Goal: Task Accomplishment & Management: Use online tool/utility

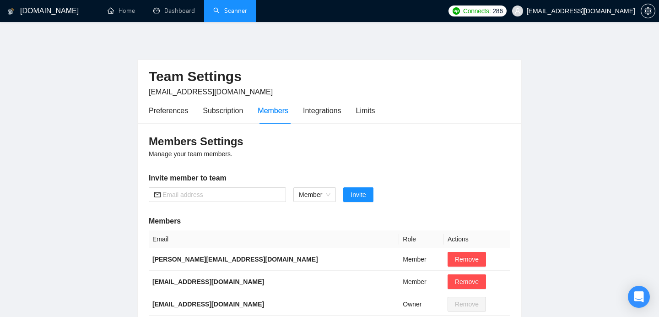
click at [227, 9] on link "Scanner" at bounding box center [230, 11] width 34 height 8
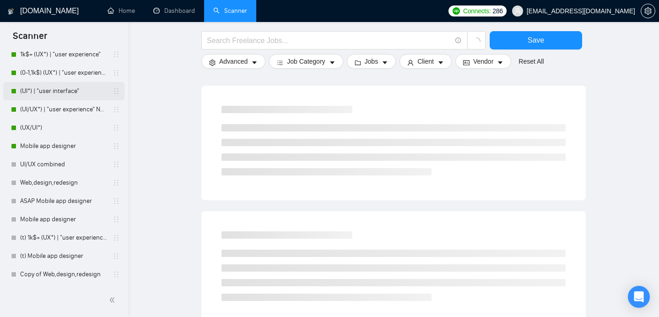
scroll to position [49, 0]
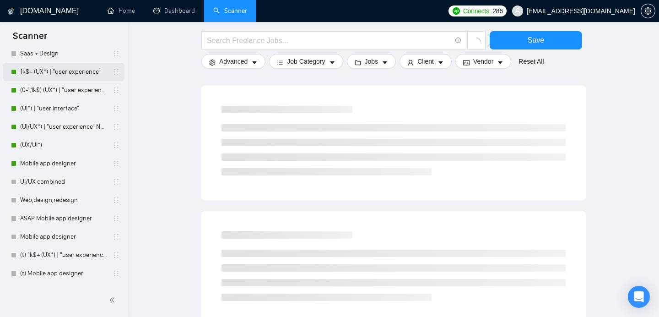
click at [45, 72] on link "1k$+ (UX*) | "user experience"" at bounding box center [63, 72] width 87 height 18
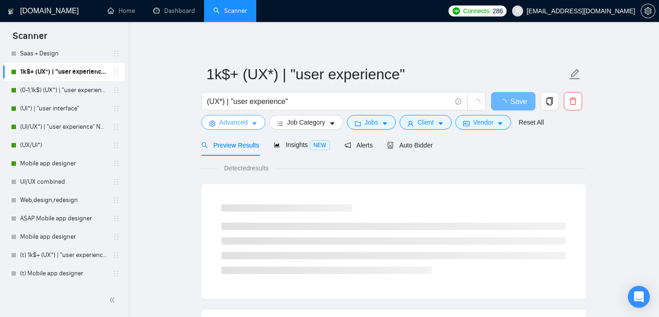
click at [238, 127] on button "Advanced" at bounding box center [233, 122] width 64 height 15
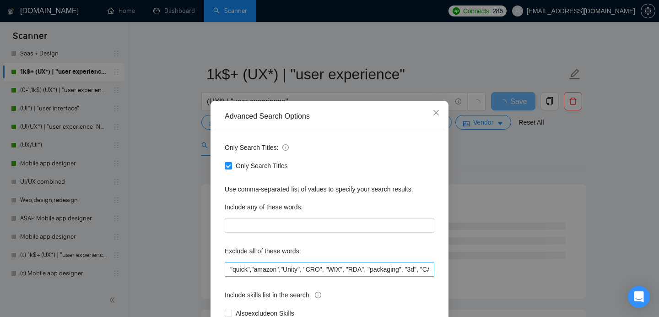
scroll to position [5, 0]
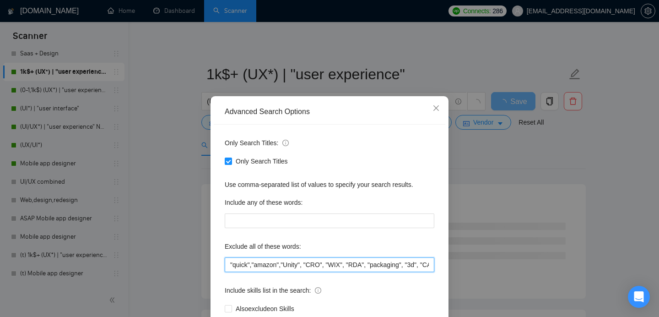
click at [266, 264] on input ""quick","amazon","Unity", "CRO", "WIX", "RDA", "packaging", "3d", "CAD", "kajab…" at bounding box center [330, 264] width 210 height 15
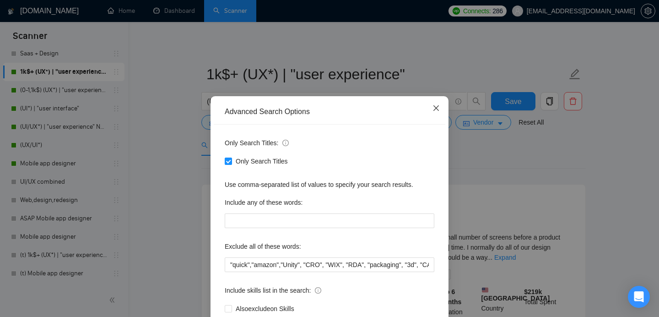
click at [437, 107] on icon "close" at bounding box center [436, 107] width 7 height 7
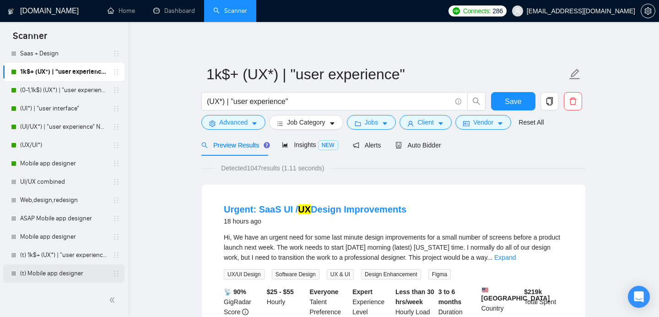
click at [61, 274] on link "(t) Mobile app designer" at bounding box center [63, 273] width 87 height 18
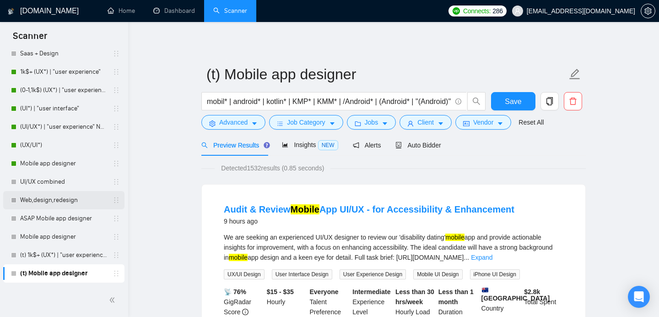
scroll to position [67, 0]
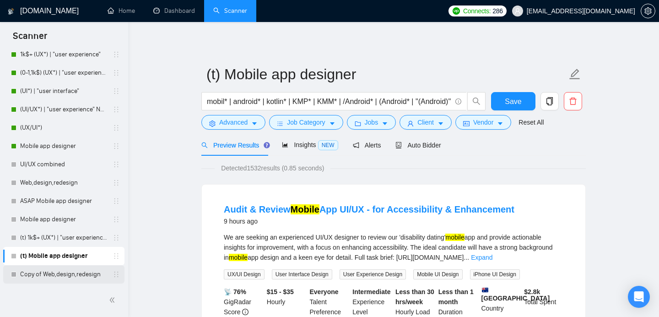
click at [49, 280] on link "Copy of Web,design,redesign" at bounding box center [63, 274] width 87 height 18
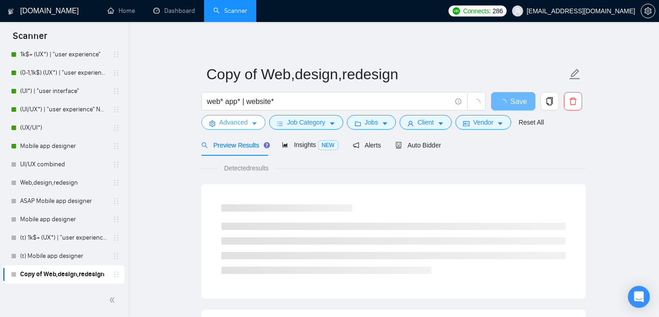
click at [222, 123] on span "Advanced" at bounding box center [233, 122] width 28 height 10
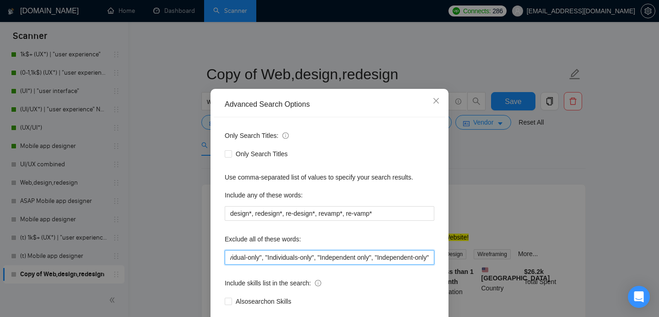
scroll to position [0, 2326]
drag, startPoint x: 314, startPoint y: 256, endPoint x: 465, endPoint y: 255, distance: 151.1
click at [465, 255] on div "Advanced Search Options Only Search Titles: Only Search Titles Use comma-separa…" at bounding box center [329, 158] width 659 height 317
paste input "quick","amazon","Unity", ""
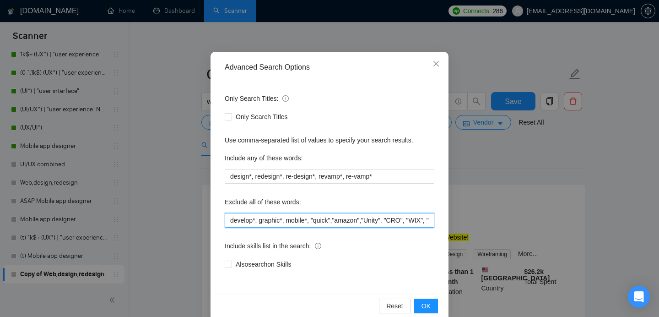
scroll to position [64, 0]
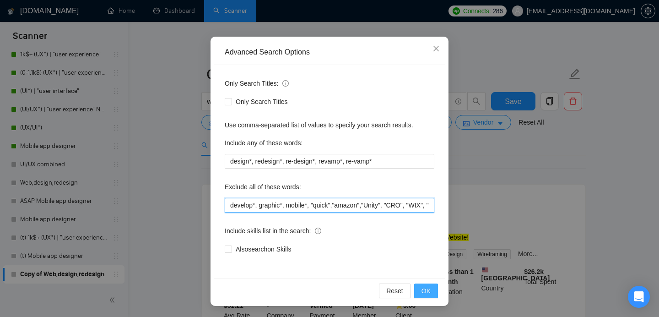
type input "develop*, graphic*, mobile*, "quick","amazon","Unity", "CRO", "WIX", "RDA", "pa…"
click at [426, 290] on span "OK" at bounding box center [426, 291] width 9 height 10
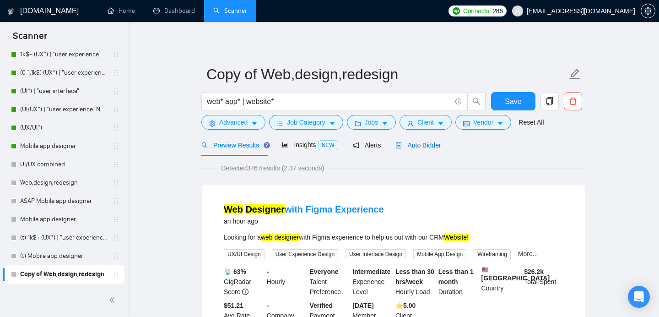
click at [413, 146] on span "Auto Bidder" at bounding box center [418, 145] width 45 height 7
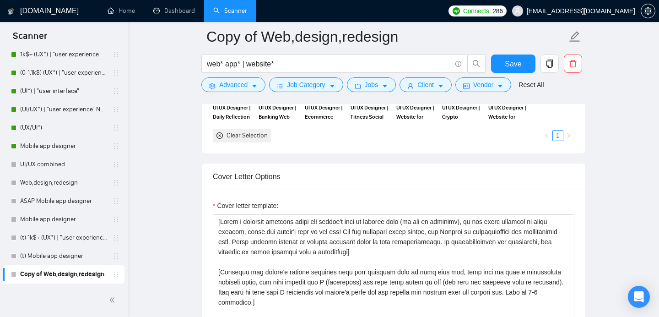
scroll to position [904, 0]
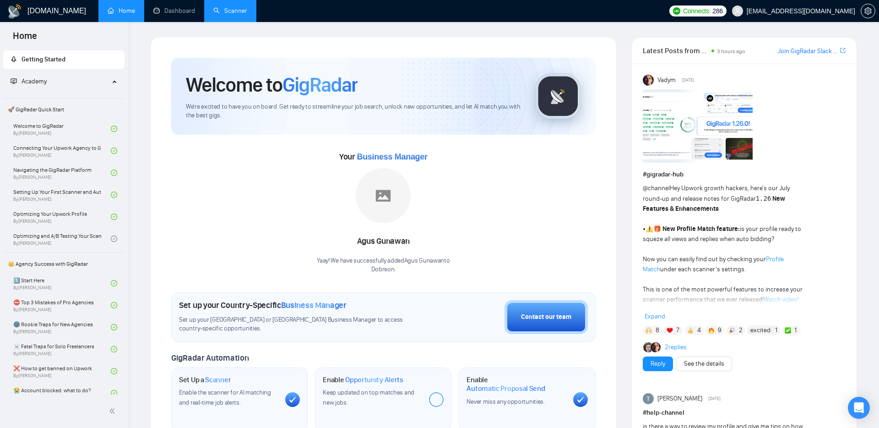
click at [237, 8] on link "Scanner" at bounding box center [230, 11] width 34 height 8
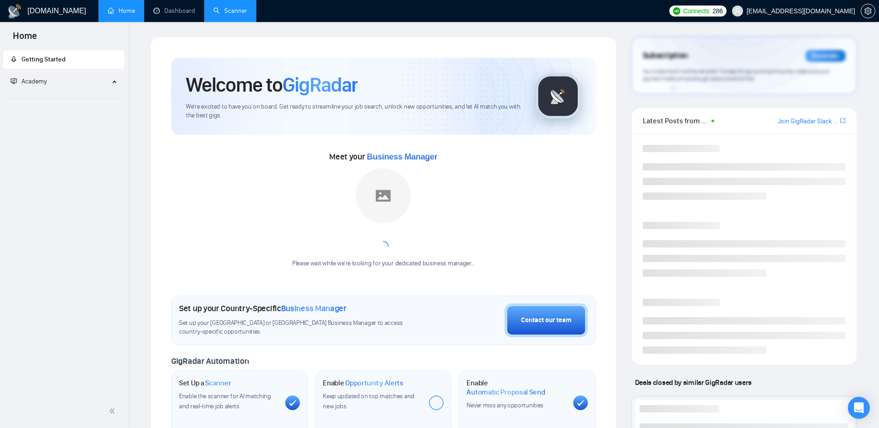
click at [229, 11] on link "Scanner" at bounding box center [230, 11] width 34 height 8
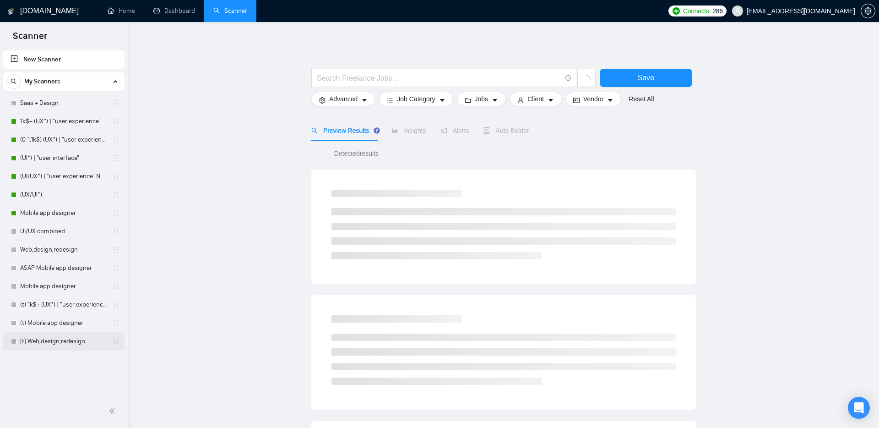
click at [50, 341] on link "[t] Web,design,redesign" at bounding box center [63, 341] width 87 height 18
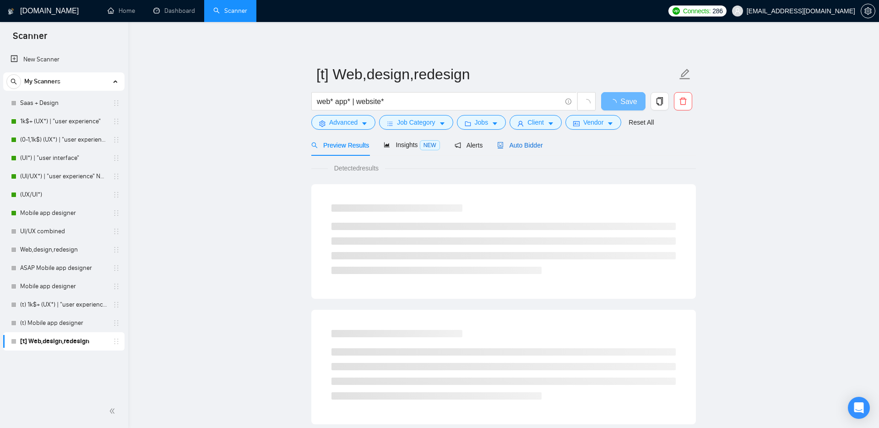
click at [531, 144] on span "Auto Bidder" at bounding box center [519, 145] width 45 height 7
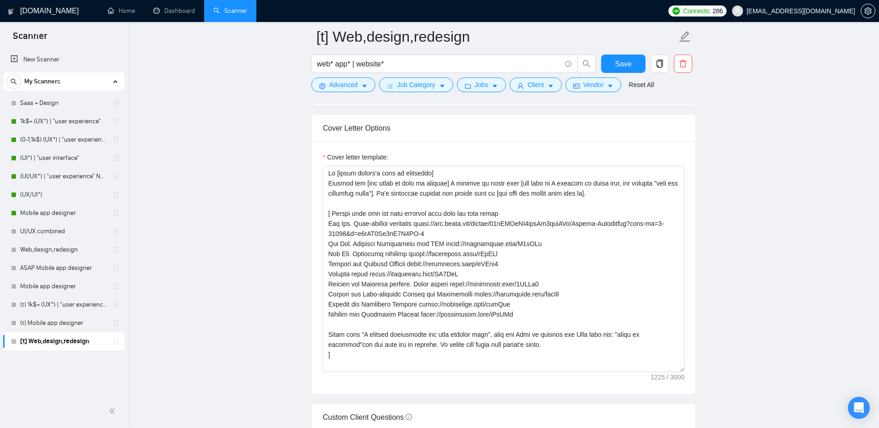
scroll to position [956, 0]
click at [866, 9] on icon "setting" at bounding box center [868, 10] width 7 height 7
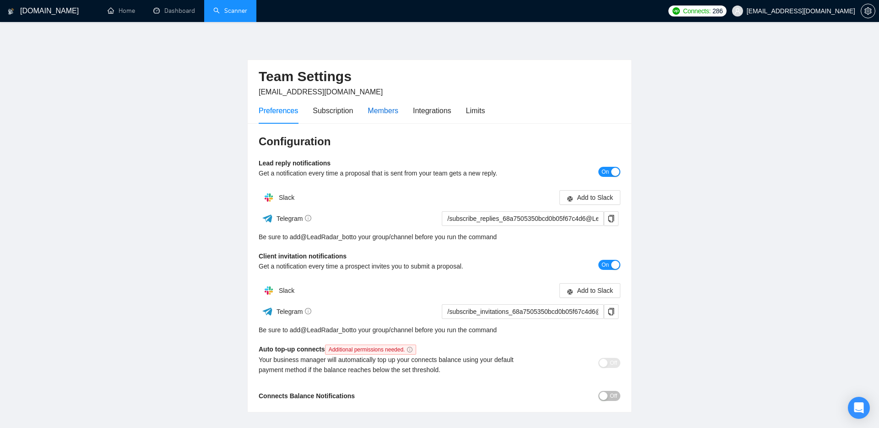
click at [384, 113] on div "Members" at bounding box center [383, 110] width 31 height 11
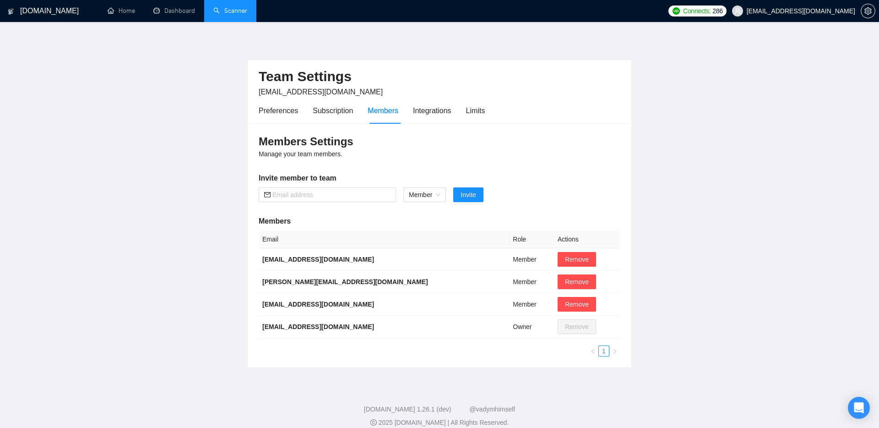
click at [234, 12] on link "Scanner" at bounding box center [230, 11] width 34 height 8
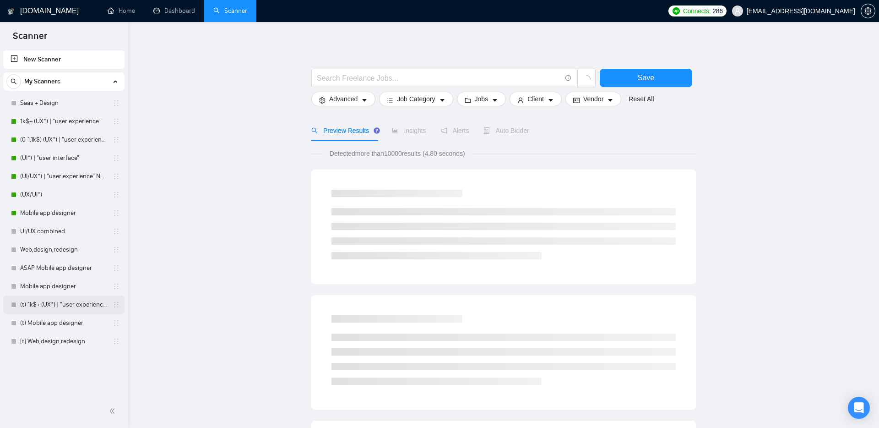
click at [51, 301] on link "(t) 1k$+ (UX*) | "user experience"" at bounding box center [63, 304] width 87 height 18
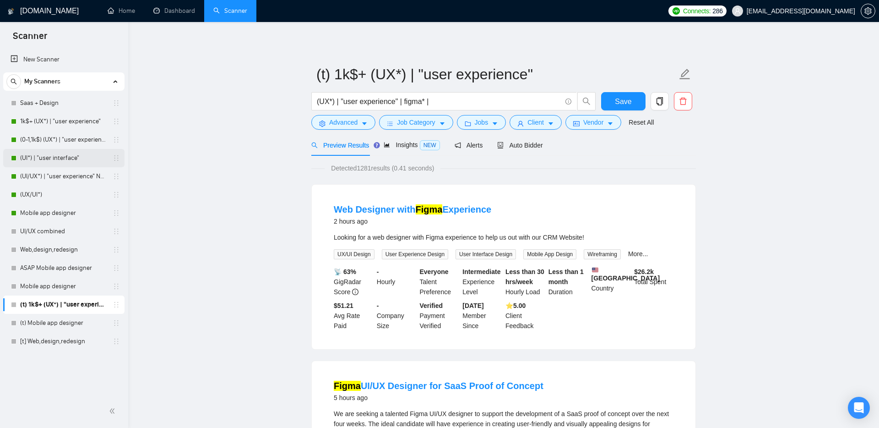
click at [51, 160] on link "(UI*) | "user interface"" at bounding box center [63, 158] width 87 height 18
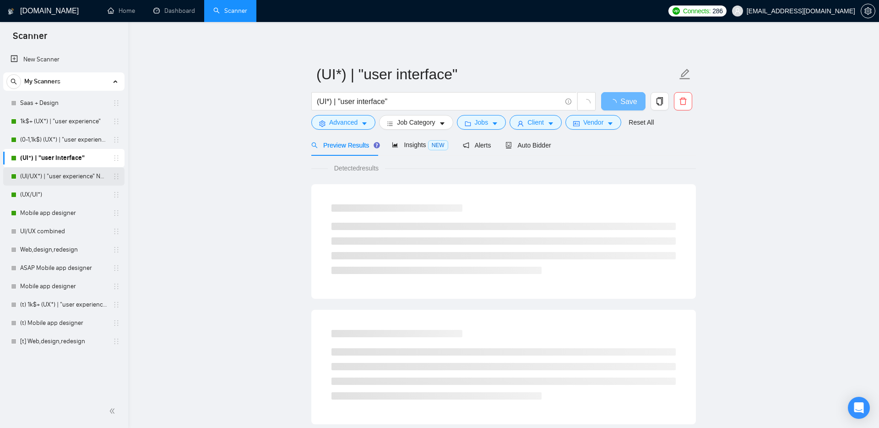
click at [54, 176] on link "(UI/UX*) | "user experience" NEW" at bounding box center [63, 176] width 87 height 18
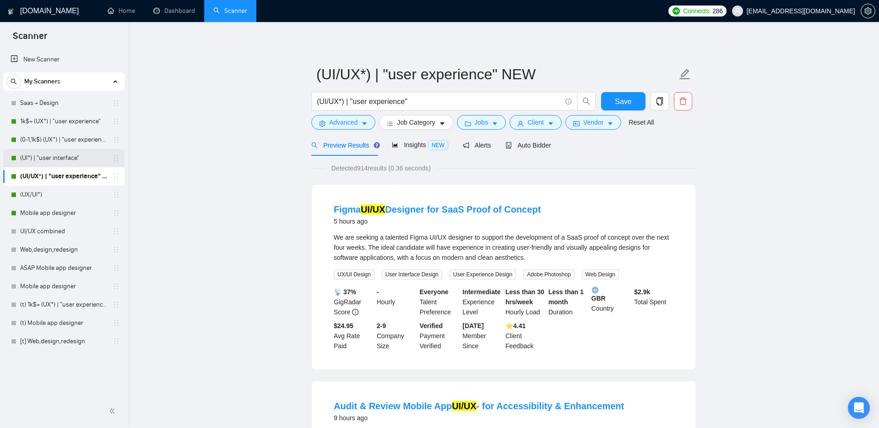
click at [56, 156] on link "(UI*) | "user interface"" at bounding box center [63, 158] width 87 height 18
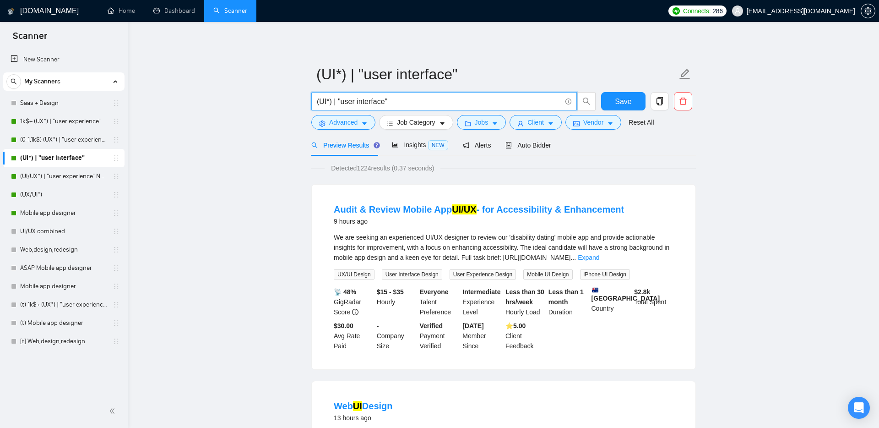
drag, startPoint x: 412, startPoint y: 103, endPoint x: 302, endPoint y: 102, distance: 109.9
click at [56, 300] on link "(t) 1k$+ (UX*) | "user experience"" at bounding box center [63, 304] width 87 height 18
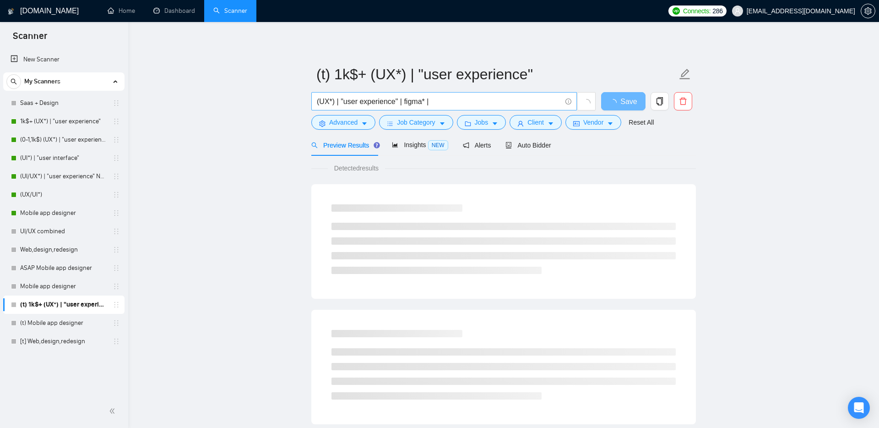
click at [453, 99] on input "(UX*) | "user experience" | figma* |" at bounding box center [439, 101] width 245 height 11
paste input "(UI*) | "user interface""
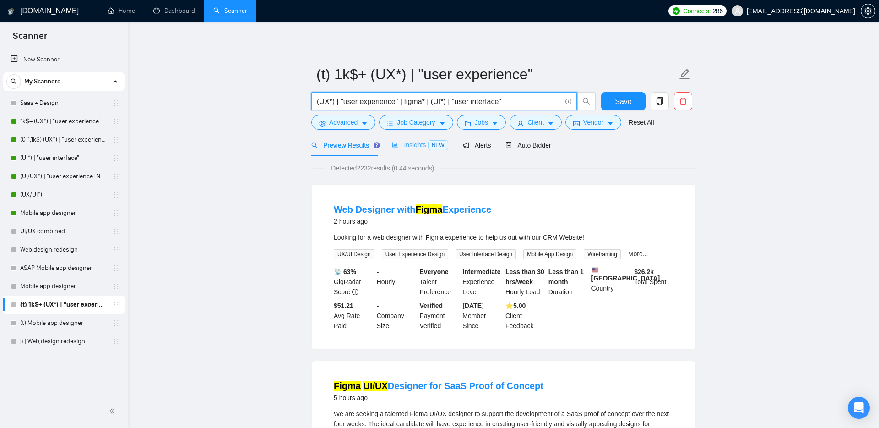
type input "(UX*) | "user experience" | figma* | (UI*) | "user interface""
click at [417, 145] on span "Insights NEW" at bounding box center [420, 144] width 56 height 7
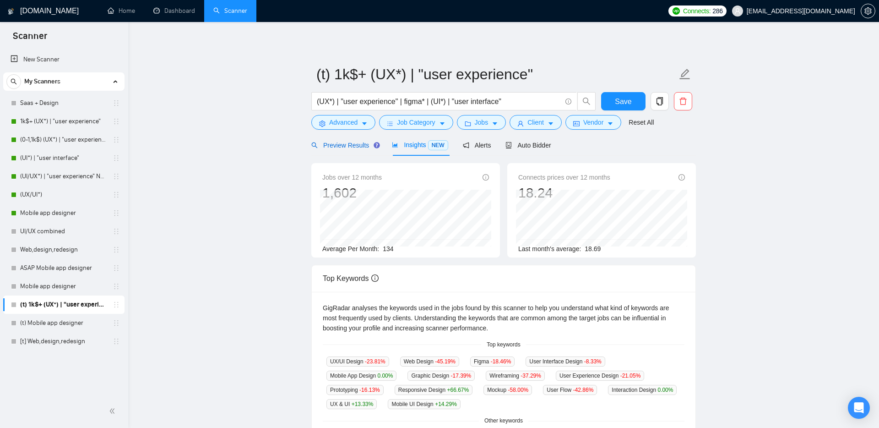
click at [347, 143] on span "Preview Results" at bounding box center [344, 145] width 66 height 7
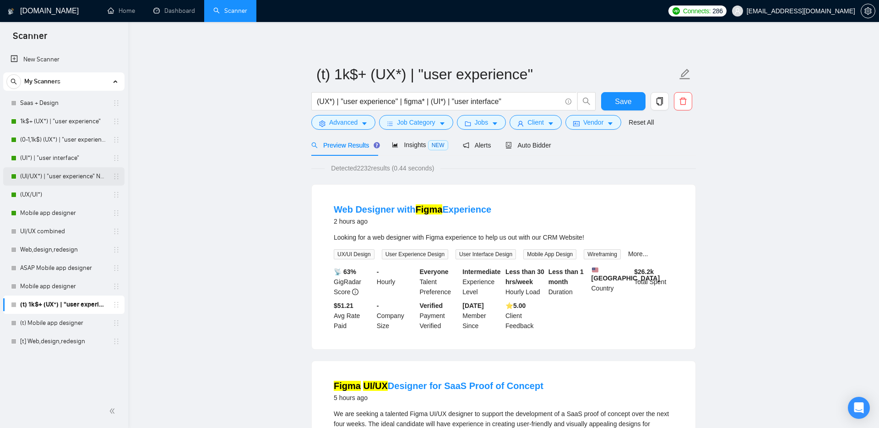
click at [59, 174] on link "(UI/UX*) | "user experience" NEW" at bounding box center [63, 176] width 87 height 18
click at [620, 98] on span "Save" at bounding box center [623, 101] width 16 height 11
click at [56, 177] on link "(UI/UX*) | "user experience" NEW" at bounding box center [63, 176] width 87 height 18
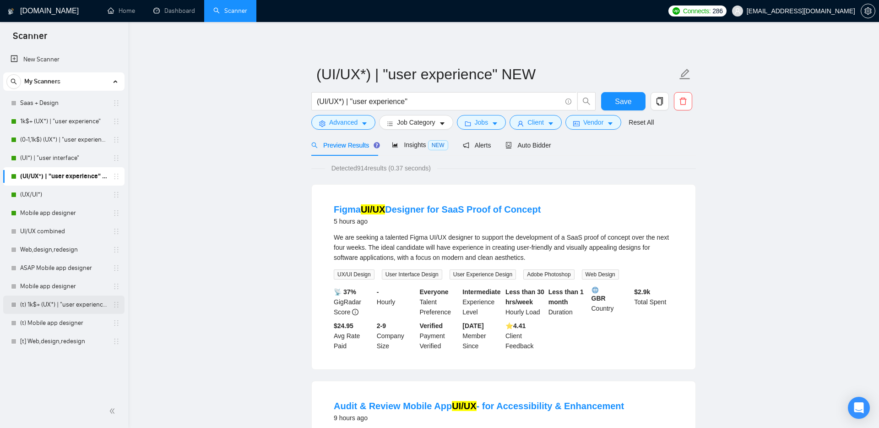
click at [49, 303] on link "(t) 1k$+ (UX*) | "user experience"" at bounding box center [63, 304] width 87 height 18
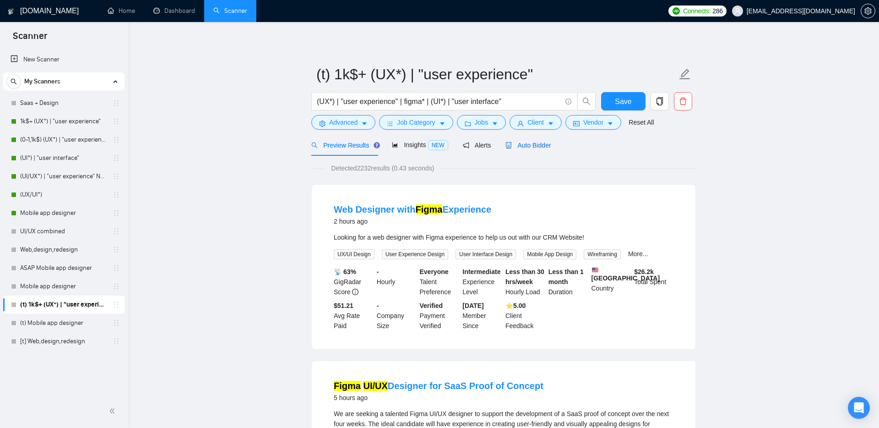
click at [521, 146] on span "Auto Bidder" at bounding box center [528, 145] width 45 height 7
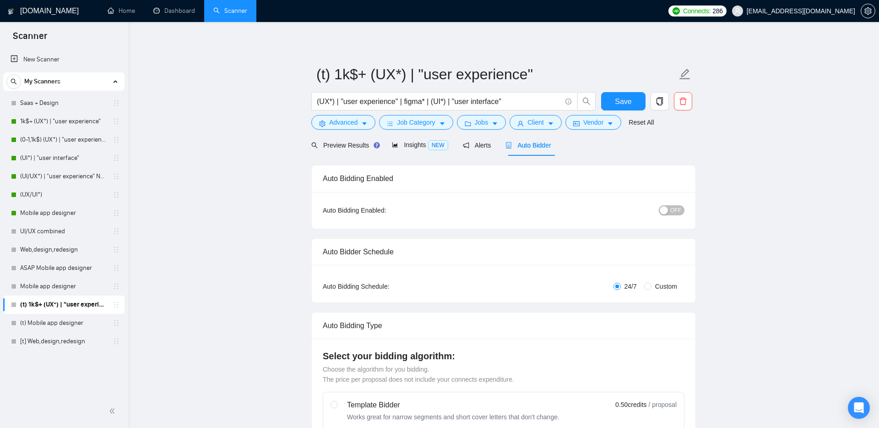
click at [672, 210] on span "OFF" at bounding box center [675, 210] width 11 height 10
click at [72, 117] on link "1k$+ (UX*) | "user experience"" at bounding box center [63, 121] width 87 height 18
click at [618, 106] on span "Save" at bounding box center [623, 101] width 16 height 11
click at [33, 120] on link "1k$+ (UX*) | "user experience"" at bounding box center [63, 121] width 87 height 18
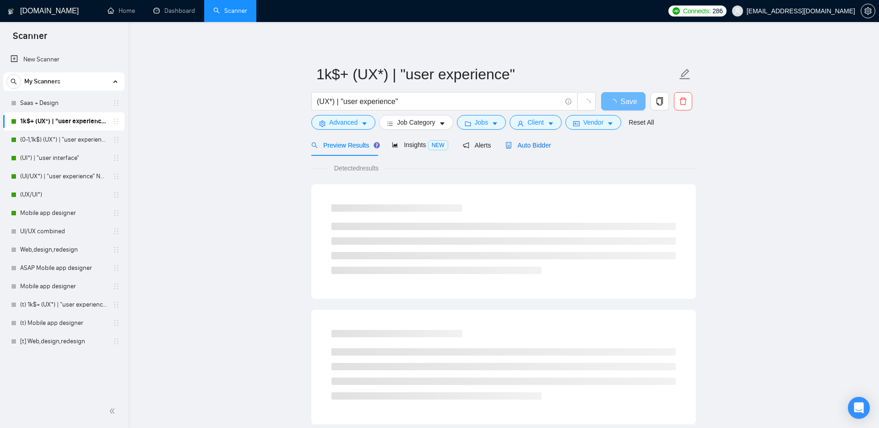
click at [535, 147] on span "Auto Bidder" at bounding box center [528, 145] width 45 height 7
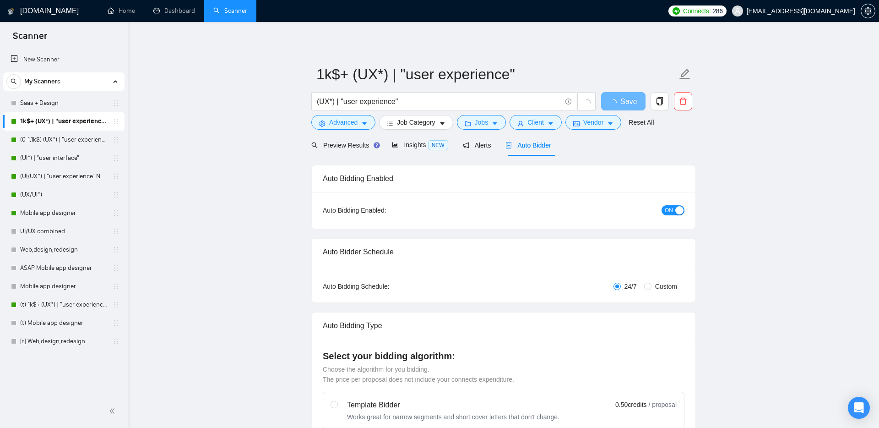
click at [675, 207] on div "button" at bounding box center [679, 210] width 8 height 8
click at [633, 102] on button "Save" at bounding box center [623, 101] width 44 height 18
click at [53, 139] on link "(0-1,1k$) (UX*) | "user experience"" at bounding box center [63, 140] width 87 height 18
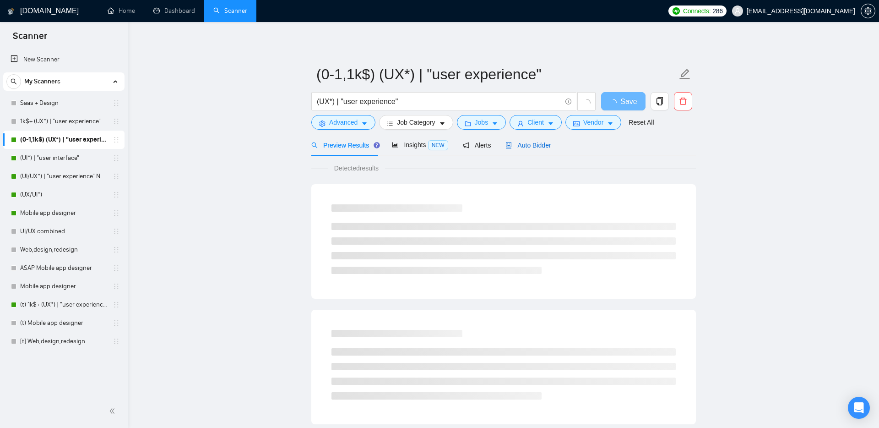
click at [529, 143] on span "Auto Bidder" at bounding box center [528, 145] width 45 height 7
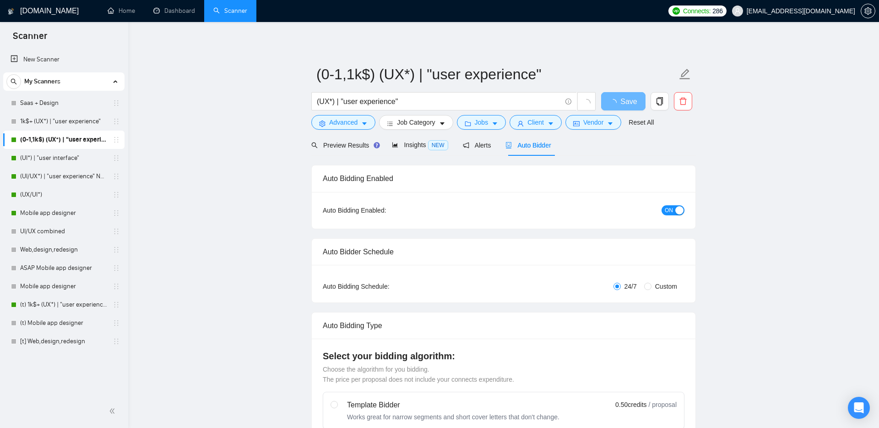
click at [677, 214] on button "ON" at bounding box center [673, 210] width 23 height 10
click at [632, 99] on span "Save" at bounding box center [629, 101] width 16 height 11
click at [629, 99] on span "Save" at bounding box center [629, 101] width 16 height 11
click at [627, 99] on span "Save" at bounding box center [629, 101] width 16 height 11
click at [624, 100] on span "Save" at bounding box center [623, 101] width 16 height 11
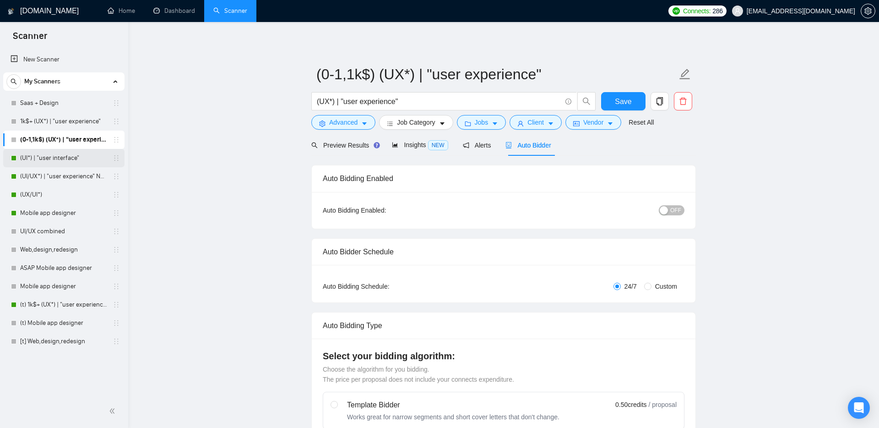
click at [52, 158] on link "(UI*) | "user interface"" at bounding box center [63, 158] width 87 height 18
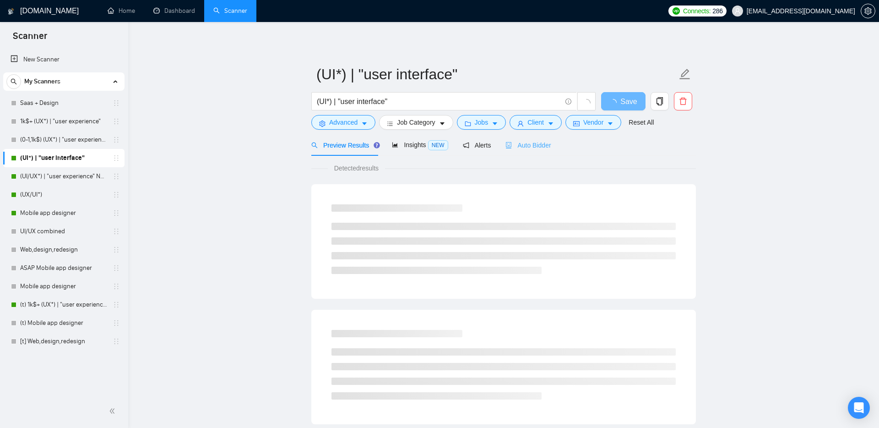
click at [535, 151] on div "Auto Bidder" at bounding box center [528, 145] width 45 height 22
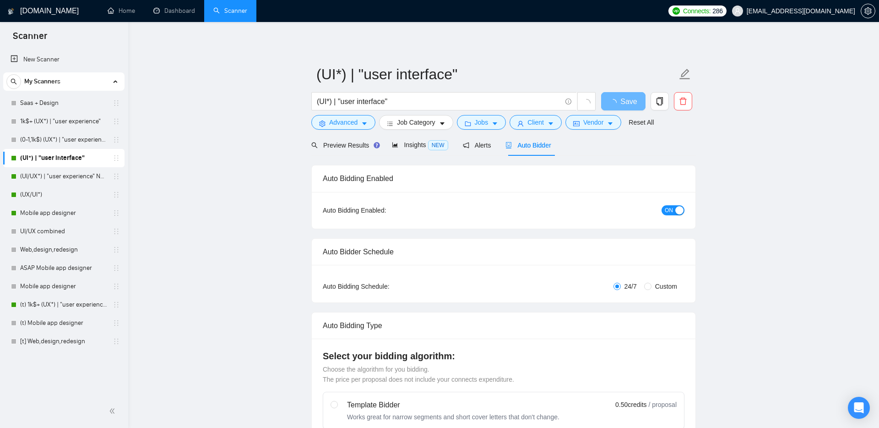
click at [671, 211] on span "ON" at bounding box center [669, 210] width 8 height 10
click at [628, 101] on span "Save" at bounding box center [629, 101] width 16 height 11
click at [624, 98] on span "Save" at bounding box center [623, 101] width 16 height 11
click at [53, 192] on link "(UX/UI*)" at bounding box center [63, 194] width 87 height 18
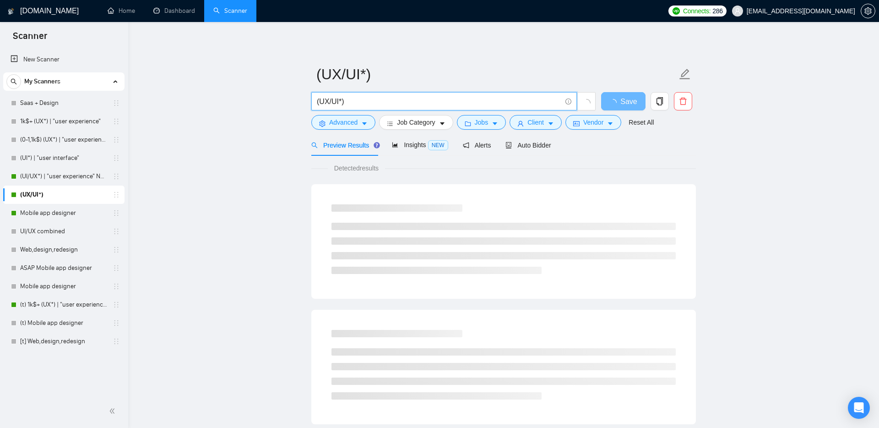
drag, startPoint x: 354, startPoint y: 103, endPoint x: 295, endPoint y: 103, distance: 59.1
click at [295, 103] on main "(UX/UI*) (UX/UI*) Save Advanced Job Category Jobs Client Vendor Reset All Previ…" at bounding box center [504, 419] width 722 height 764
click at [58, 304] on link "(t) 1k$+ (UX*) | "user experience"" at bounding box center [63, 304] width 87 height 18
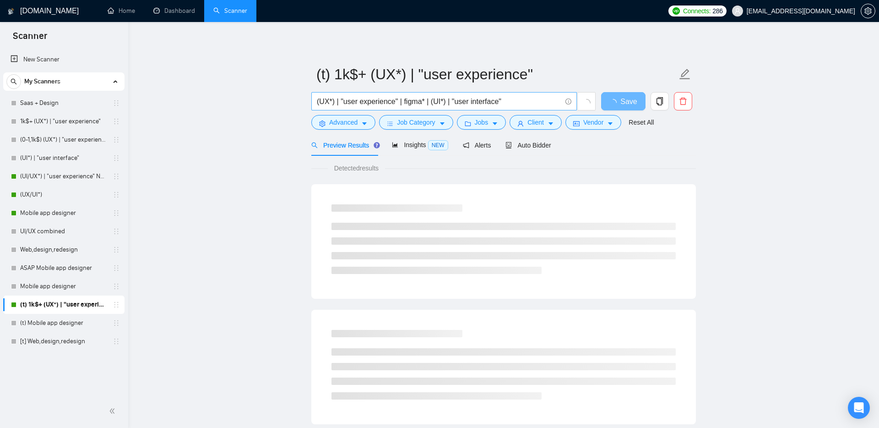
click at [521, 100] on input "(UX*) | "user experience" | figma* | (UI*) | "user interface"" at bounding box center [439, 101] width 245 height 11
paste input "(UX/UI*)"
click at [261, 162] on main "(t) 1k$+ (UX*) | "user experience" (UX*) | "user experience" | figma* | (UI*) |…" at bounding box center [504, 419] width 722 height 764
click at [550, 100] on input "(UX*) | "user experience" | figma* | (UI*) | "user interface" | (UX/UI*)" at bounding box center [439, 101] width 245 height 11
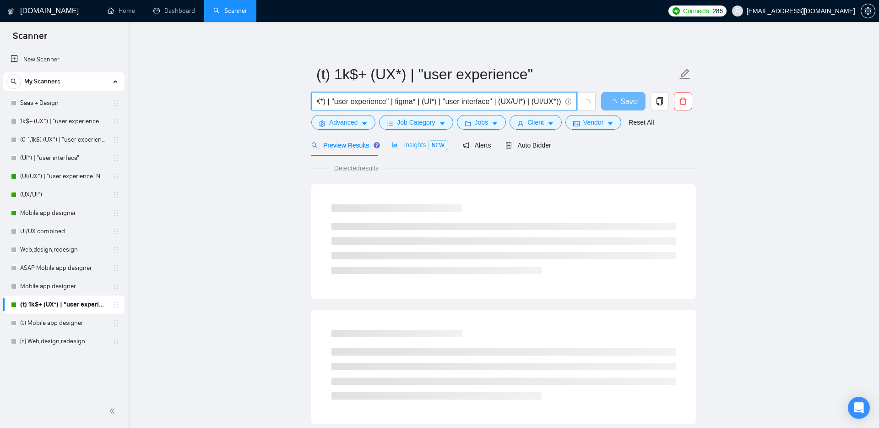
type input "(UX*) | "user experience" | figma* | (UI*) | "user interface" | (UX/UI*) | (UI/…"
click at [409, 142] on span "Insights NEW" at bounding box center [420, 144] width 56 height 7
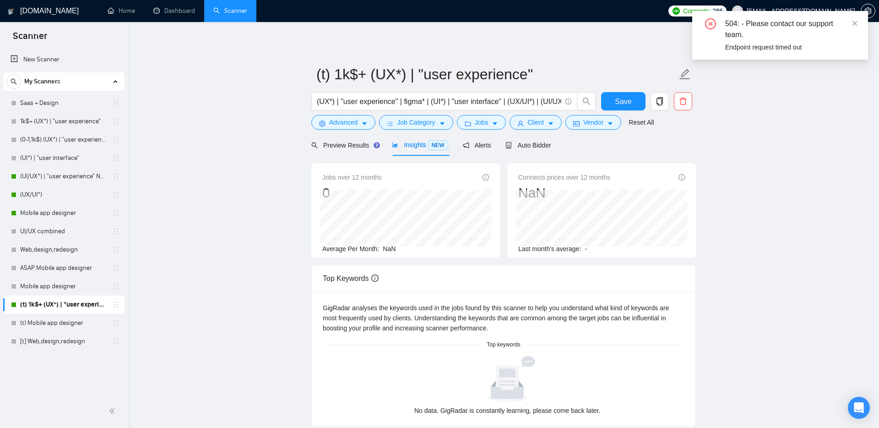
click at [409, 147] on span "Insights NEW" at bounding box center [420, 144] width 56 height 7
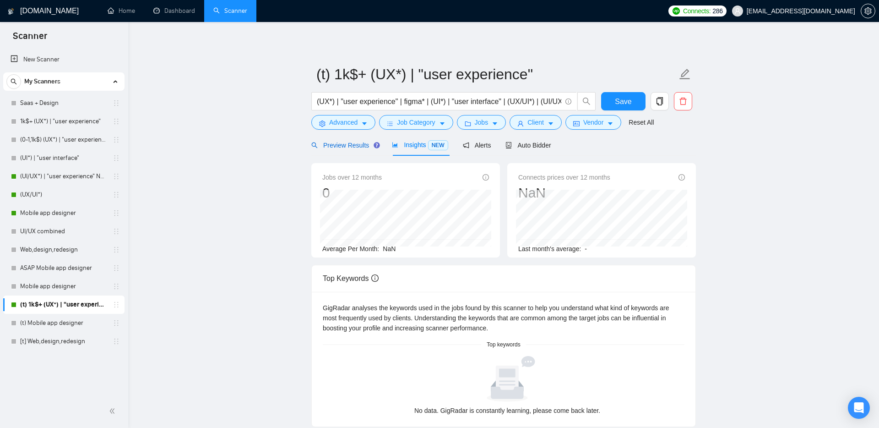
click at [344, 142] on span "Preview Results" at bounding box center [344, 145] width 66 height 7
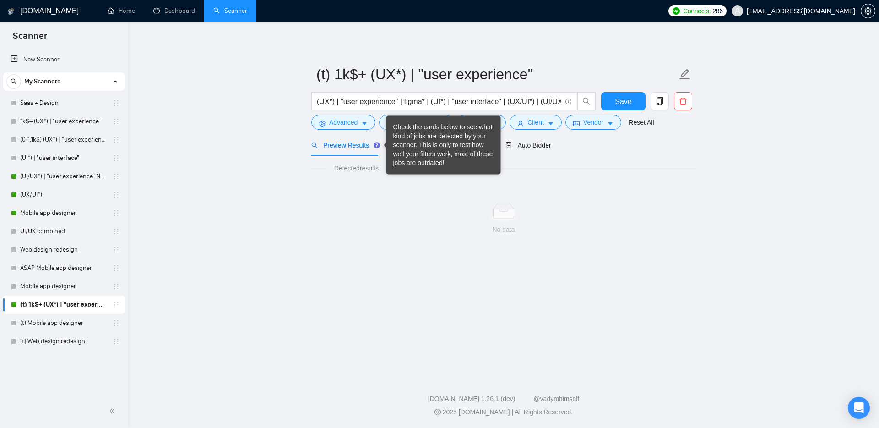
click at [421, 145] on div "Check the cards below to see what kind of jobs are detected by your scanner. Th…" at bounding box center [443, 145] width 101 height 45
click at [232, 146] on main "(t) 1k$+ (UX*) | "user experience" (UX*) | "user experience" | figma* | (UI*) |…" at bounding box center [504, 197] width 722 height 321
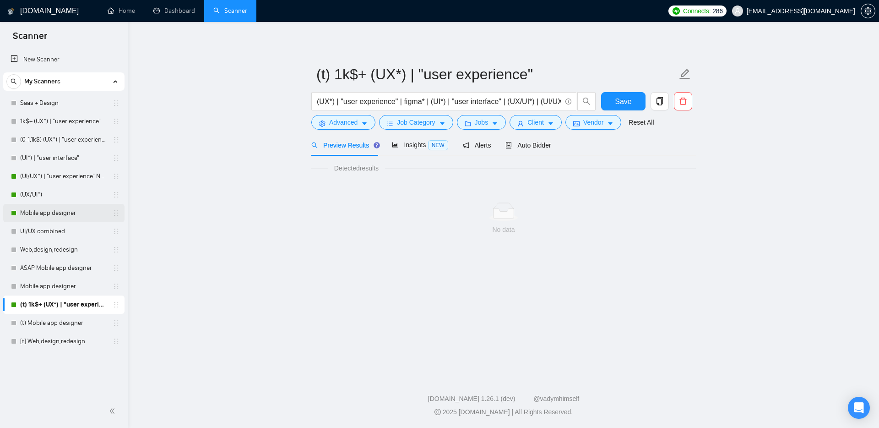
click at [53, 215] on link "Mobile app designer" at bounding box center [63, 213] width 87 height 18
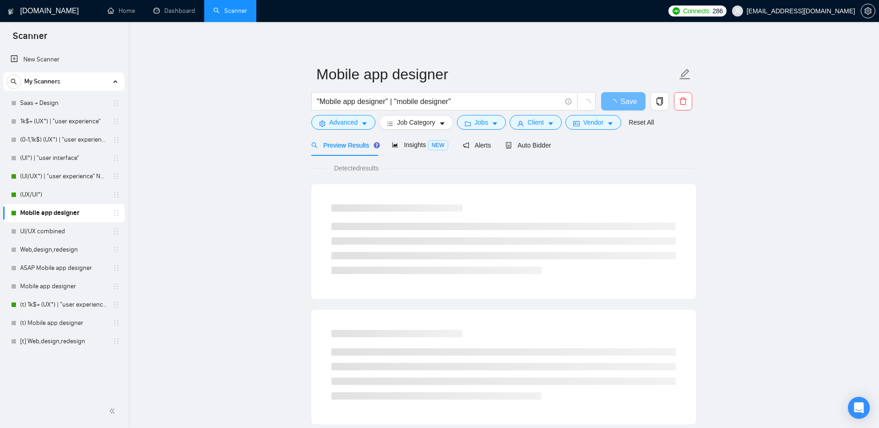
click at [49, 209] on link "Mobile app designer" at bounding box center [63, 213] width 87 height 18
click at [539, 145] on span "Auto Bidder" at bounding box center [528, 145] width 45 height 7
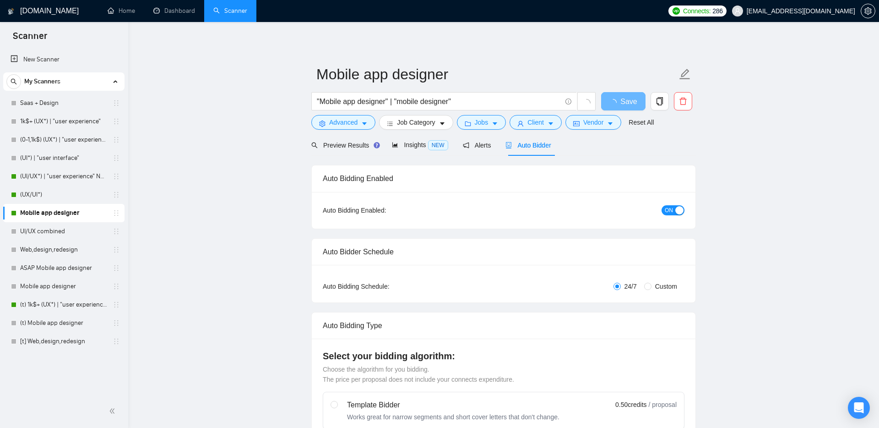
click at [674, 205] on button "ON" at bounding box center [673, 210] width 23 height 10
click at [53, 282] on link "Mobile app designer" at bounding box center [63, 286] width 87 height 18
click at [618, 105] on span "loading" at bounding box center [615, 102] width 11 height 7
click at [49, 283] on link "Mobile app designer" at bounding box center [63, 286] width 87 height 18
click at [626, 102] on span "Save" at bounding box center [623, 101] width 16 height 11
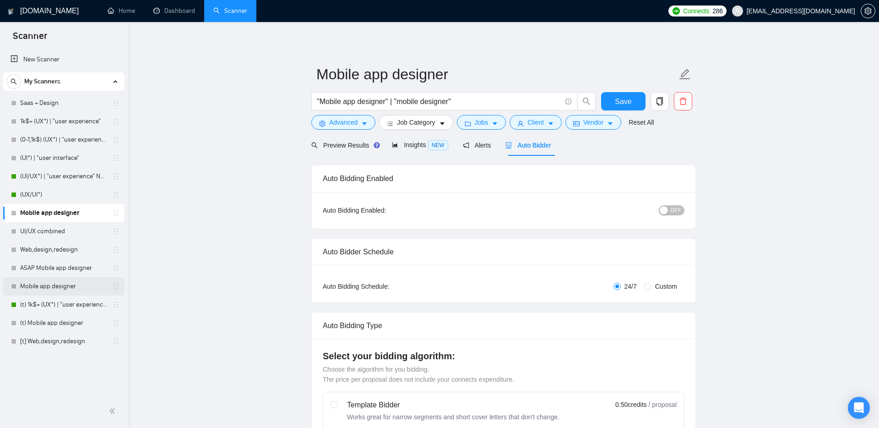
click at [38, 284] on link "Mobile app designer" at bounding box center [63, 286] width 87 height 18
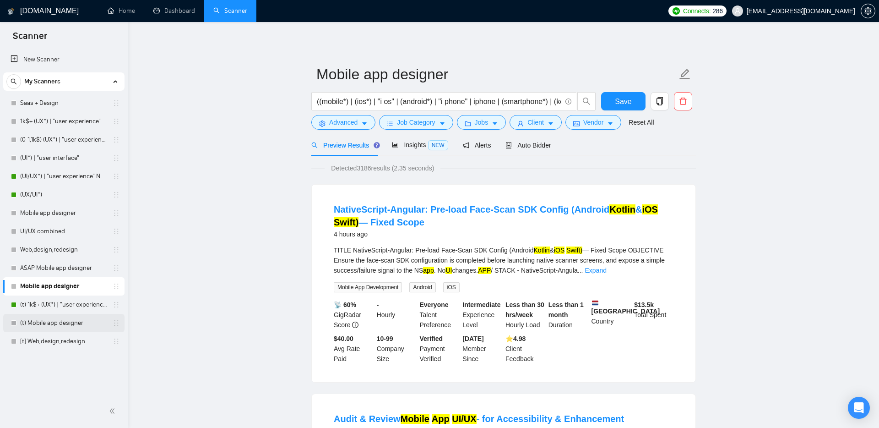
click at [50, 323] on link "(t) Mobile app designer" at bounding box center [63, 323] width 87 height 18
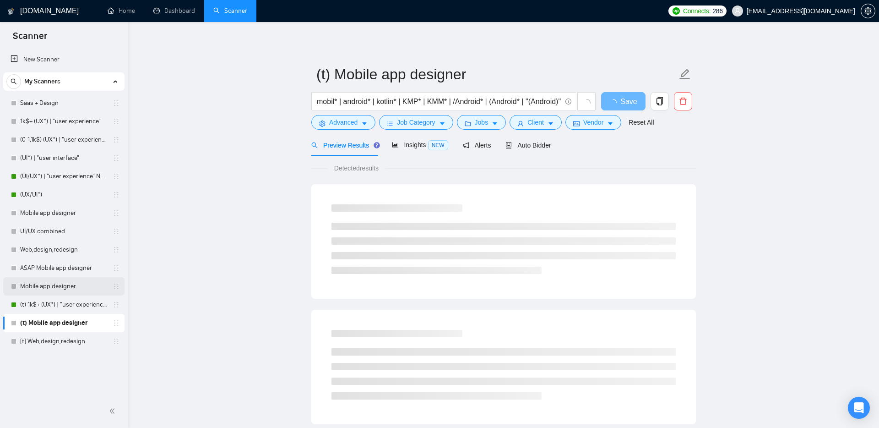
click at [48, 287] on link "Mobile app designer" at bounding box center [63, 286] width 87 height 18
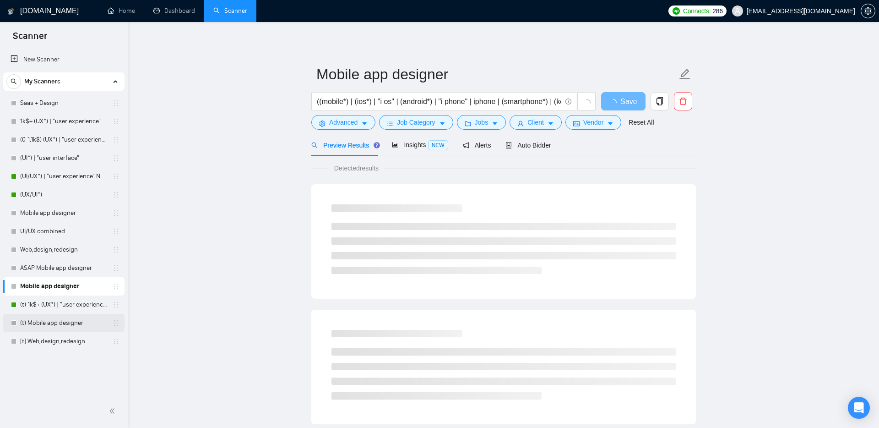
click at [45, 318] on link "(t) Mobile app designer" at bounding box center [63, 323] width 87 height 18
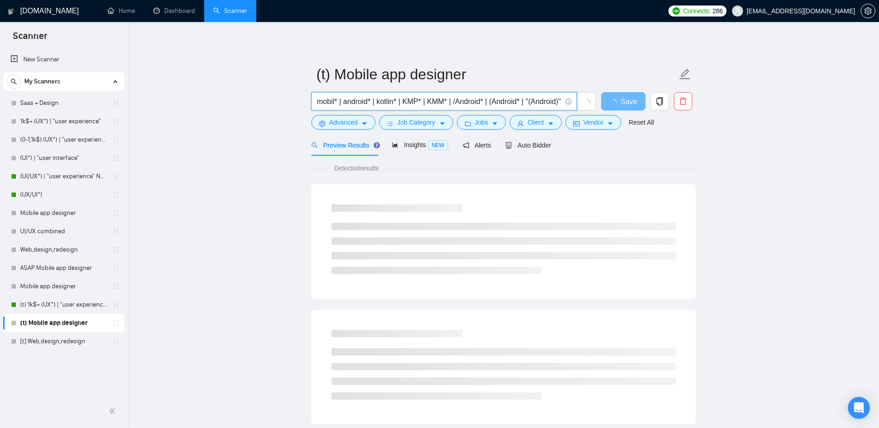
click at [421, 102] on input "mobil* | android* | kotlin* | KMP* | KMM* | /Android* | (Android* | "(Android)"…" at bounding box center [439, 101] width 245 height 11
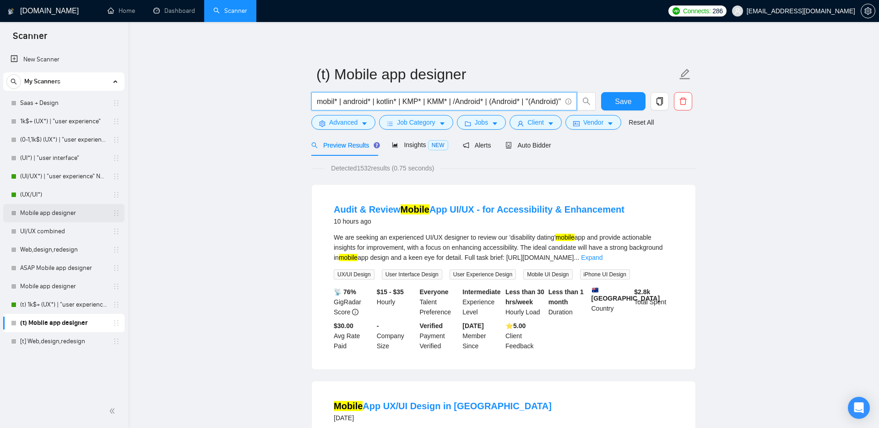
click at [53, 212] on link "Mobile app designer" at bounding box center [63, 213] width 87 height 18
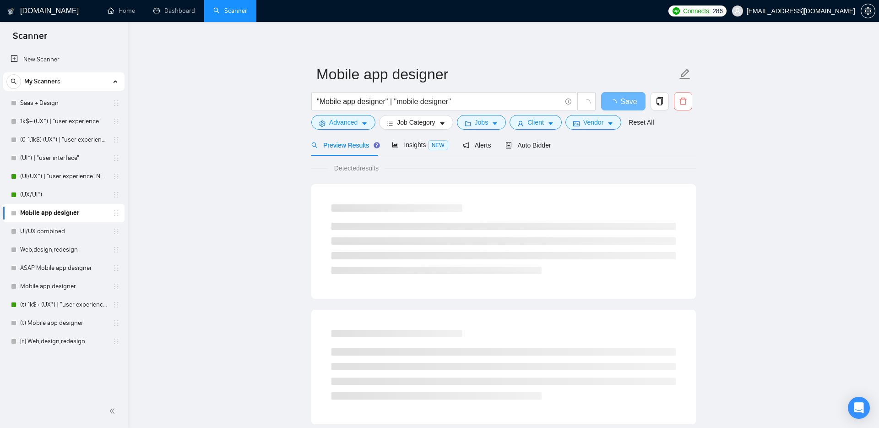
click at [682, 98] on icon "delete" at bounding box center [683, 101] width 8 height 8
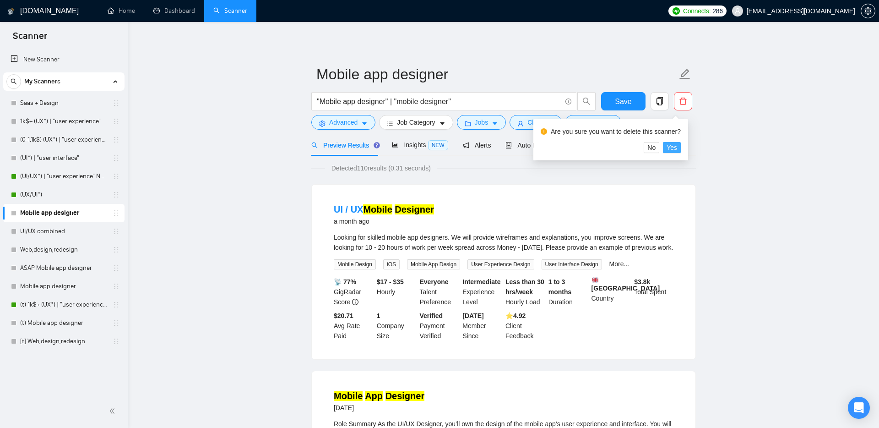
click at [677, 150] on span "Yes" at bounding box center [672, 147] width 11 height 10
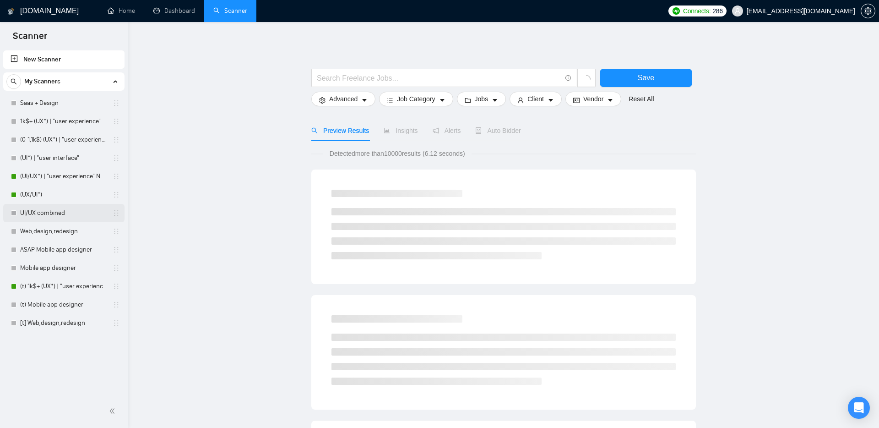
click at [38, 213] on link "UI/UX combined" at bounding box center [63, 213] width 87 height 18
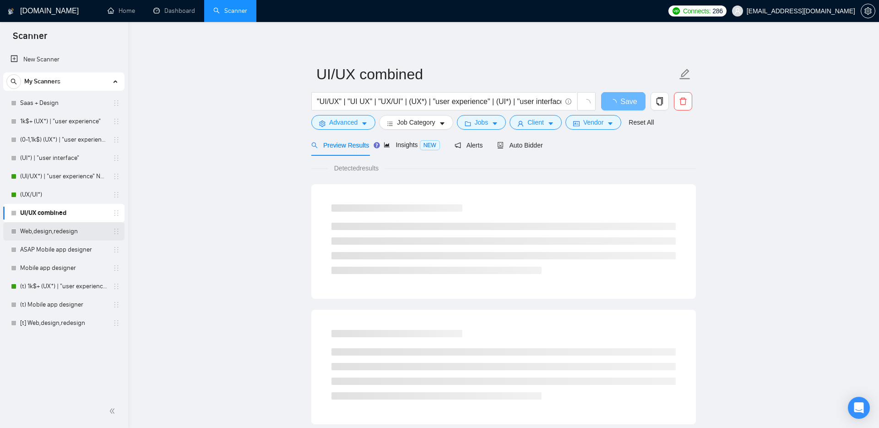
click at [46, 234] on link "Web,design,redesign" at bounding box center [63, 231] width 87 height 18
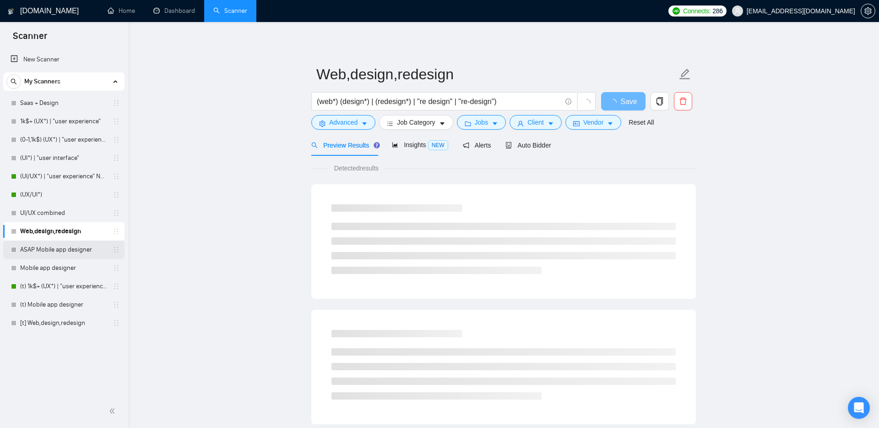
click at [48, 250] on link "ASAP Mobile app designer" at bounding box center [63, 249] width 87 height 18
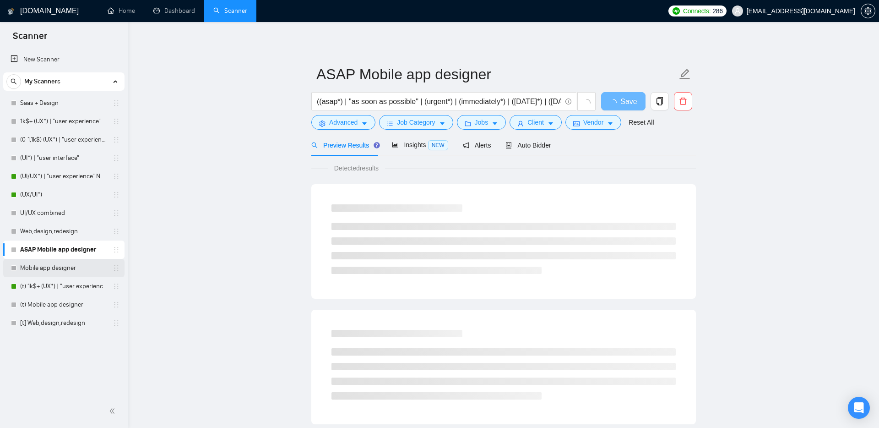
click at [41, 268] on link "Mobile app designer" at bounding box center [63, 268] width 87 height 18
click at [44, 196] on link "(UX/UI*)" at bounding box center [63, 194] width 87 height 18
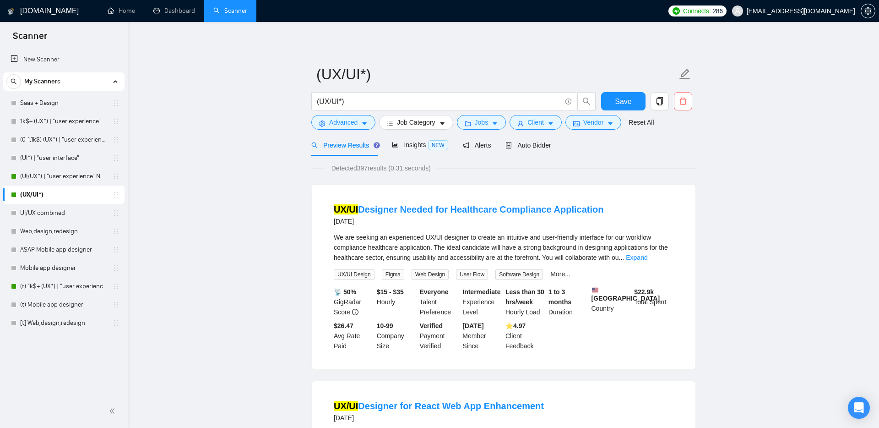
click at [681, 98] on icon "delete" at bounding box center [683, 101] width 8 height 8
click at [677, 150] on span "Yes" at bounding box center [672, 147] width 11 height 10
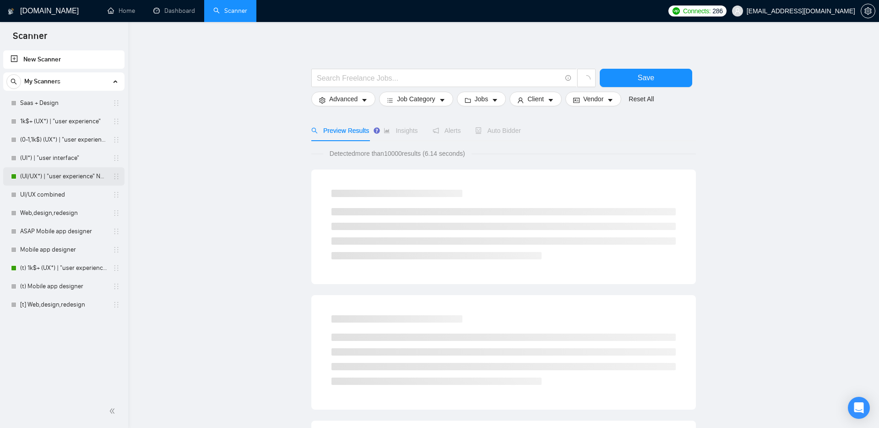
click at [60, 174] on link "(UI/UX*) | "user experience" NEW" at bounding box center [63, 176] width 87 height 18
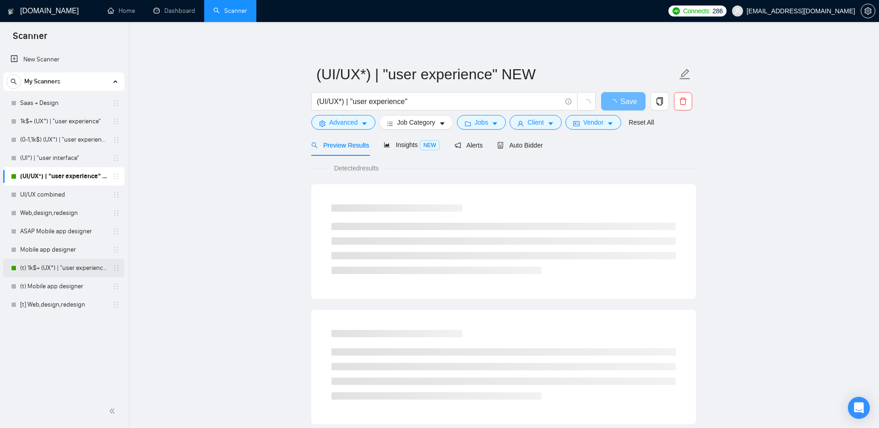
click at [43, 267] on link "(t) 1k$+ (UX*) | "user experience"" at bounding box center [63, 268] width 87 height 18
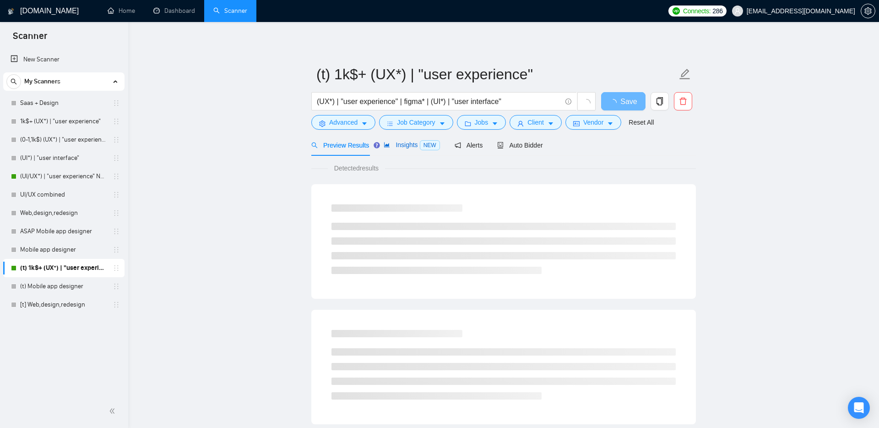
click at [410, 147] on span "Insights NEW" at bounding box center [412, 144] width 56 height 7
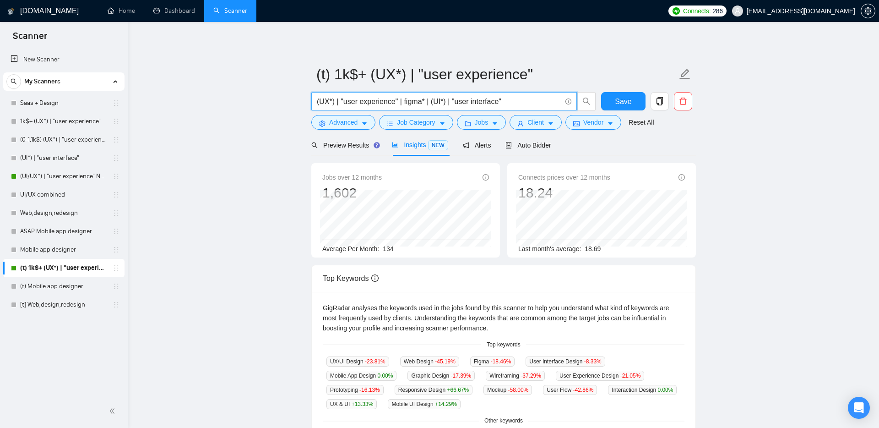
click at [510, 102] on input "(UX*) | "user experience" | figma* | (UI*) | "user interface"" at bounding box center [439, 101] width 245 height 11
click at [626, 101] on span "Save" at bounding box center [623, 101] width 16 height 11
drag, startPoint x: 502, startPoint y: 101, endPoint x: 576, endPoint y: 102, distance: 73.7
click at [576, 102] on span "(UX*) | "user experience" | figma* | (UI*) | "user interface" | (UI/UX*) | (UX/…" at bounding box center [444, 101] width 266 height 18
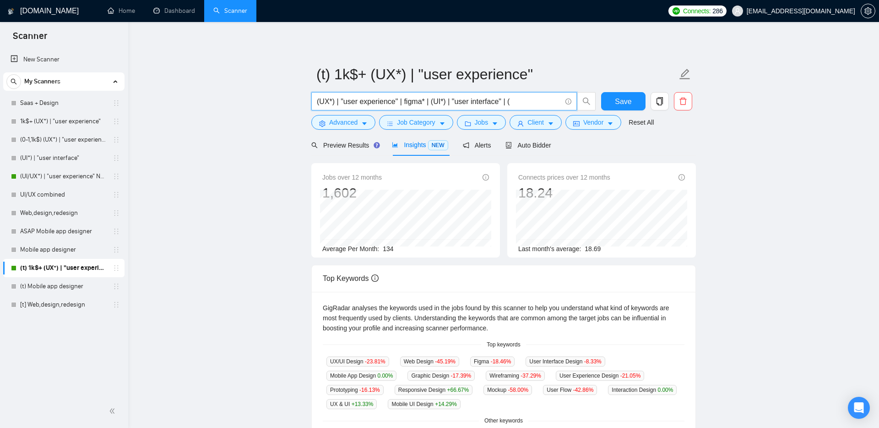
scroll to position [0, 0]
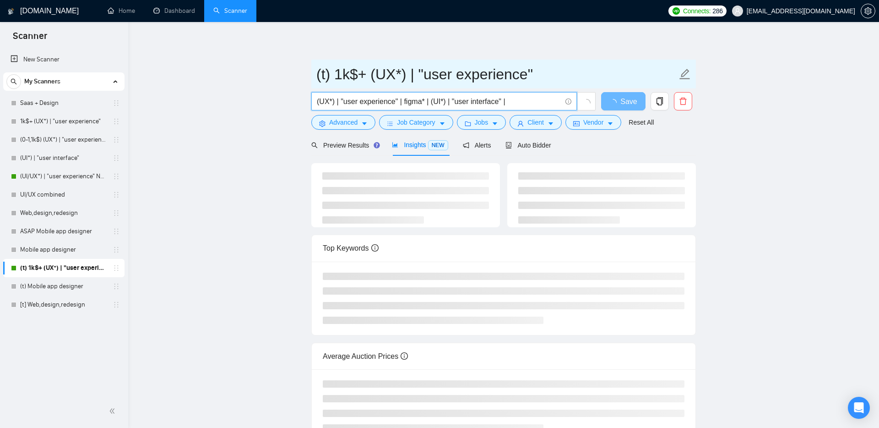
type input "(UX*) | "user experience" | figma* | (UI*) | "user interface" |"
click at [397, 72] on input "(t) 1k$+ (UX*) | "user experience"" at bounding box center [496, 74] width 361 height 23
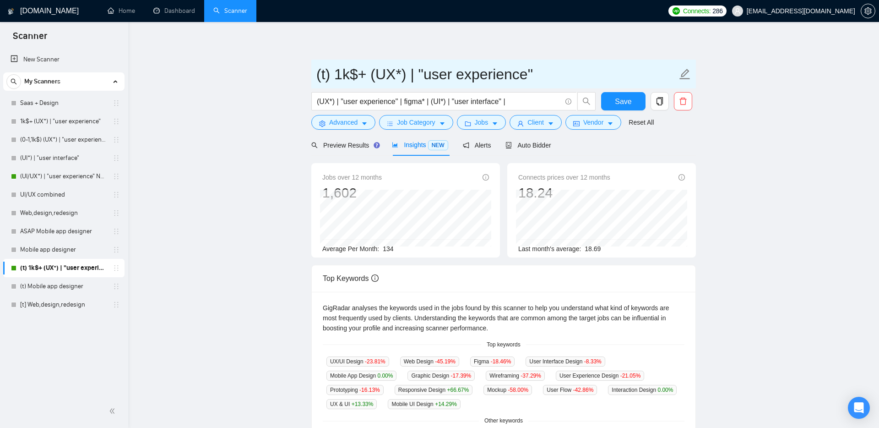
drag, startPoint x: 389, startPoint y: 72, endPoint x: 519, endPoint y: 74, distance: 130.1
click at [519, 74] on input "(t) 1k$+ (UX*) | "user experience"" at bounding box center [496, 74] width 361 height 23
type input "(t) 1k$+ (UX/UI)"
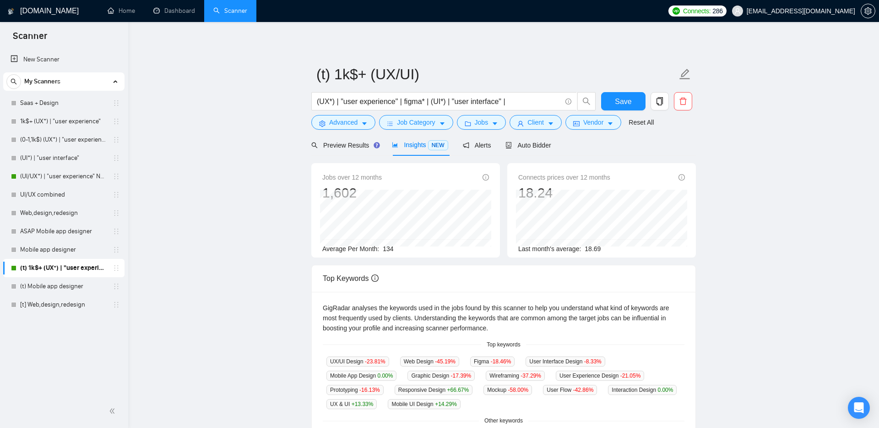
click at [241, 120] on main "(t) 1k$+ (UX/UI) (UX*) | "user experience" | figma* | (UI*) | "user interface" …" at bounding box center [504, 351] width 722 height 628
click at [620, 99] on span "Save" at bounding box center [623, 101] width 16 height 11
click at [40, 288] on link "(t) Mobile app designer" at bounding box center [63, 286] width 87 height 18
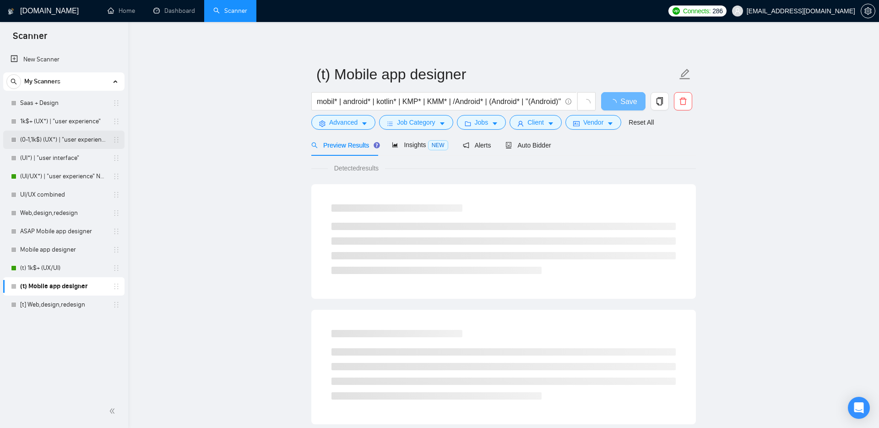
click at [52, 137] on link "(0-1,1k$) (UX*) | "user experience"" at bounding box center [63, 140] width 87 height 18
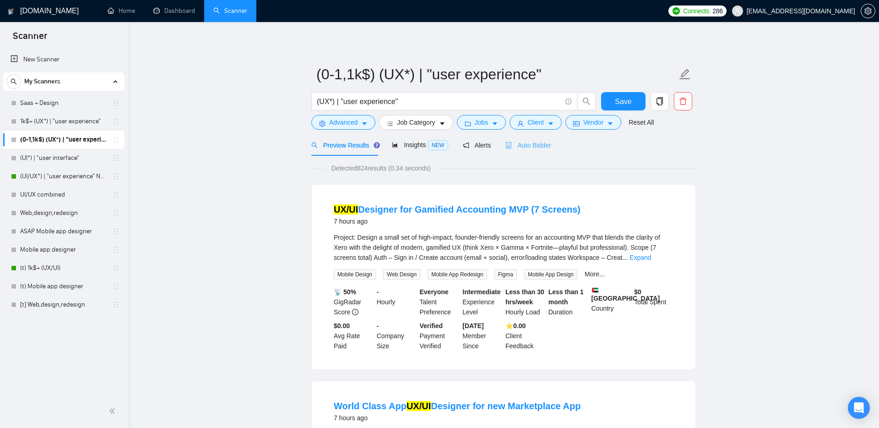
click at [536, 140] on div "Auto Bidder" at bounding box center [528, 145] width 45 height 22
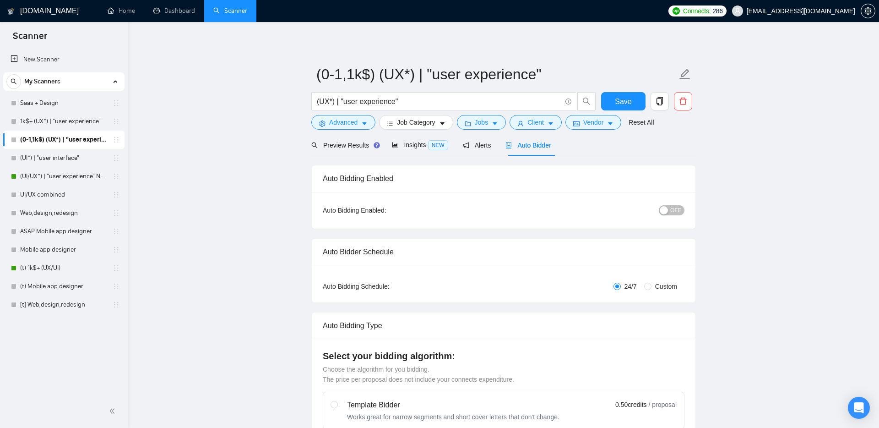
click at [665, 215] on div "OFF" at bounding box center [624, 210] width 120 height 11
click at [667, 207] on div "button" at bounding box center [664, 210] width 8 height 8
click at [50, 287] on link "(t) Mobile app designer" at bounding box center [63, 286] width 87 height 18
click at [73, 262] on link "(t) 1k$+ (UX/UI)" at bounding box center [63, 268] width 87 height 18
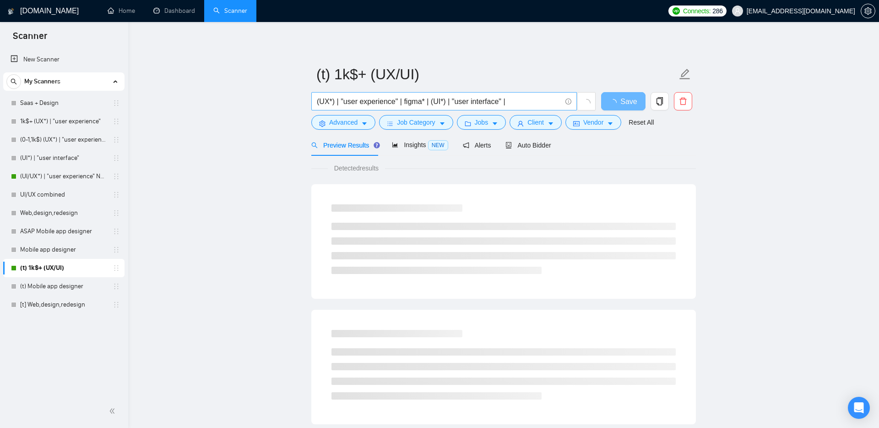
click at [525, 101] on input "(UX*) | "user experience" | figma* | (UI*) | "user interface" |" at bounding box center [439, 101] width 245 height 11
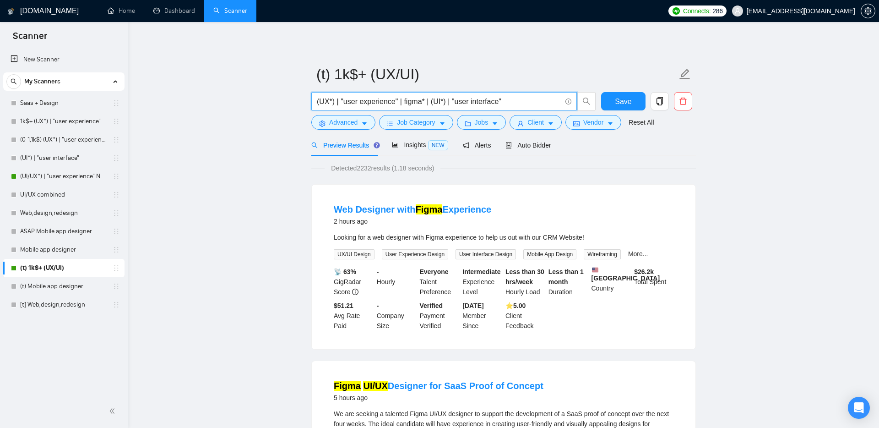
type input "(UX*) | "user experience" | figma* | (UI*) | "user interface""
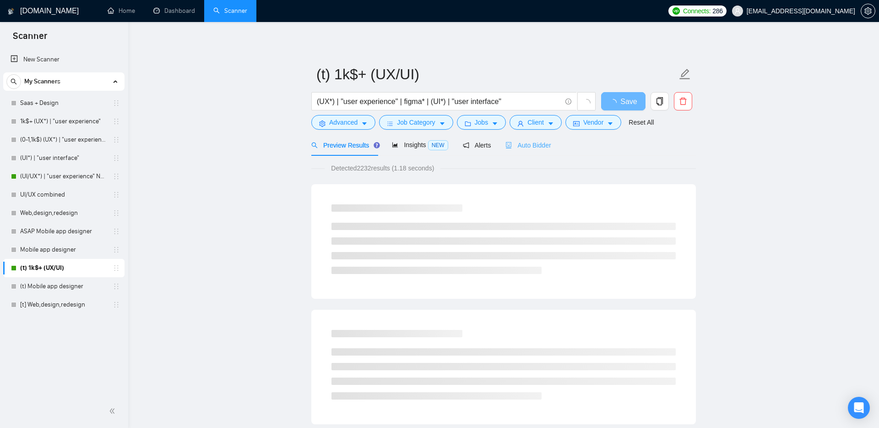
click at [531, 136] on div "Auto Bidder" at bounding box center [528, 145] width 45 height 22
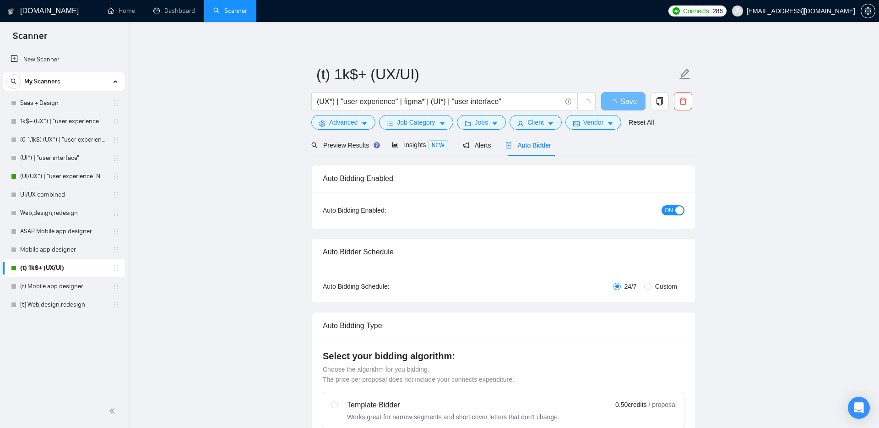
click at [537, 150] on div "Auto Bidder" at bounding box center [528, 145] width 45 height 22
click at [420, 145] on span "Insights NEW" at bounding box center [420, 144] width 56 height 7
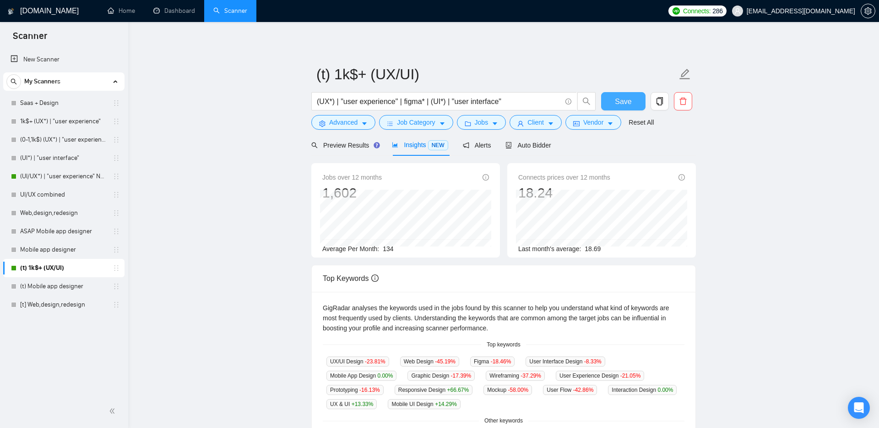
click at [618, 103] on span "Save" at bounding box center [623, 101] width 16 height 11
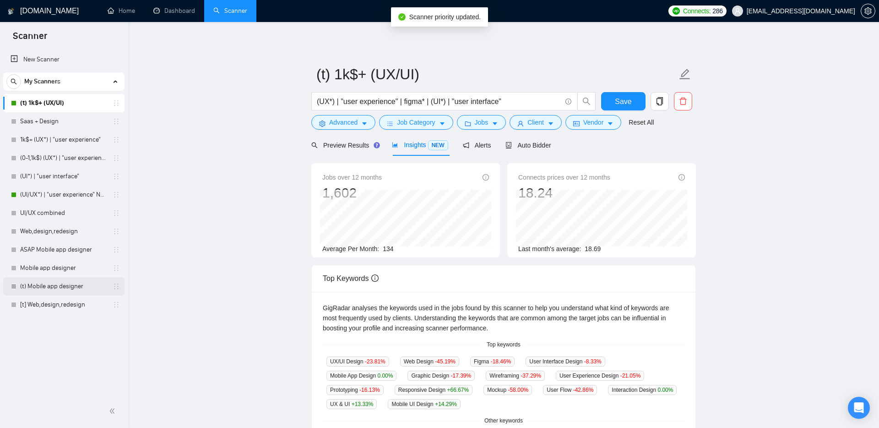
click at [81, 284] on link "(t) Mobile app designer" at bounding box center [63, 286] width 87 height 18
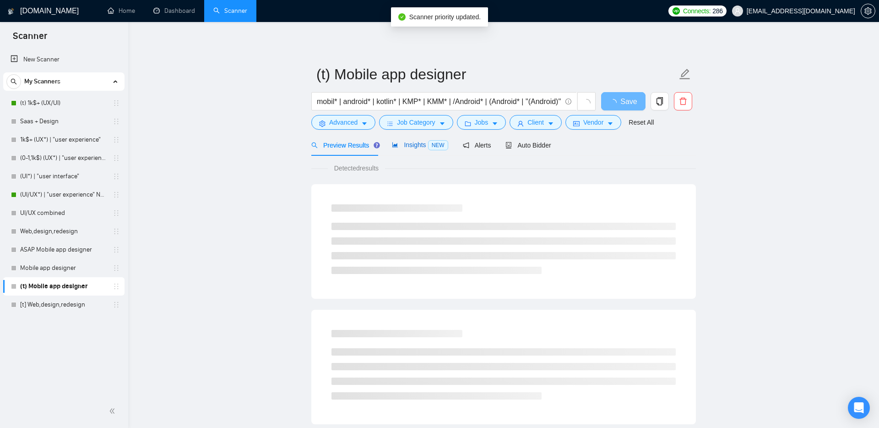
click at [422, 145] on span "Insights NEW" at bounding box center [420, 144] width 56 height 7
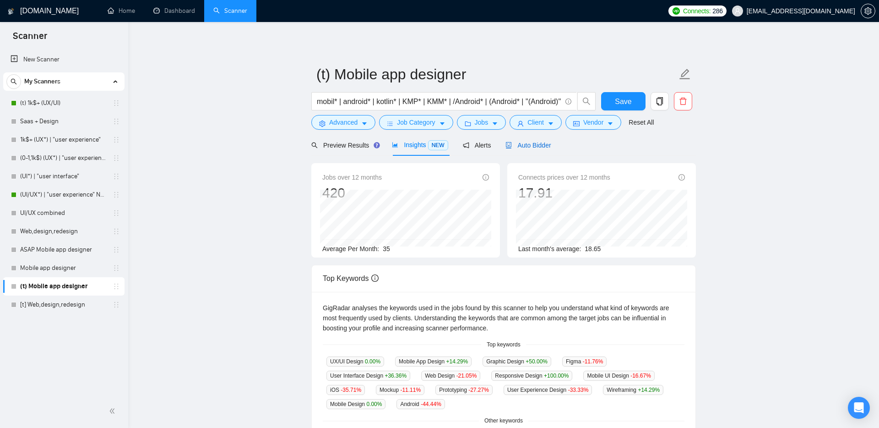
click at [537, 146] on span "Auto Bidder" at bounding box center [528, 145] width 45 height 7
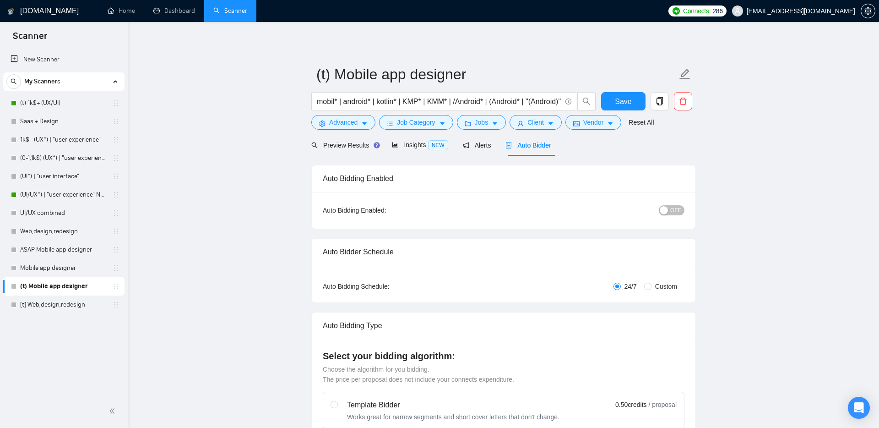
click at [674, 209] on span "OFF" at bounding box center [675, 210] width 11 height 10
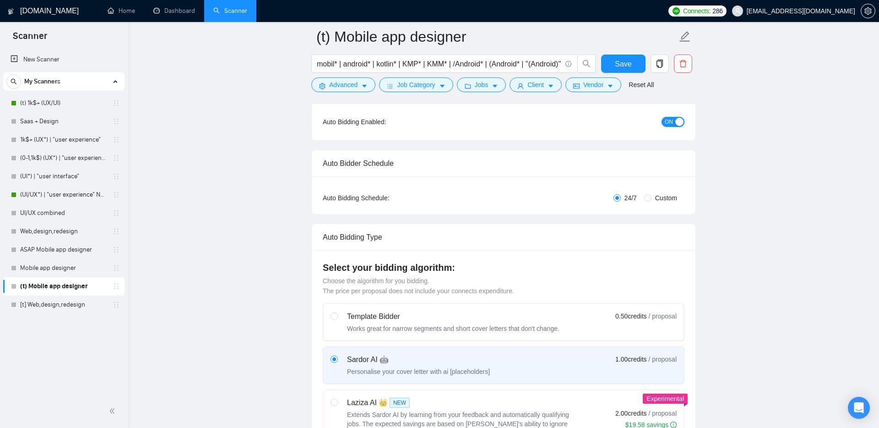
scroll to position [38, 0]
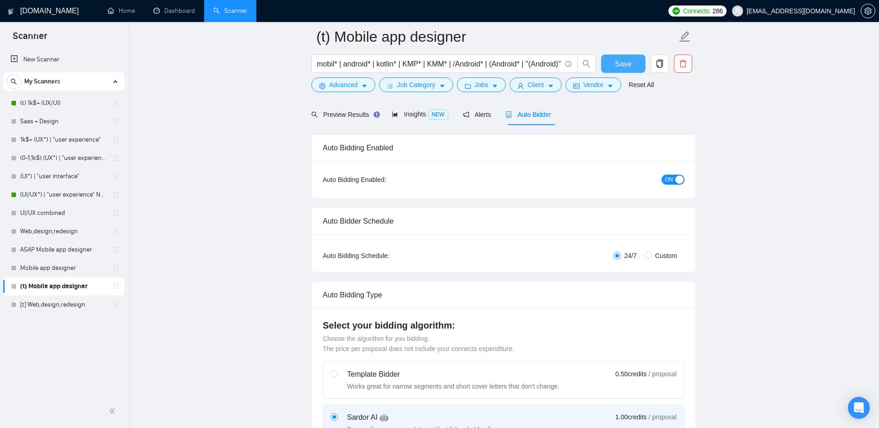
click at [623, 66] on span "Save" at bounding box center [623, 63] width 16 height 11
click at [348, 82] on span "Advanced" at bounding box center [343, 85] width 28 height 10
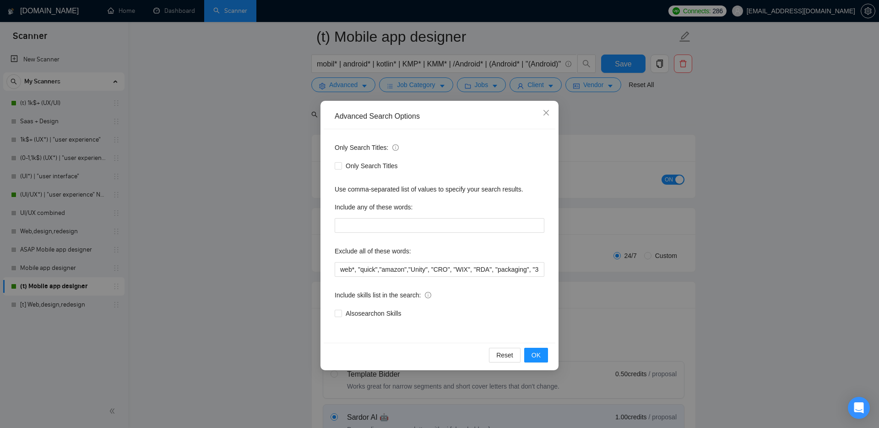
click at [212, 256] on div "Advanced Search Options Only Search Titles: Only Search Titles Use comma-separa…" at bounding box center [439, 214] width 879 height 428
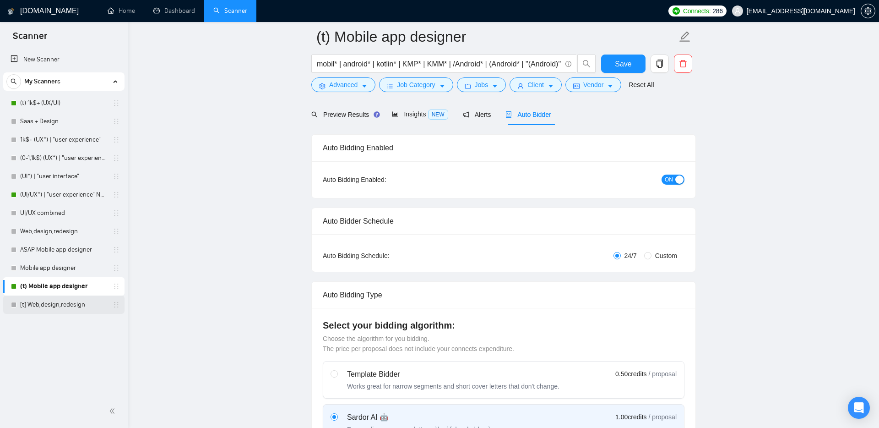
click at [64, 297] on link "[t] Web,design,redesign" at bounding box center [63, 304] width 87 height 18
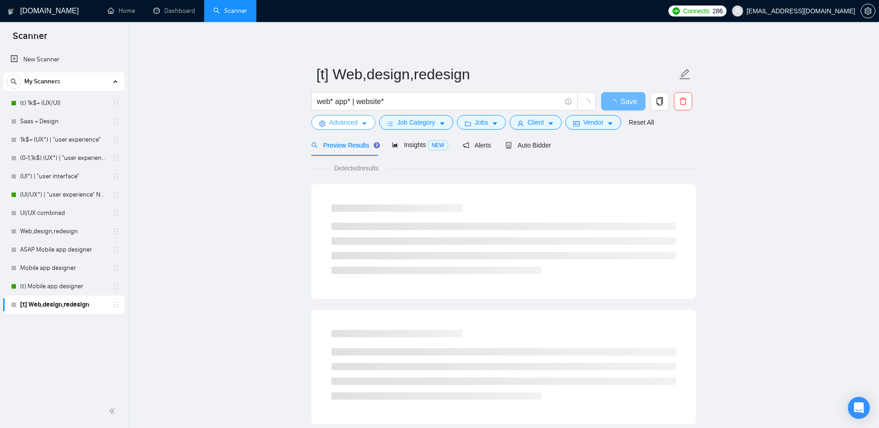
click at [351, 123] on span "Advanced" at bounding box center [343, 122] width 28 height 10
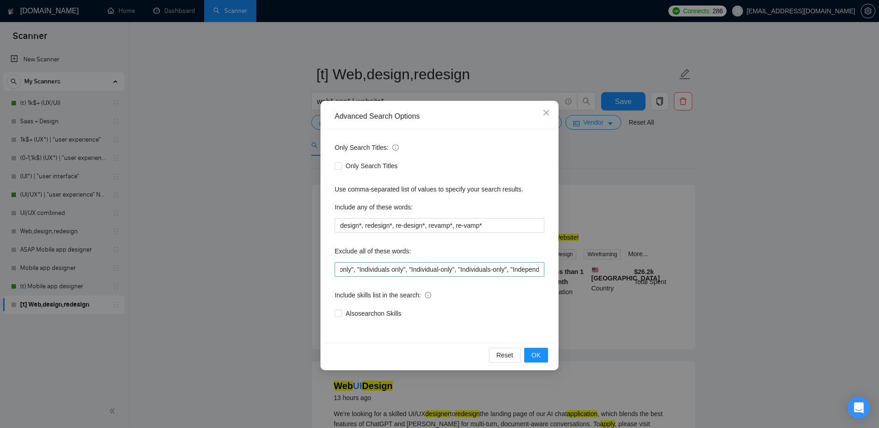
scroll to position [0, 2326]
click at [544, 113] on icon "close" at bounding box center [546, 112] width 7 height 7
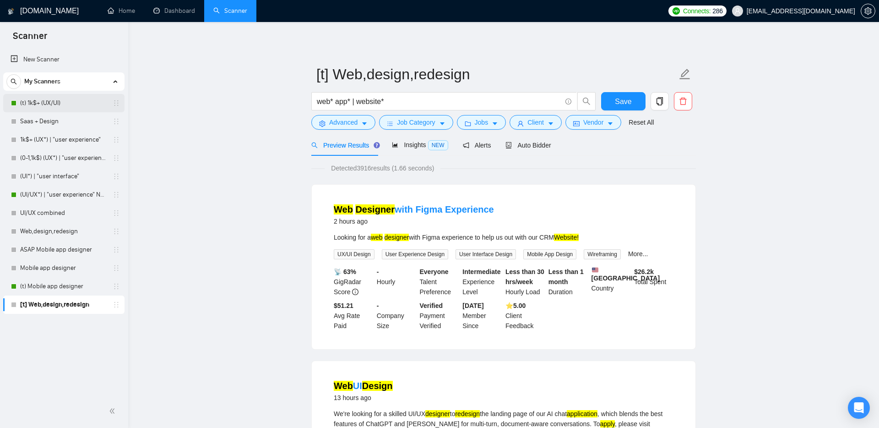
click at [57, 104] on link "(t) 1k$+ (UX/UI)" at bounding box center [63, 103] width 87 height 18
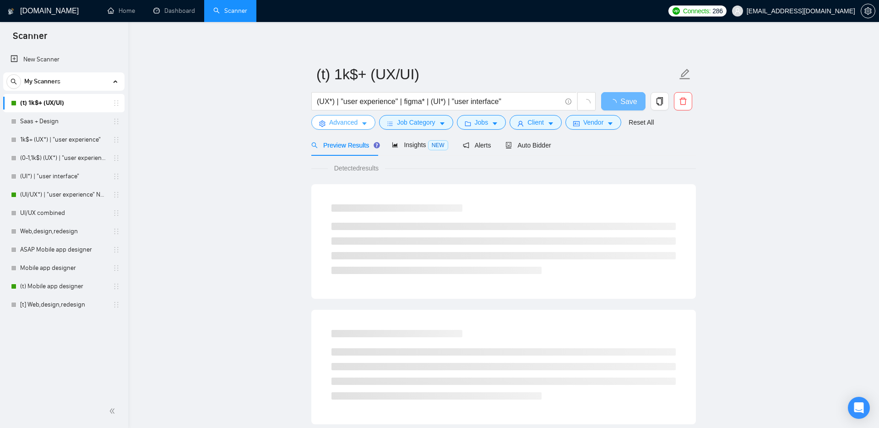
click at [353, 123] on span "Advanced" at bounding box center [343, 122] width 28 height 10
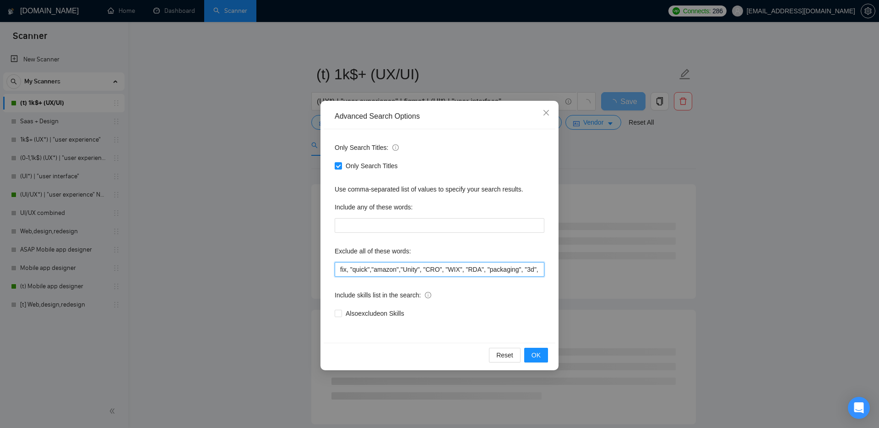
click at [372, 267] on input "fix, "quick","amazon","Unity", "CRO", "WIX", "RDA", "packaging", "3d", "CAD", "…" at bounding box center [440, 269] width 210 height 15
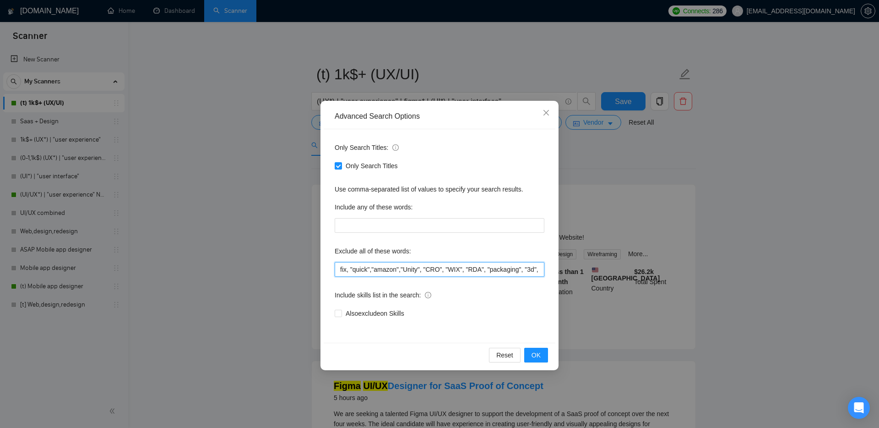
scroll to position [0, 2444]
drag, startPoint x: 340, startPoint y: 269, endPoint x: 765, endPoint y: 271, distance: 424.5
click at [765, 271] on div "Advanced Search Options Only Search Titles: Only Search Titles Use comma-separa…" at bounding box center [439, 214] width 879 height 428
click at [546, 110] on icon "close" at bounding box center [546, 112] width 7 height 7
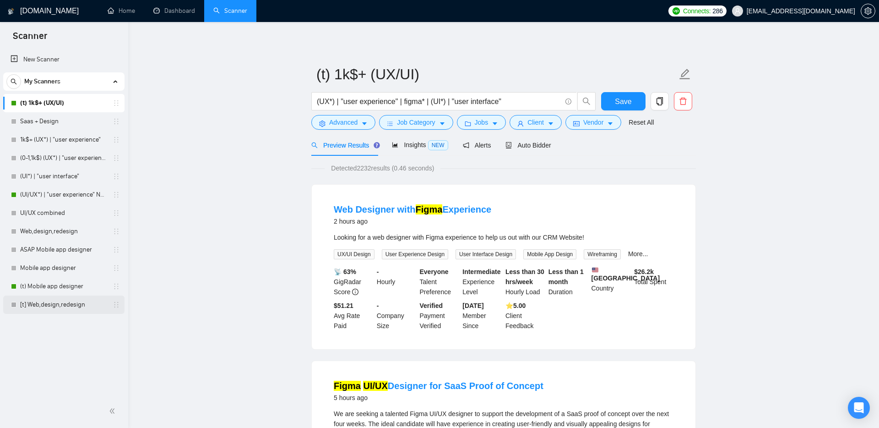
click at [41, 302] on link "[t] Web,design,redesign" at bounding box center [63, 304] width 87 height 18
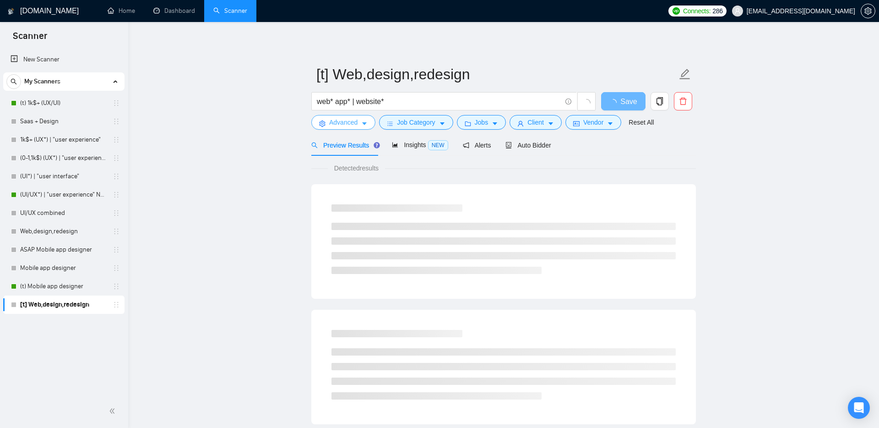
click at [347, 121] on span "Advanced" at bounding box center [343, 122] width 28 height 10
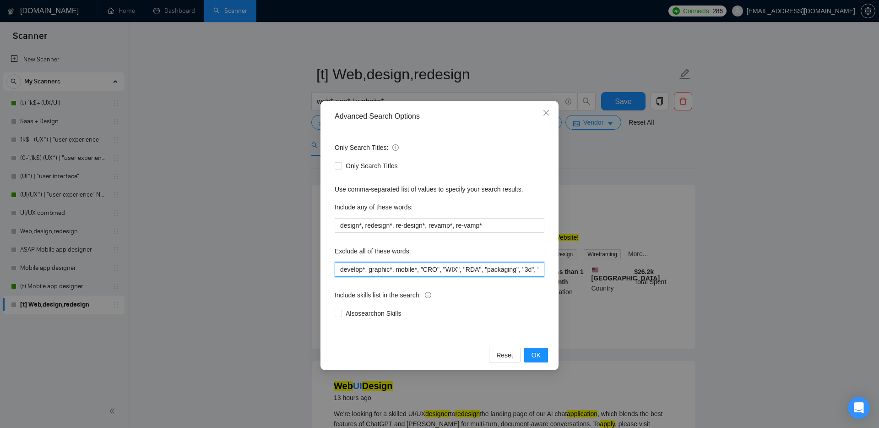
scroll to position [0, 2326]
drag, startPoint x: 423, startPoint y: 269, endPoint x: 731, endPoint y: 269, distance: 308.2
click at [731, 269] on div "Advanced Search Options Only Search Titles: Only Search Titles Use comma-separa…" at bounding box center [439, 214] width 879 height 428
paste input "fix, "quick","amazon","Unity", "CRO", "WIX", "RDA", "packaging", "3d", "CAD", "…"
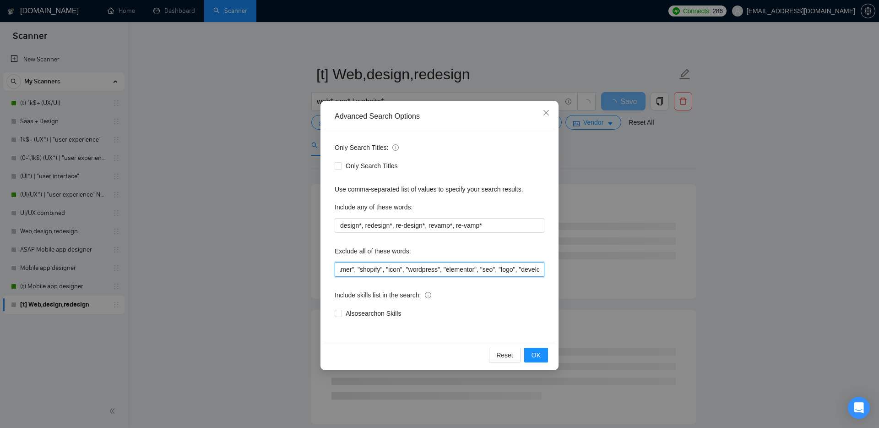
scroll to position [0, 0]
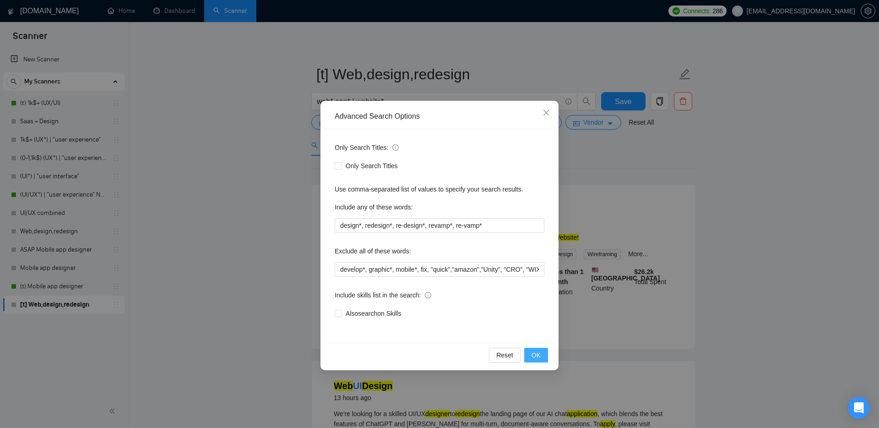
click at [534, 354] on span "OK" at bounding box center [536, 355] width 9 height 10
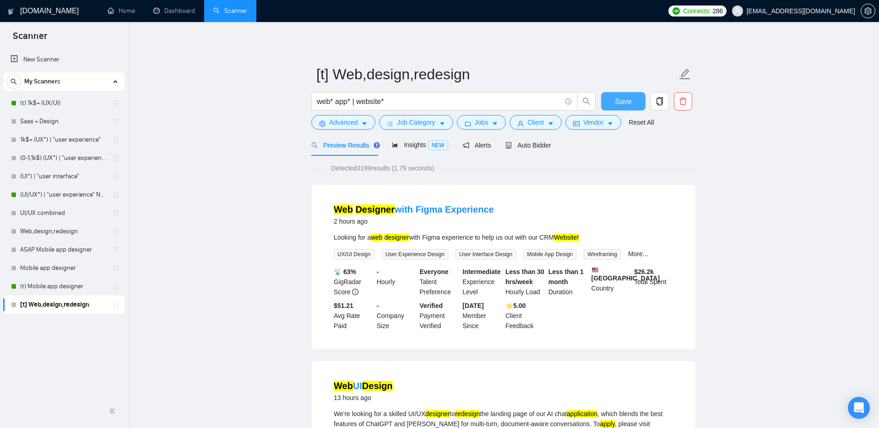
click at [621, 106] on span "Save" at bounding box center [623, 101] width 16 height 11
click at [420, 142] on span "Insights NEW" at bounding box center [420, 144] width 56 height 7
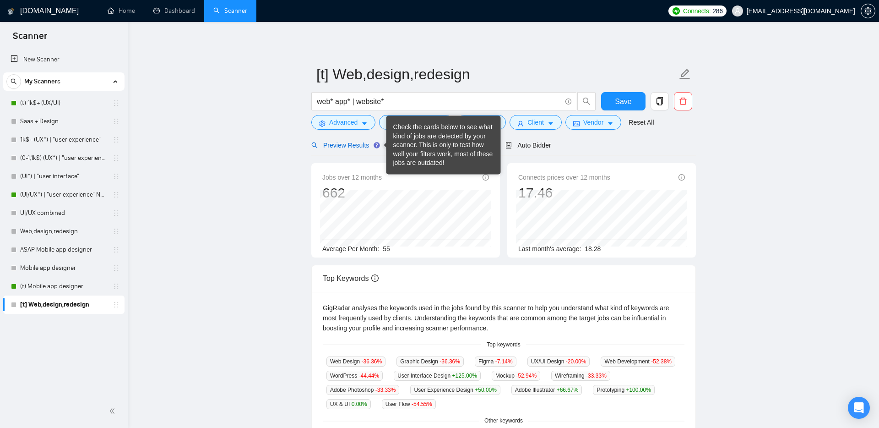
click at [364, 144] on span "Preview Results" at bounding box center [344, 145] width 66 height 7
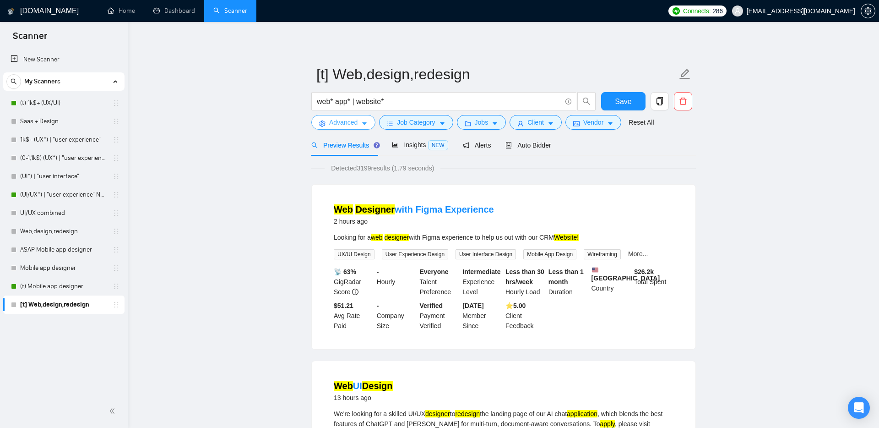
click at [345, 128] on button "Advanced" at bounding box center [343, 122] width 64 height 15
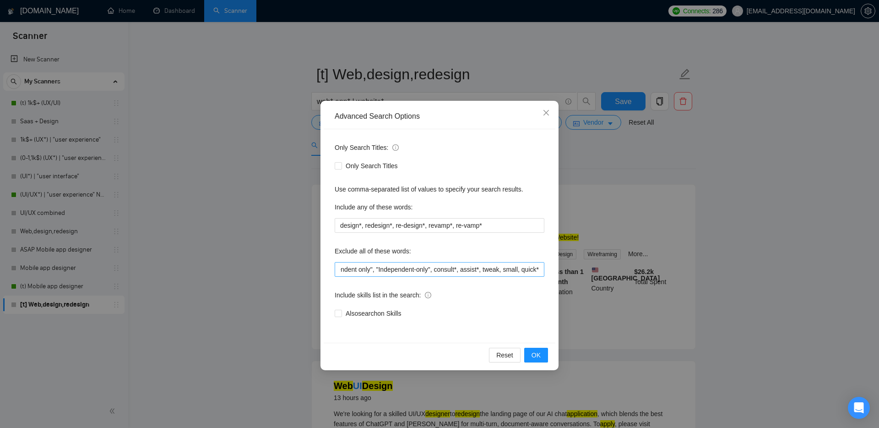
scroll to position [0, 2526]
drag, startPoint x: 430, startPoint y: 268, endPoint x: 559, endPoint y: 269, distance: 129.6
click at [559, 269] on div "Advanced Search Options Only Search Titles: Only Search Titles Use comma-separa…" at bounding box center [439, 214] width 879 height 428
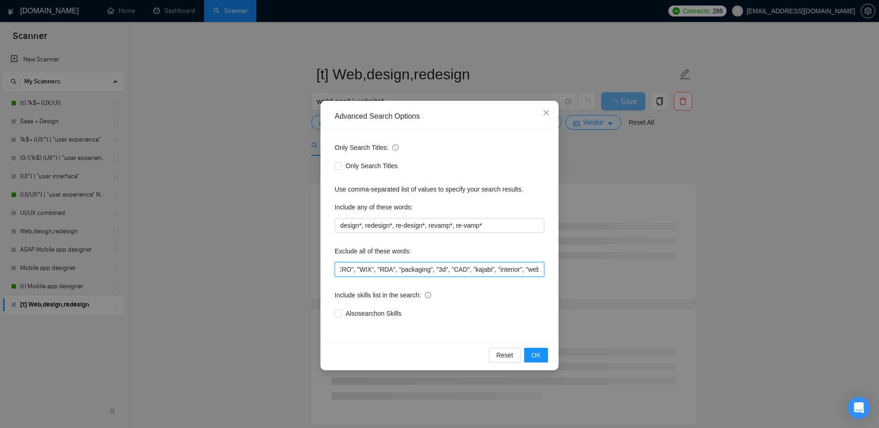
scroll to position [0, 0]
click at [341, 270] on input "develop*, graphic*, mobile*, fix, "quick","amazon","Unity", "CRO", "WIX", "RDA"…" at bounding box center [440, 269] width 210 height 15
type input "consult*, assist*, tweak, small, quick*, develop*, graphic*, mobile*, fix, "qui…"
click at [534, 350] on span "OK" at bounding box center [536, 355] width 9 height 10
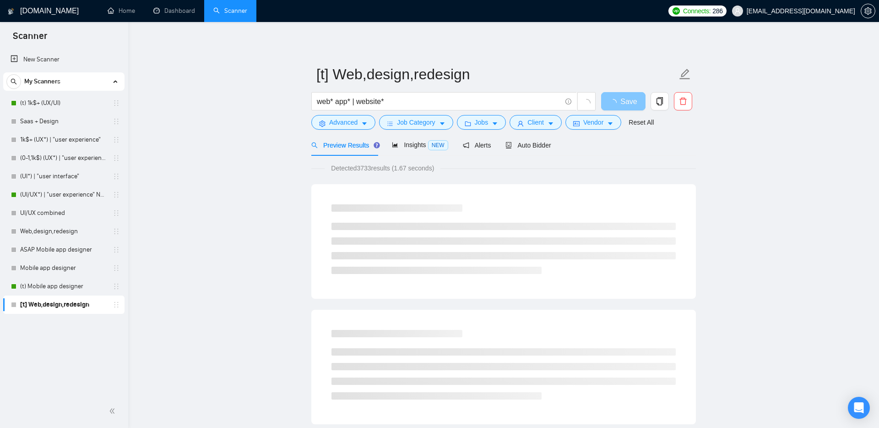
click at [625, 96] on span "Save" at bounding box center [629, 101] width 16 height 11
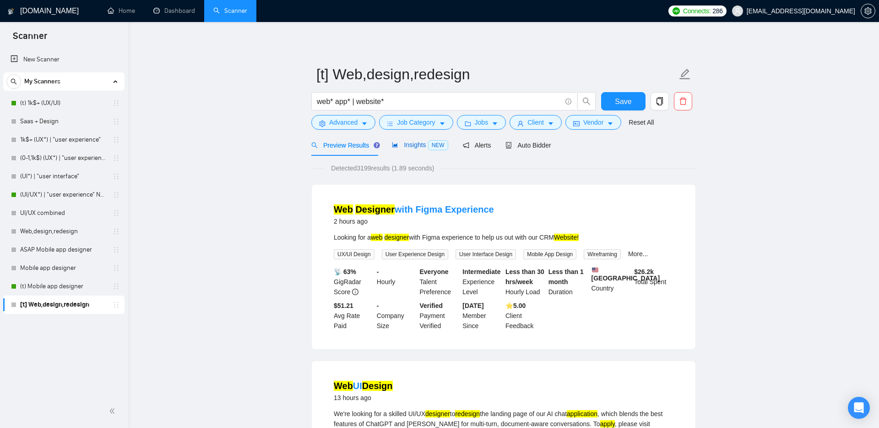
click at [418, 147] on span "Insights NEW" at bounding box center [420, 144] width 56 height 7
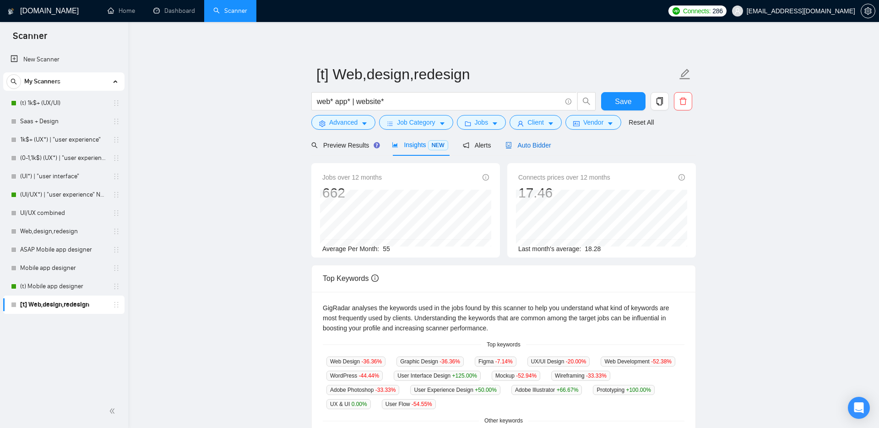
click at [543, 142] on span "Auto Bidder" at bounding box center [528, 145] width 45 height 7
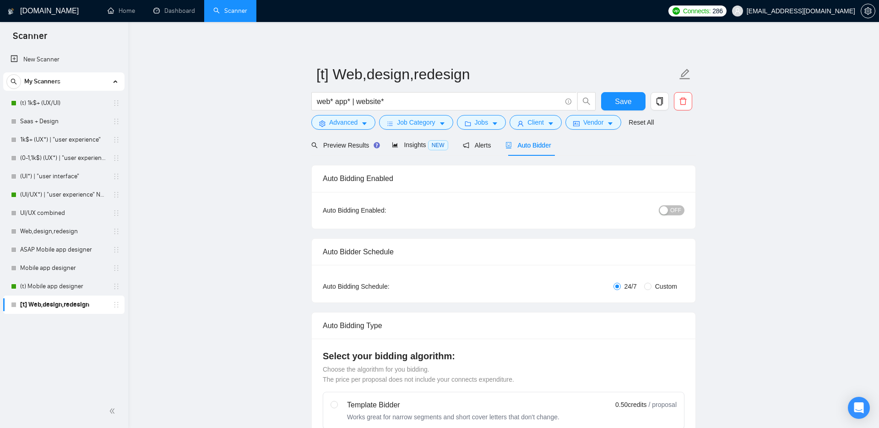
click at [670, 212] on button "OFF" at bounding box center [672, 210] width 26 height 10
click at [623, 94] on button "Save" at bounding box center [623, 101] width 44 height 18
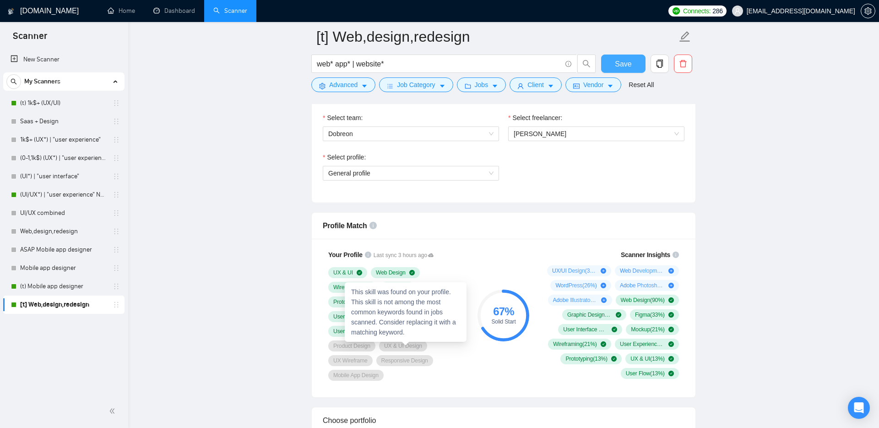
scroll to position [484, 0]
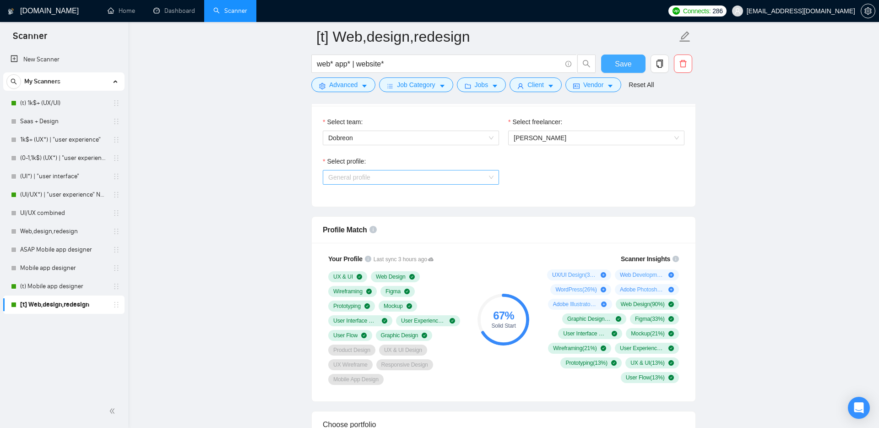
click at [389, 177] on span "General profile" at bounding box center [410, 177] width 165 height 14
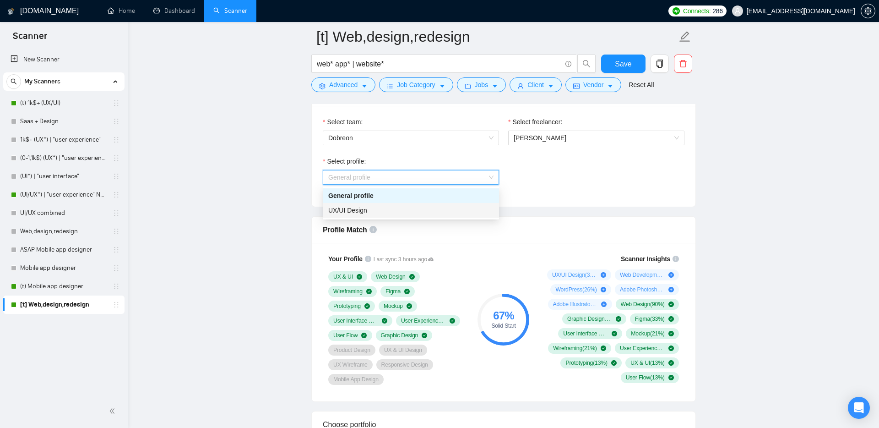
click at [371, 207] on div "UX/UI Design" at bounding box center [410, 210] width 165 height 10
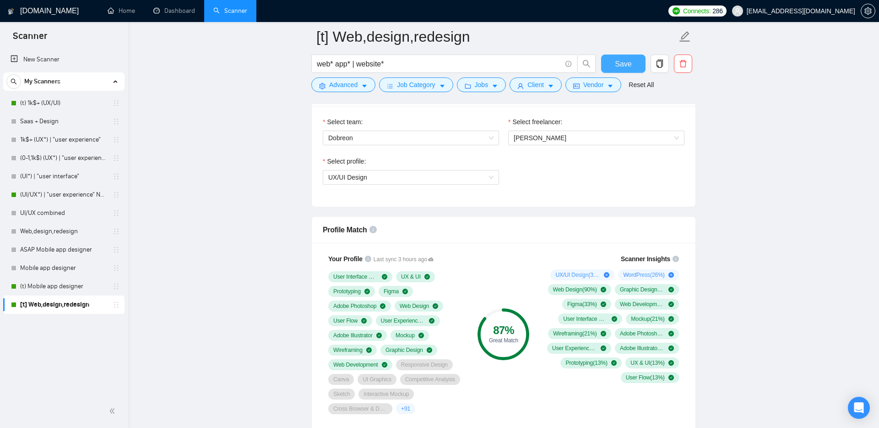
click at [615, 65] on button "Save" at bounding box center [623, 63] width 44 height 18
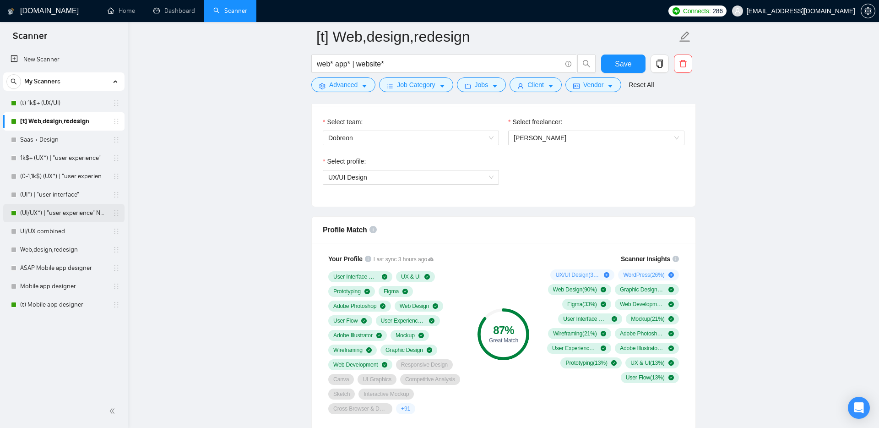
click at [92, 216] on link "(UI/UX*) | "user experience" NEW" at bounding box center [63, 213] width 87 height 18
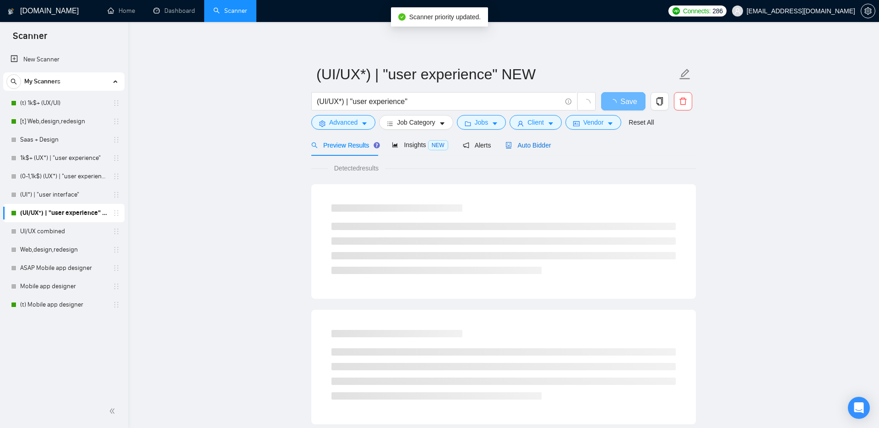
click at [536, 143] on span "Auto Bidder" at bounding box center [528, 145] width 45 height 7
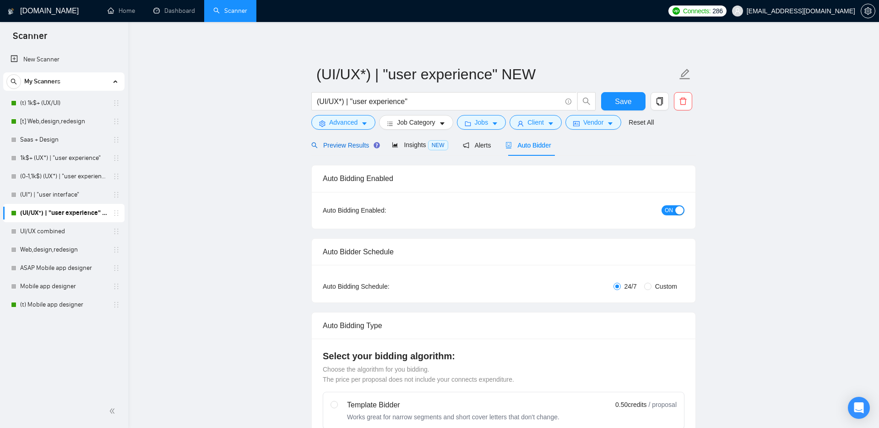
click at [353, 143] on span "Preview Results" at bounding box center [344, 145] width 66 height 7
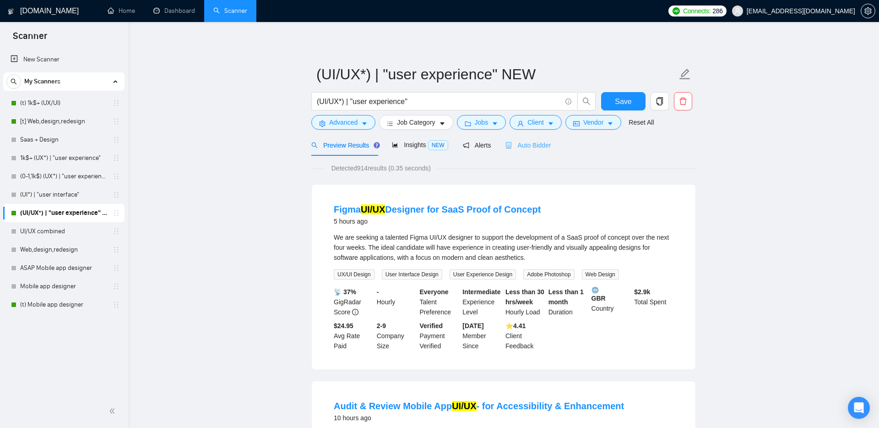
click at [541, 138] on div "Auto Bidder" at bounding box center [528, 145] width 45 height 22
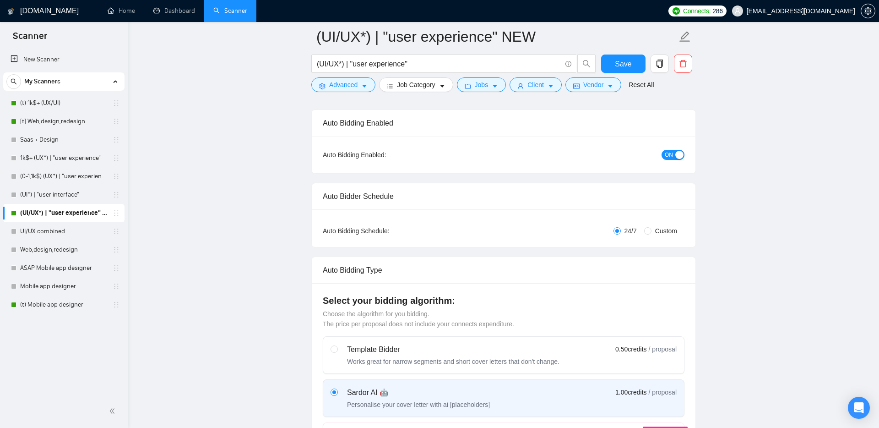
scroll to position [60, 0]
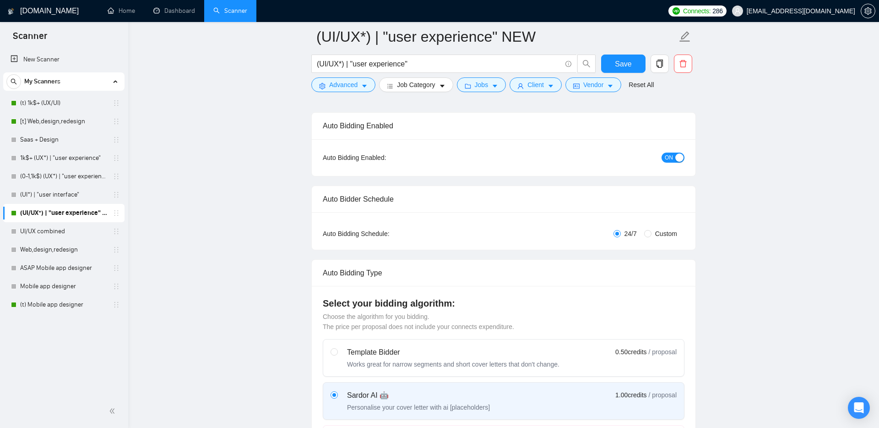
click at [678, 156] on div "button" at bounding box center [679, 157] width 8 height 8
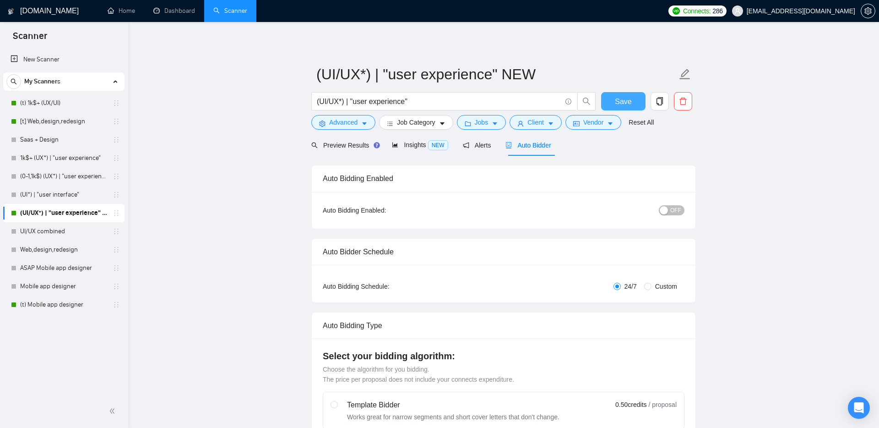
click at [628, 103] on span "Save" at bounding box center [623, 101] width 16 height 11
click at [80, 140] on link "(t) Mobile app designer" at bounding box center [63, 140] width 87 height 18
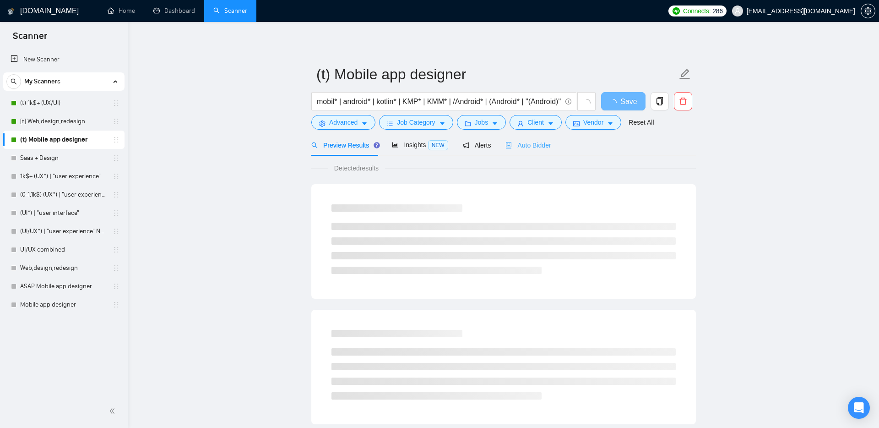
click at [530, 152] on div "Auto Bidder" at bounding box center [528, 145] width 45 height 22
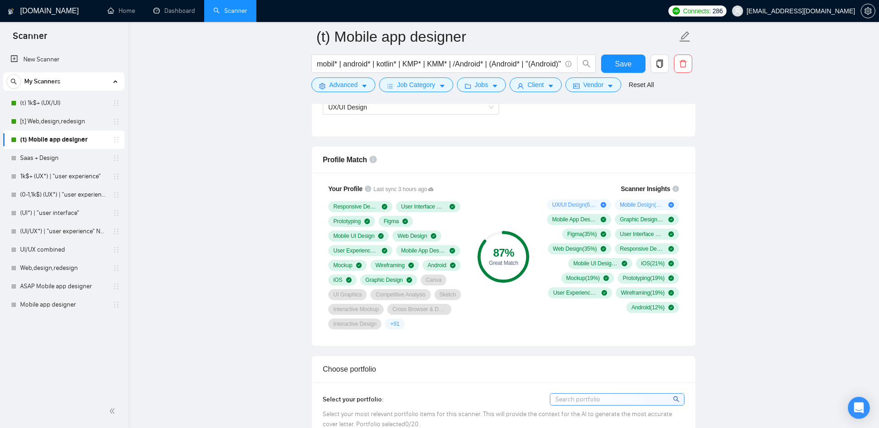
scroll to position [572, 0]
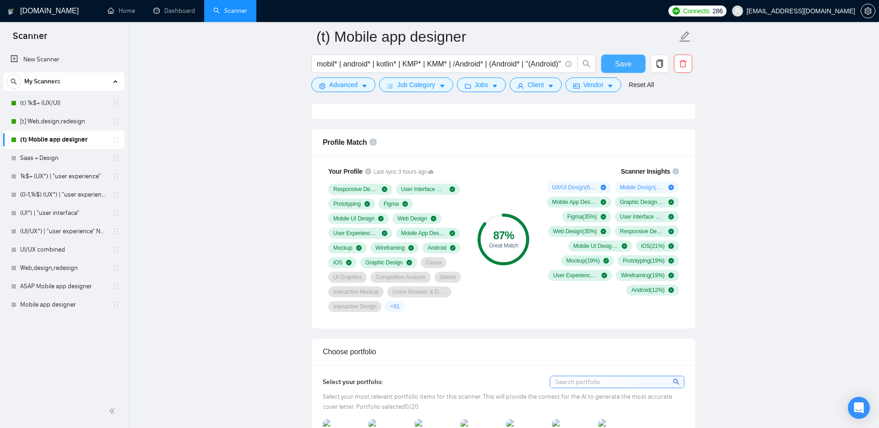
click at [628, 55] on button "Save" at bounding box center [623, 63] width 44 height 18
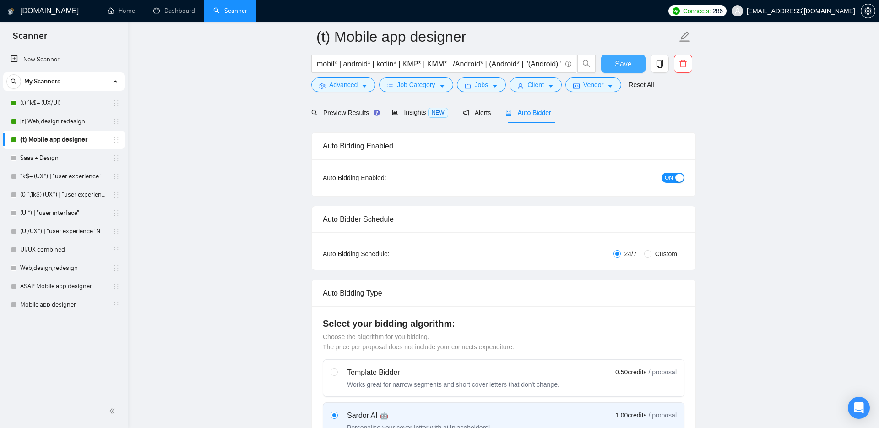
scroll to position [0, 0]
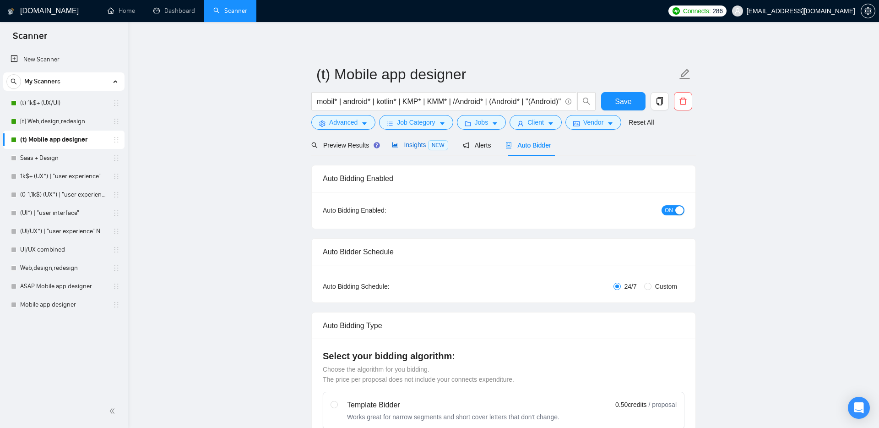
click at [423, 145] on span "Insights NEW" at bounding box center [420, 144] width 56 height 7
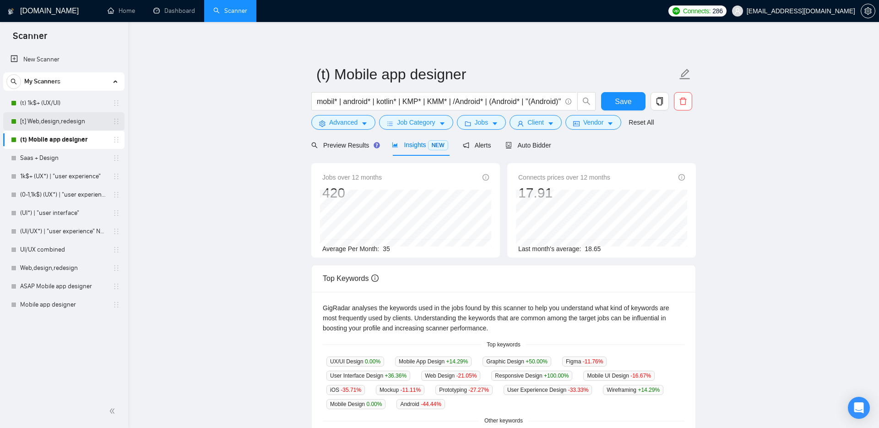
click at [55, 118] on link "[t] Web,design,redesign" at bounding box center [63, 121] width 87 height 18
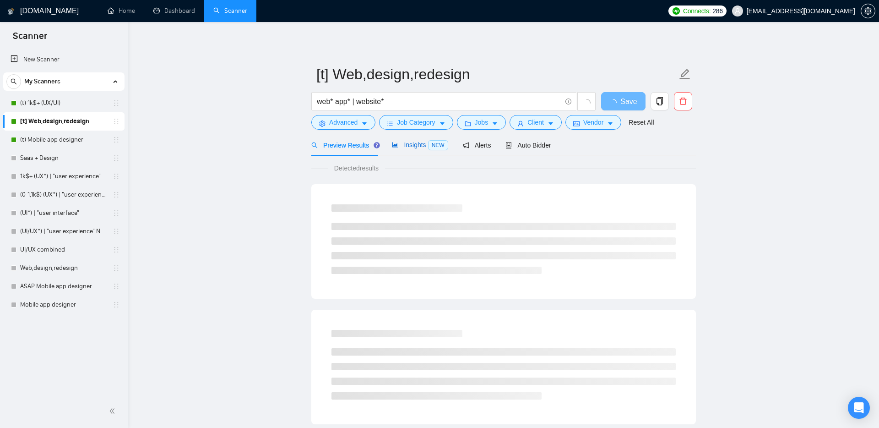
click at [407, 147] on span "Insights NEW" at bounding box center [420, 144] width 56 height 7
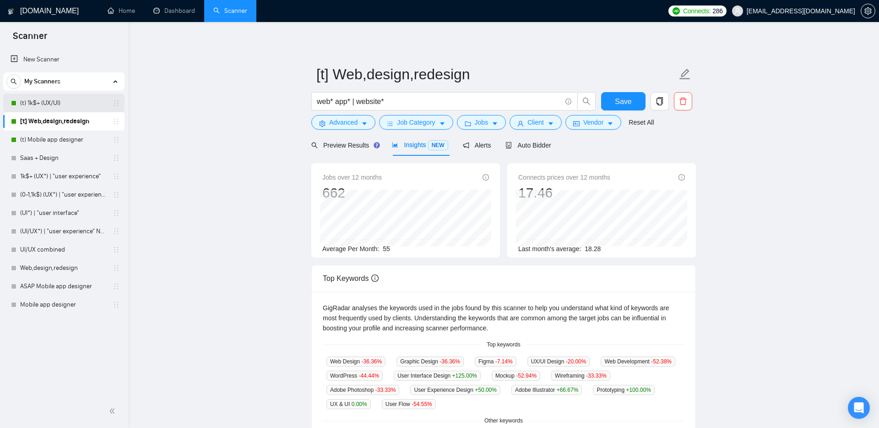
click at [41, 102] on link "(t) 1k$+ (UX/UI)" at bounding box center [63, 103] width 87 height 18
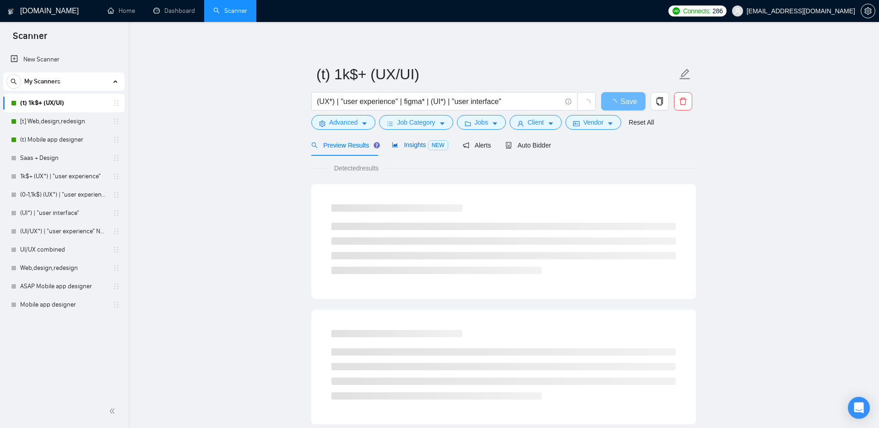
click at [425, 146] on span "Insights NEW" at bounding box center [420, 144] width 56 height 7
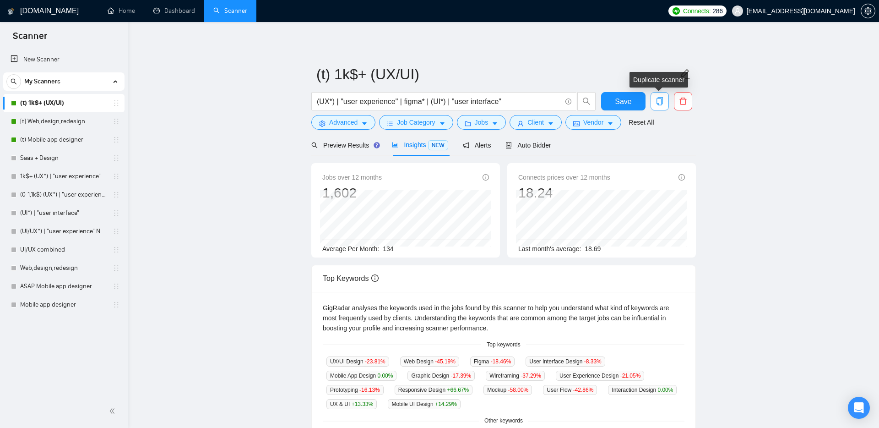
click at [660, 98] on icon "copy" at bounding box center [660, 101] width 6 height 8
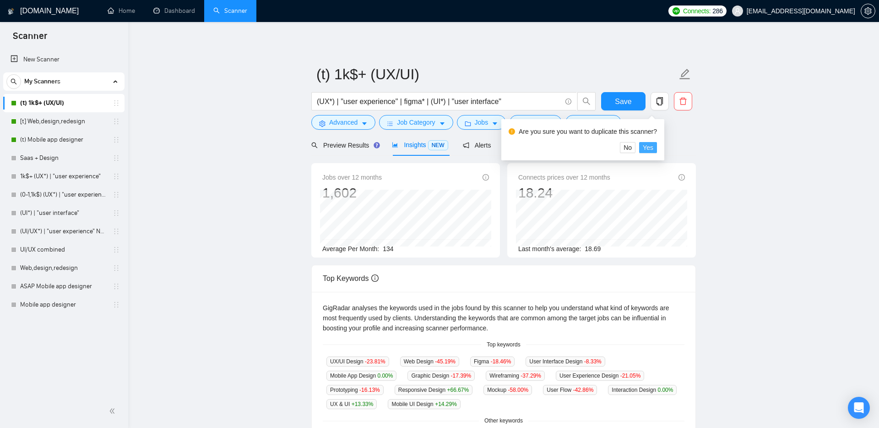
click at [653, 147] on span "Yes" at bounding box center [648, 147] width 11 height 10
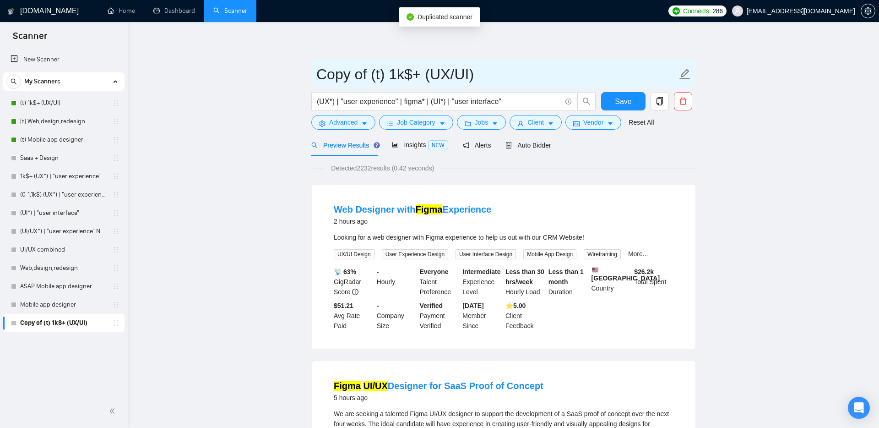
click at [371, 74] on input "Copy of (t) 1k$+ (UX/UI)" at bounding box center [496, 74] width 361 height 23
drag, startPoint x: 370, startPoint y: 72, endPoint x: 300, endPoint y: 74, distance: 70.5
type input "(t) 0-1k$ (UX/UI)"
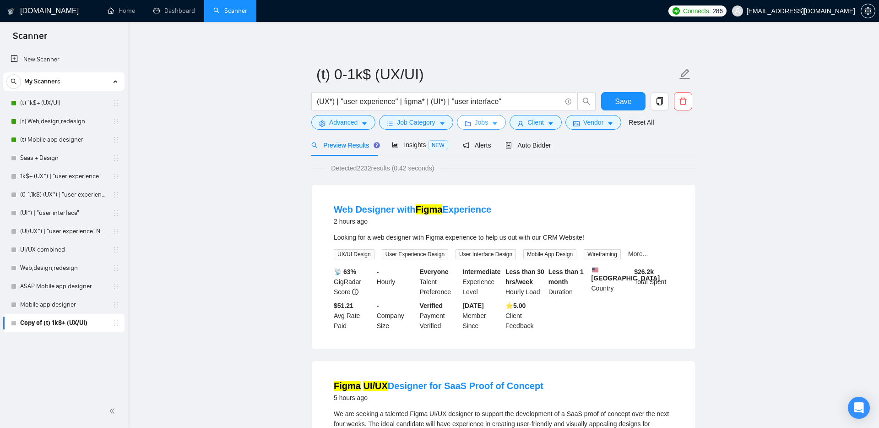
click at [484, 119] on span "Jobs" at bounding box center [482, 122] width 14 height 10
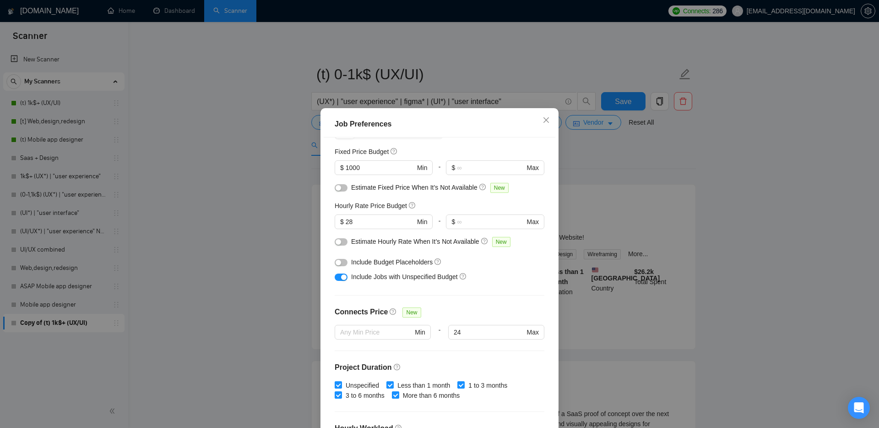
scroll to position [46, 0]
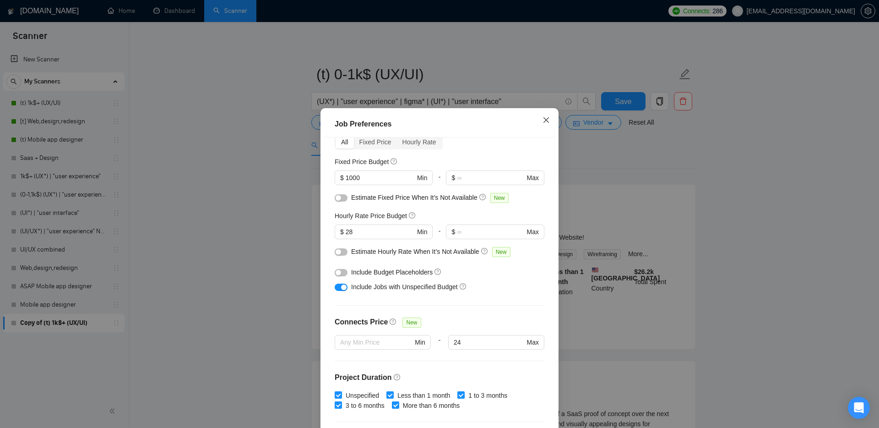
click at [545, 119] on icon "close" at bounding box center [546, 119] width 5 height 5
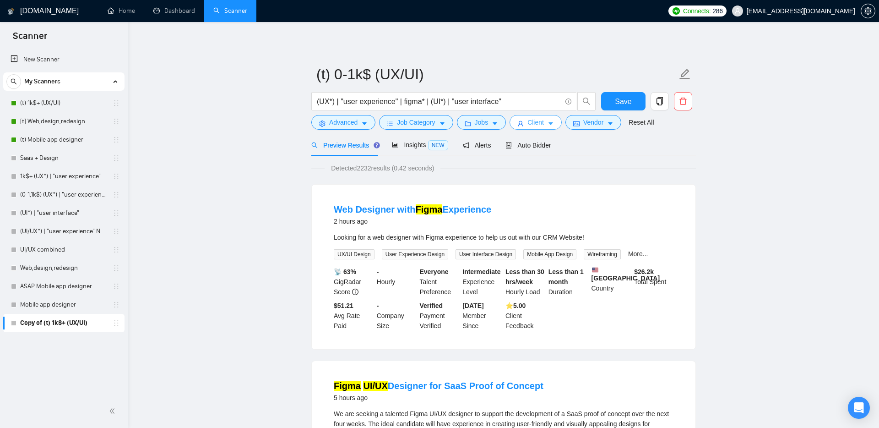
click at [544, 120] on span "Client" at bounding box center [536, 122] width 16 height 10
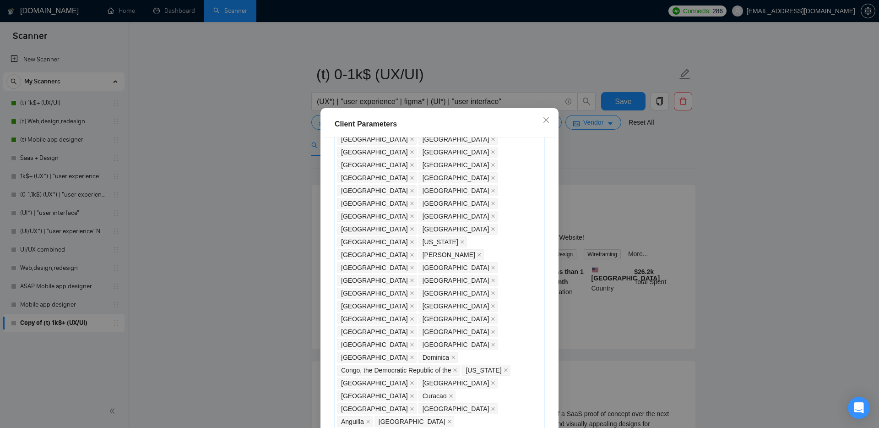
scroll to position [511, 0]
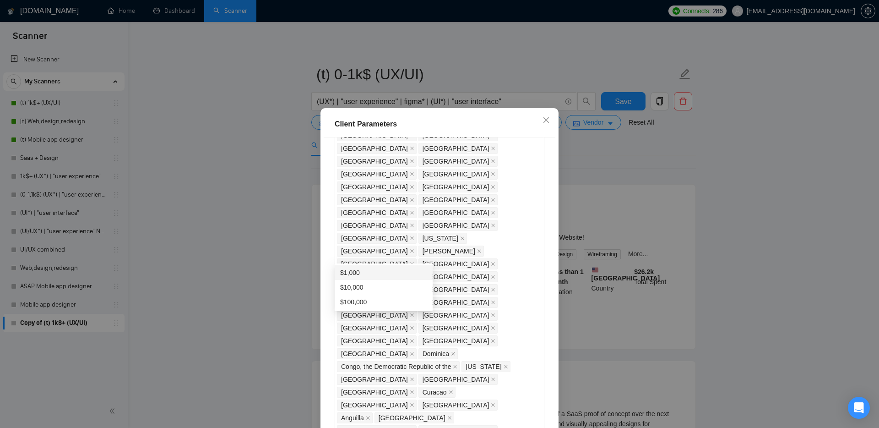
drag, startPoint x: 374, startPoint y: 256, endPoint x: 336, endPoint y: 256, distance: 37.6
click at [330, 245] on div "Client Location Include Client Countries Select Exclude Client Countries [GEOGR…" at bounding box center [440, 286] width 232 height 299
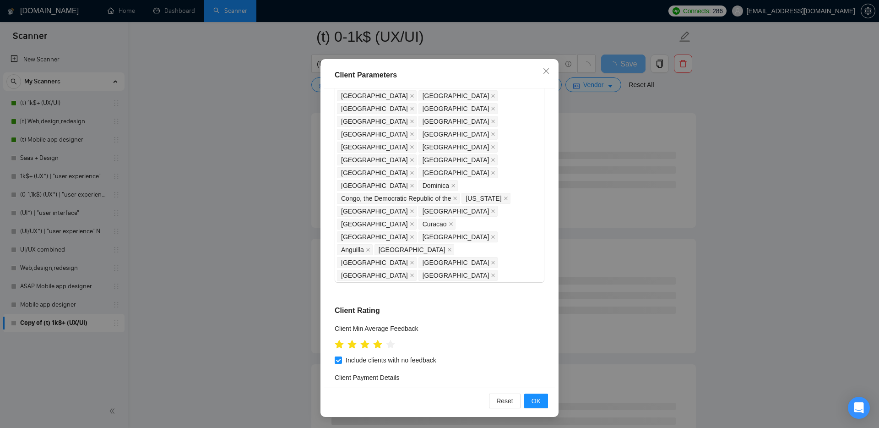
scroll to position [81, 0]
click at [536, 398] on span "OK" at bounding box center [536, 401] width 9 height 10
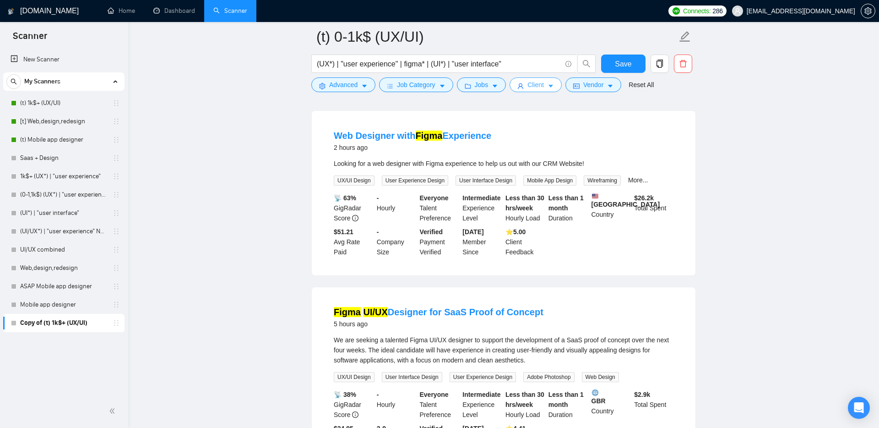
scroll to position [0, 0]
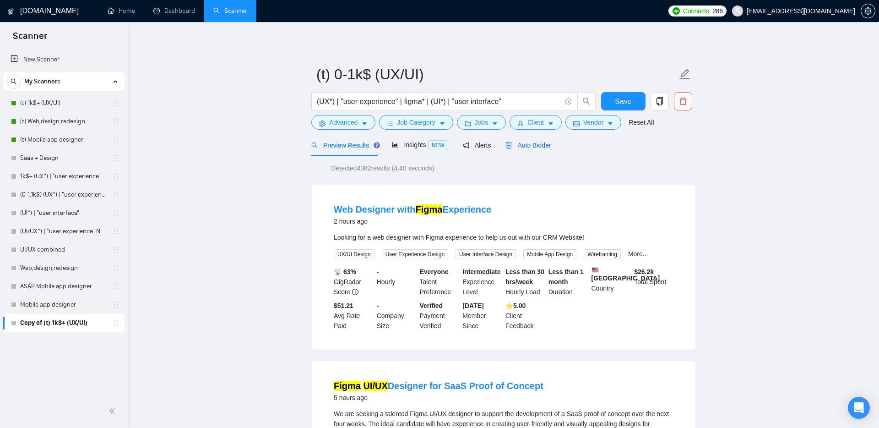
click at [535, 150] on div "Auto Bidder" at bounding box center [528, 145] width 45 height 10
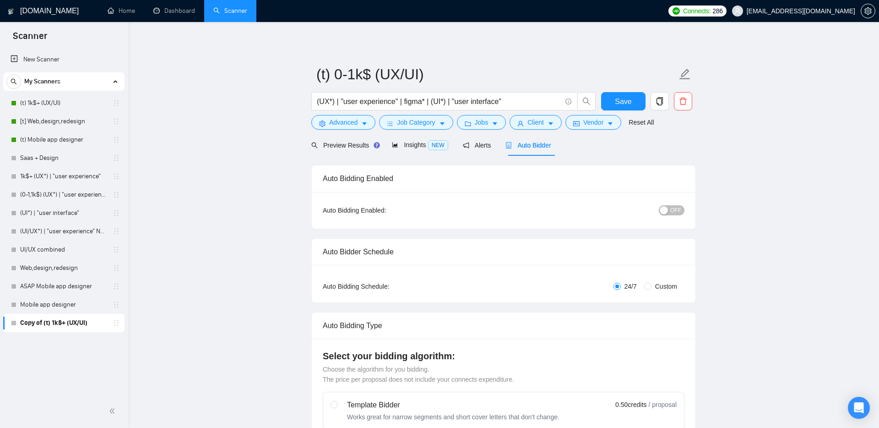
click at [672, 209] on span "OFF" at bounding box center [675, 210] width 11 height 10
click at [624, 100] on span "Save" at bounding box center [623, 101] width 16 height 11
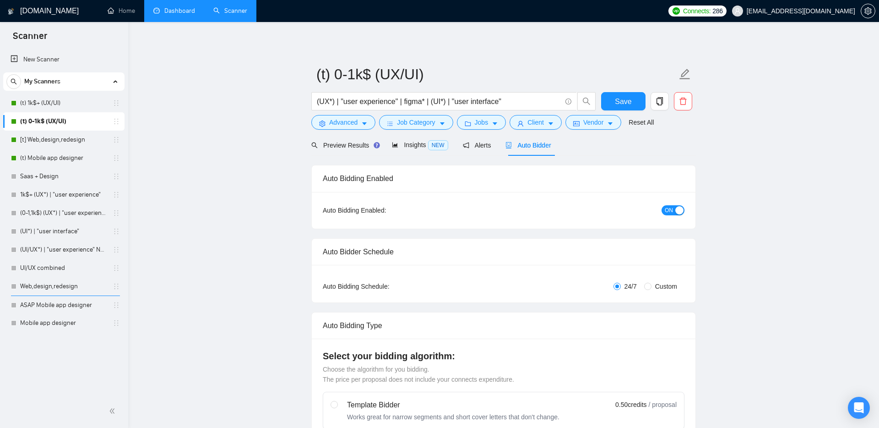
click at [172, 10] on link "Dashboard" at bounding box center [174, 11] width 42 height 8
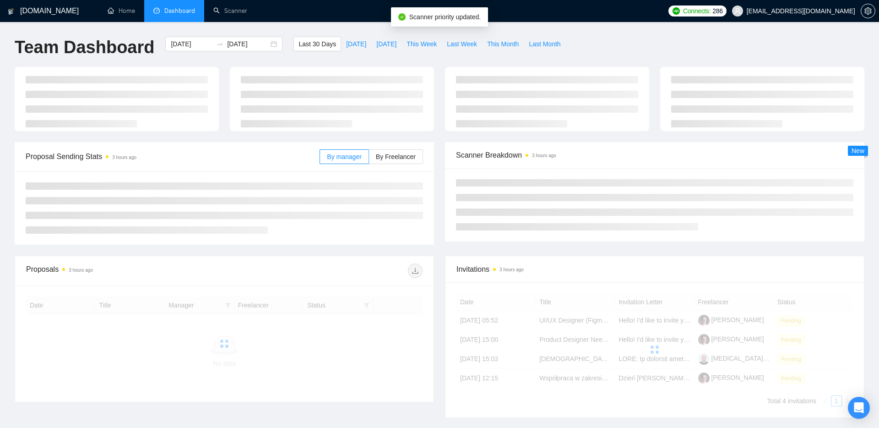
click at [247, 159] on main "Team Dashboard [DATE] [DATE] Last 30 Days [DATE] [DATE] This Week Last Week Thi…" at bounding box center [440, 233] width 850 height 392
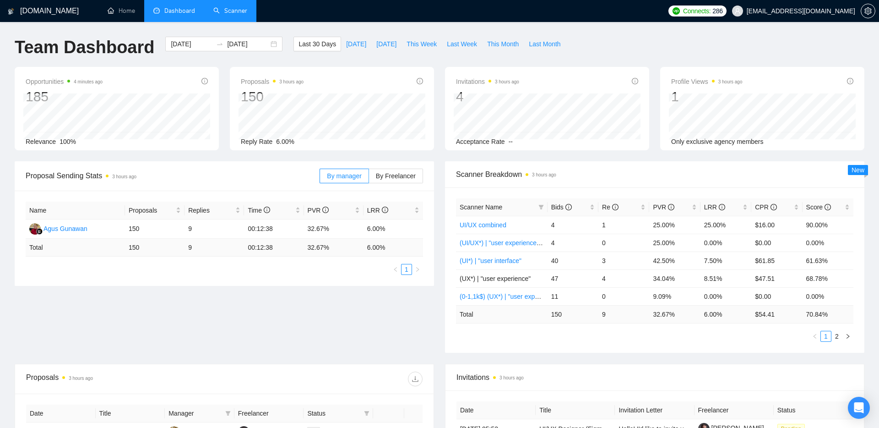
click at [228, 10] on link "Scanner" at bounding box center [230, 11] width 34 height 8
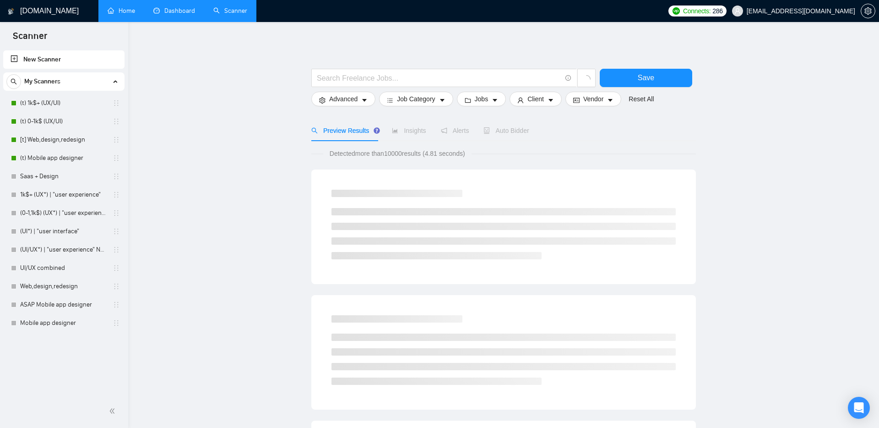
click at [128, 7] on link "Home" at bounding box center [121, 11] width 27 height 8
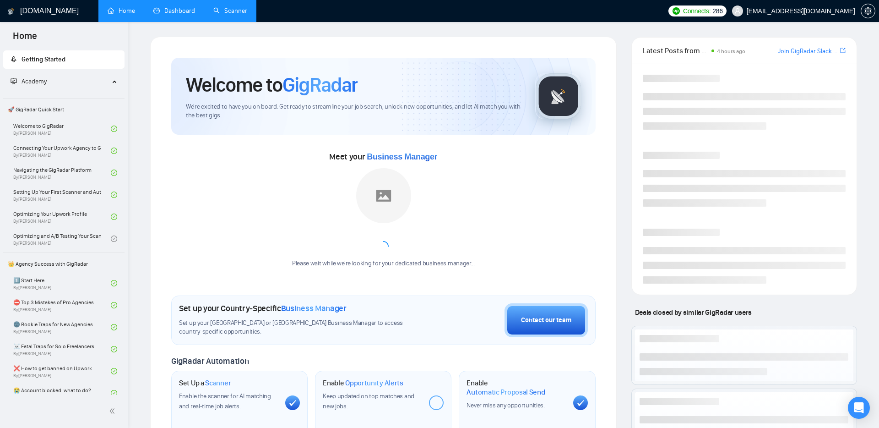
click at [190, 8] on link "Dashboard" at bounding box center [174, 11] width 42 height 8
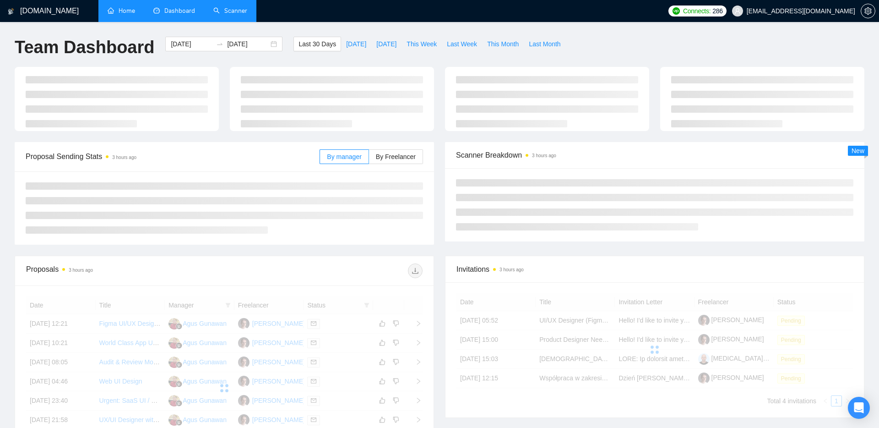
click at [223, 8] on link "Scanner" at bounding box center [230, 11] width 34 height 8
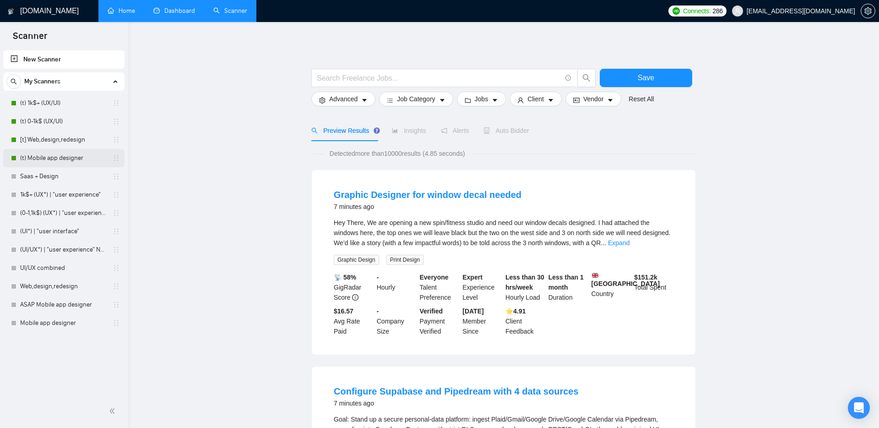
click at [57, 158] on link "(t) Mobile app designer" at bounding box center [63, 158] width 87 height 18
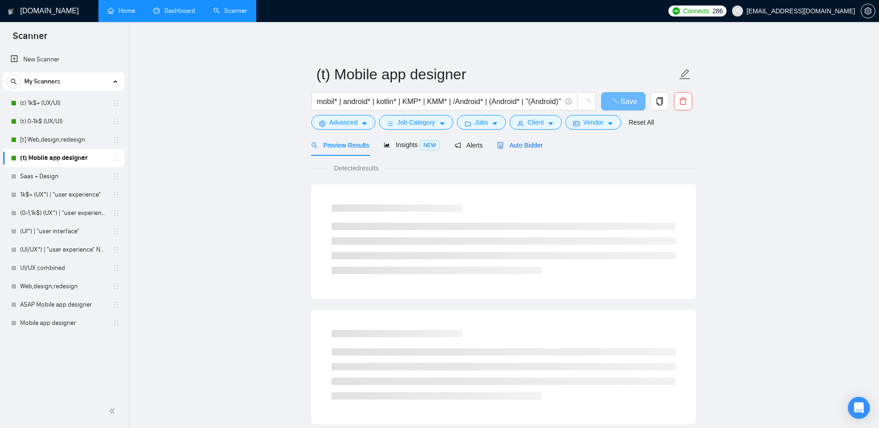
click at [531, 146] on span "Auto Bidder" at bounding box center [519, 145] width 45 height 7
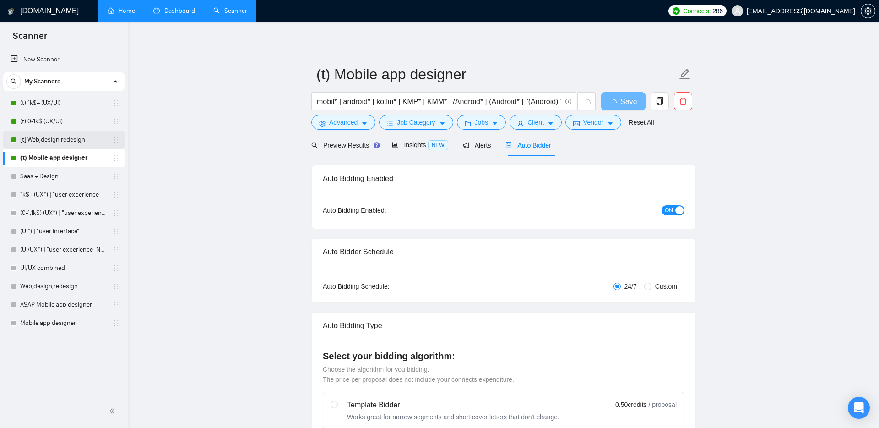
click at [71, 137] on link "[t] Web,design,redesign" at bounding box center [63, 140] width 87 height 18
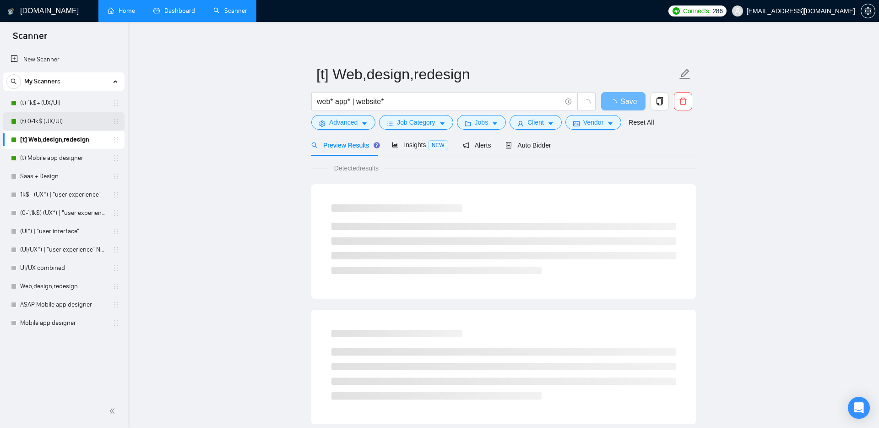
click at [49, 121] on link "(t) 0-1k$ (UX/UI)" at bounding box center [63, 121] width 87 height 18
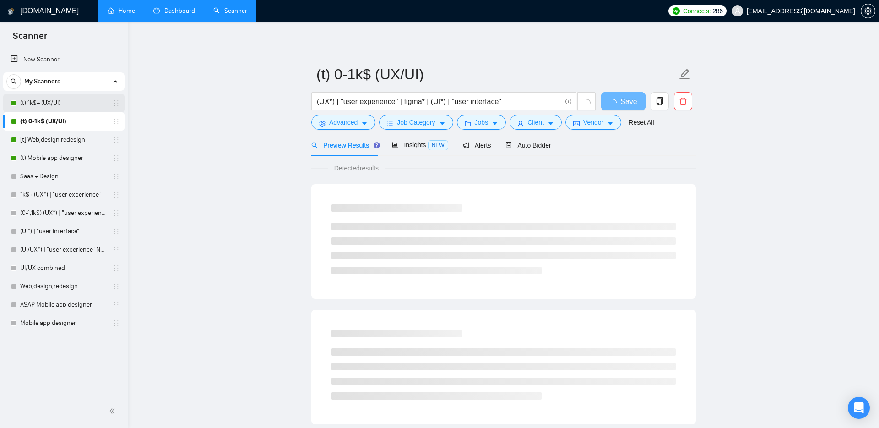
click at [47, 95] on link "(t) 1k$+ (UX/UI)" at bounding box center [63, 103] width 87 height 18
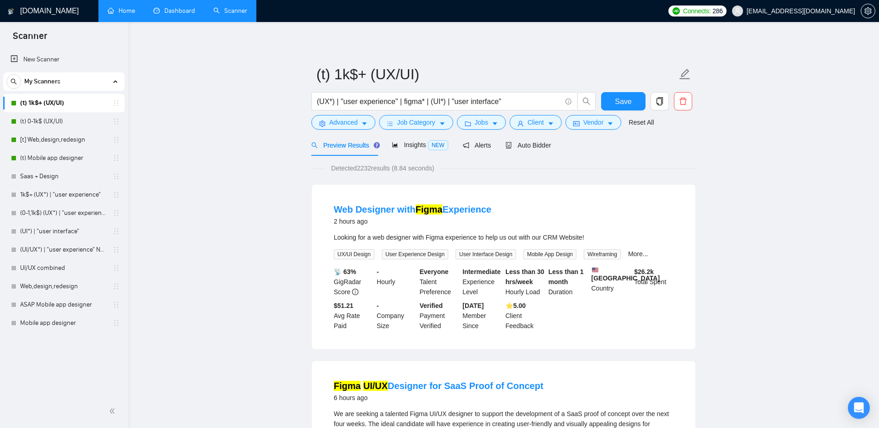
click at [172, 15] on link "Dashboard" at bounding box center [174, 11] width 42 height 8
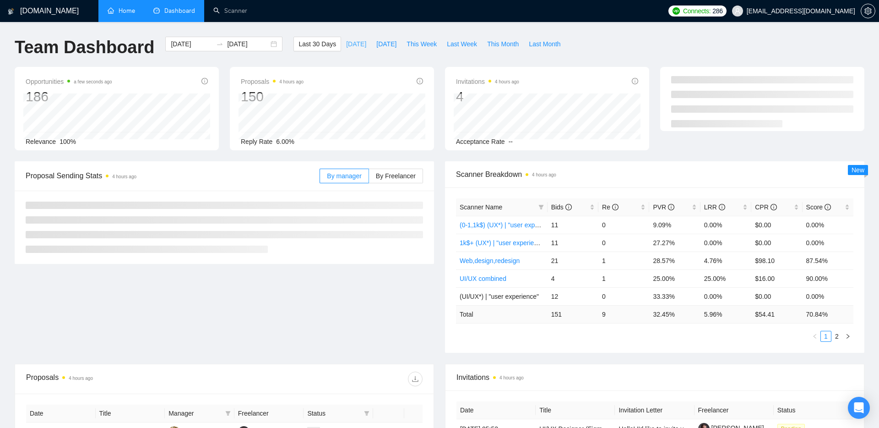
click at [353, 44] on span "[DATE]" at bounding box center [356, 44] width 20 height 10
type input "[DATE]"
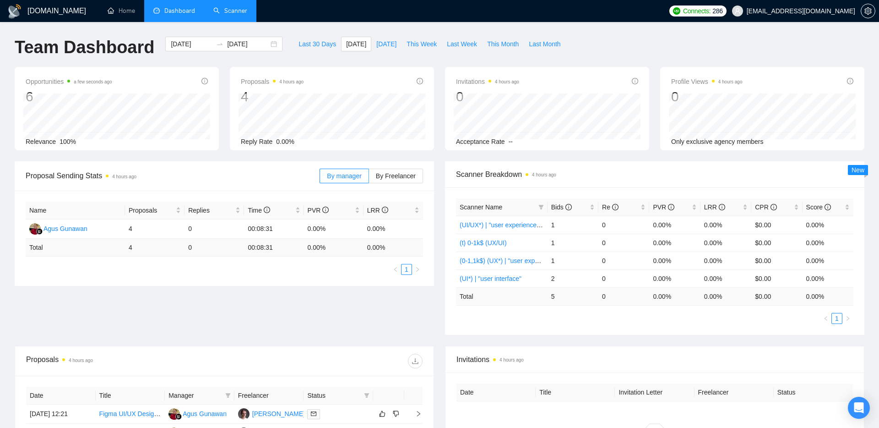
click at [240, 11] on link "Scanner" at bounding box center [230, 11] width 34 height 8
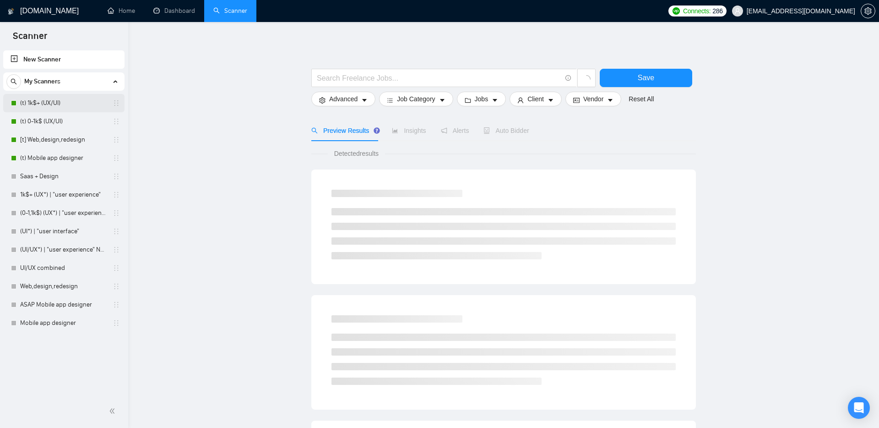
click at [71, 100] on link "(t) 1k$+ (UX/UI)" at bounding box center [63, 103] width 87 height 18
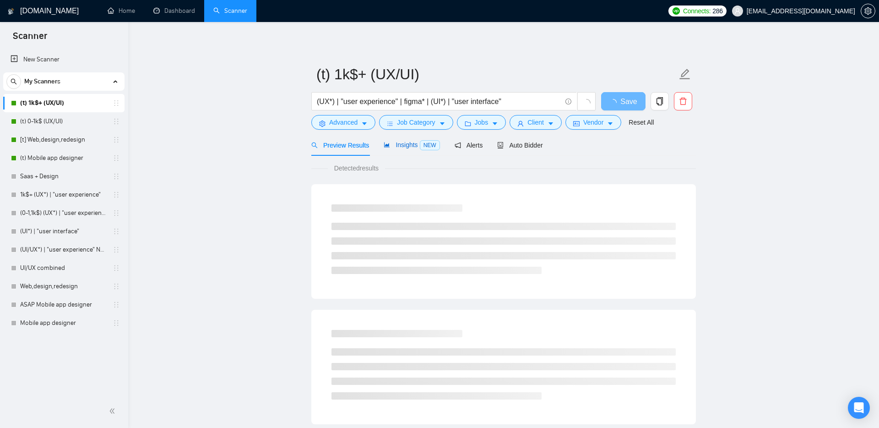
click at [406, 143] on span "Insights NEW" at bounding box center [412, 144] width 56 height 7
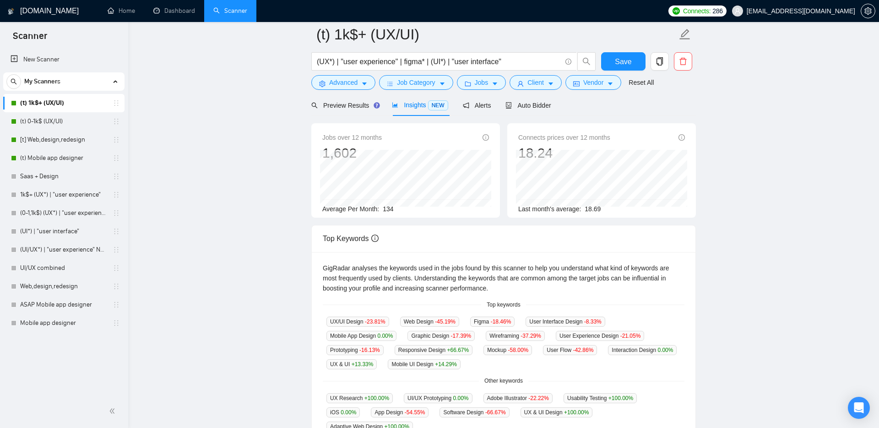
scroll to position [37, 0]
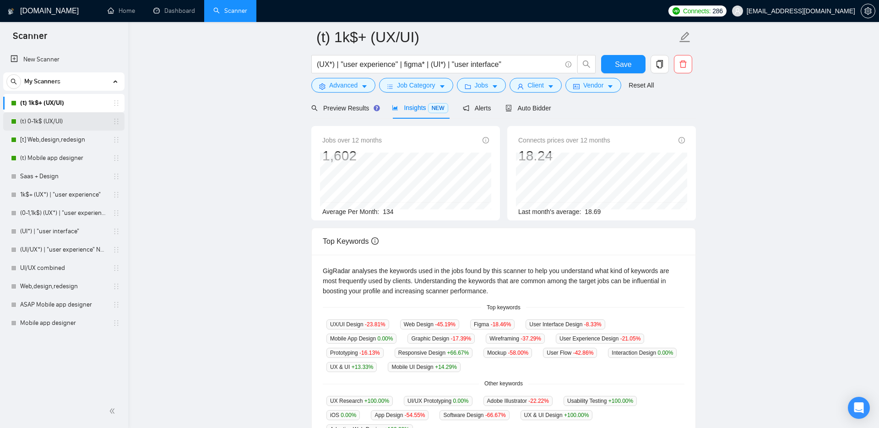
click at [42, 123] on link "(t) 0-1k$ (UX/UI)" at bounding box center [63, 121] width 87 height 18
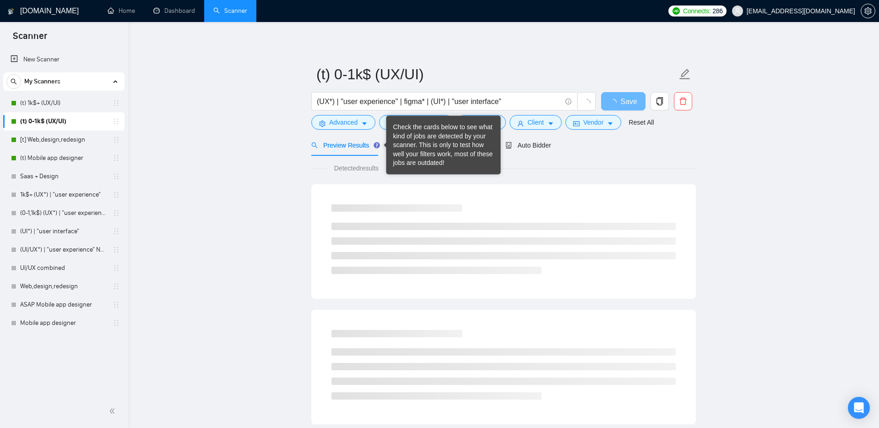
click at [397, 145] on div "Check the cards below to see what kind of jobs are detected by your scanner. Th…" at bounding box center [443, 145] width 101 height 45
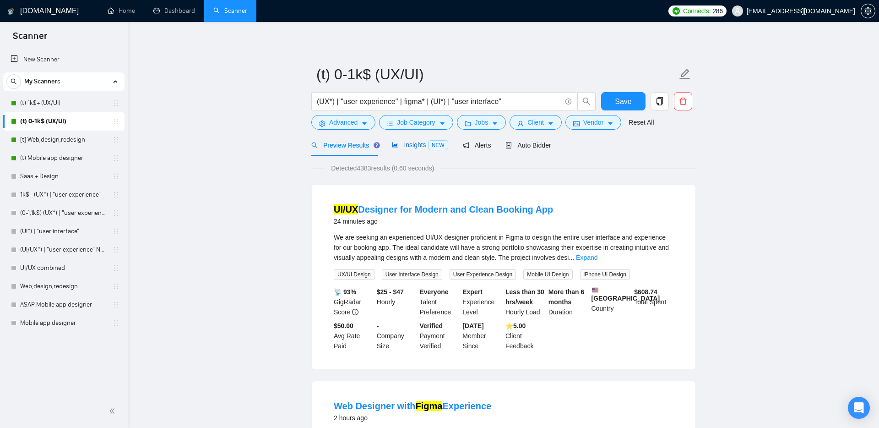
click at [409, 149] on div "Insights NEW" at bounding box center [420, 145] width 56 height 11
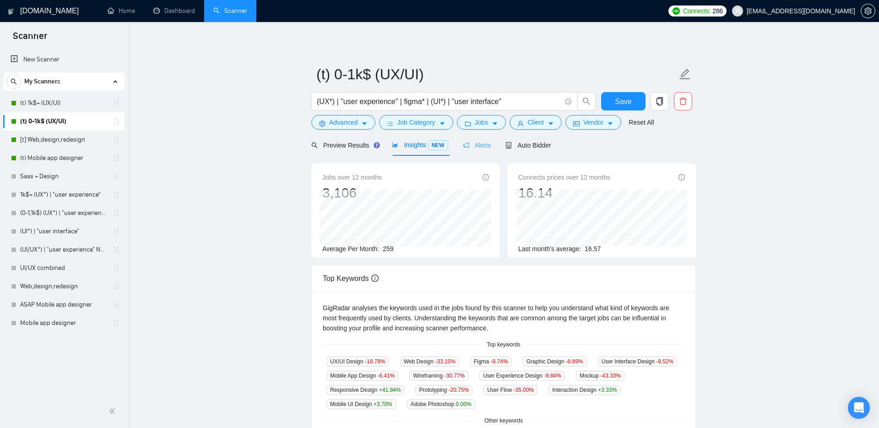
click at [473, 137] on div "Alerts" at bounding box center [477, 145] width 28 height 22
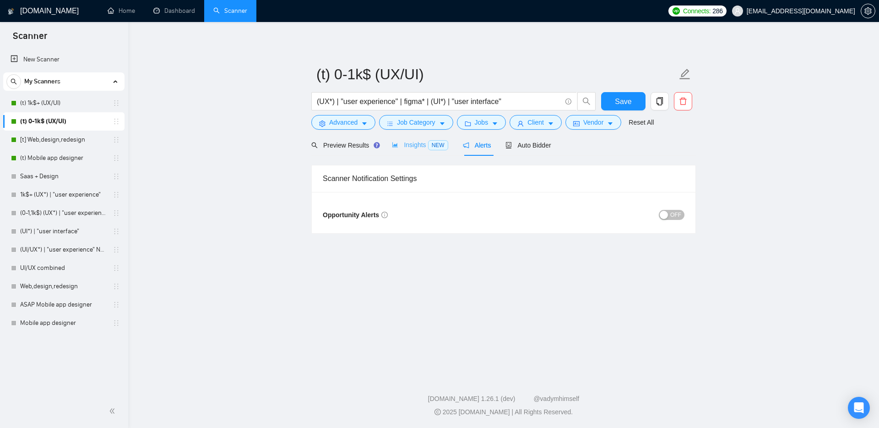
click at [420, 151] on div "Insights NEW" at bounding box center [420, 145] width 56 height 22
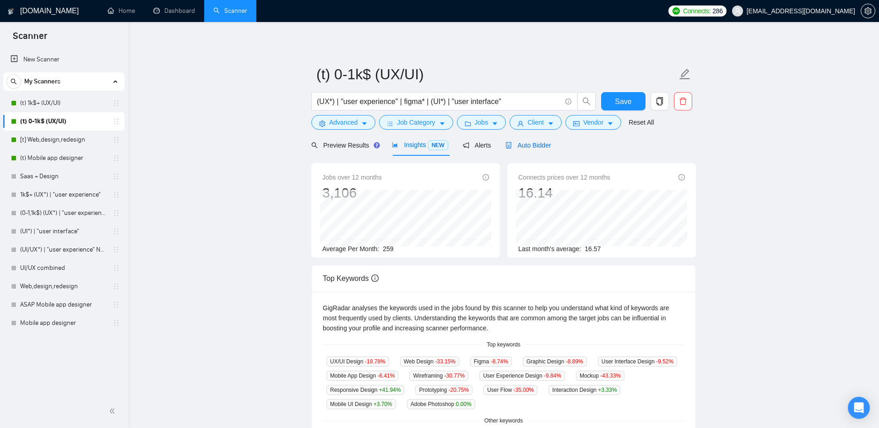
click at [518, 145] on span "Auto Bidder" at bounding box center [528, 145] width 45 height 7
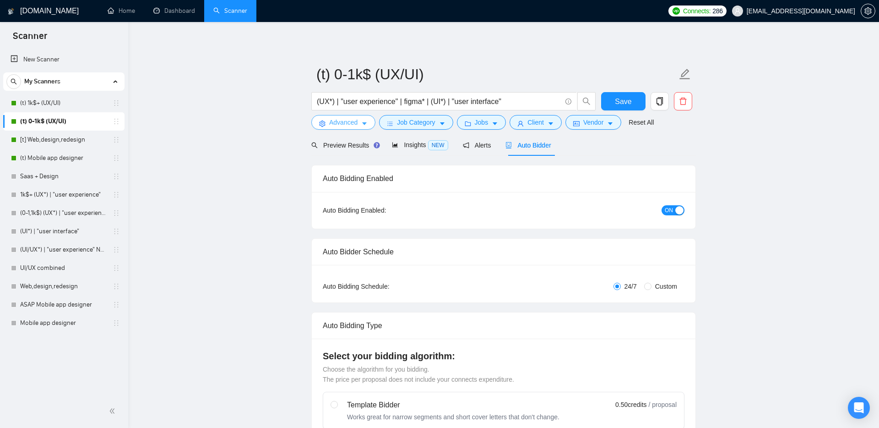
click at [338, 124] on span "Advanced" at bounding box center [343, 122] width 28 height 10
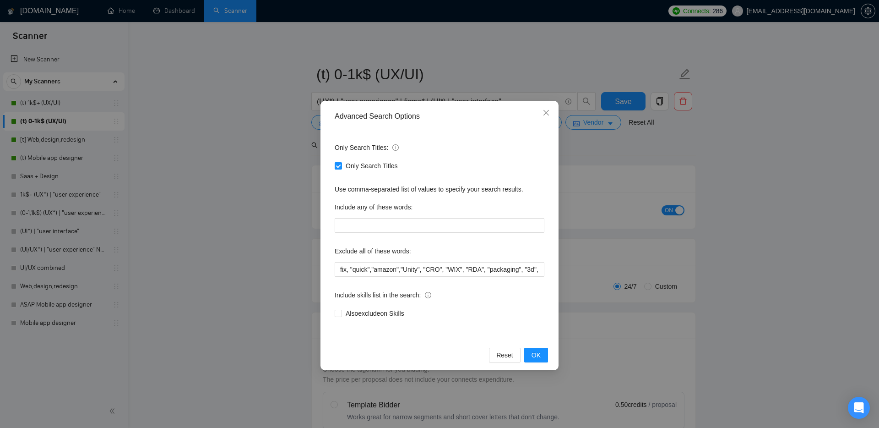
click at [266, 229] on div "Advanced Search Options Only Search Titles: Only Search Titles Use comma-separa…" at bounding box center [439, 214] width 879 height 428
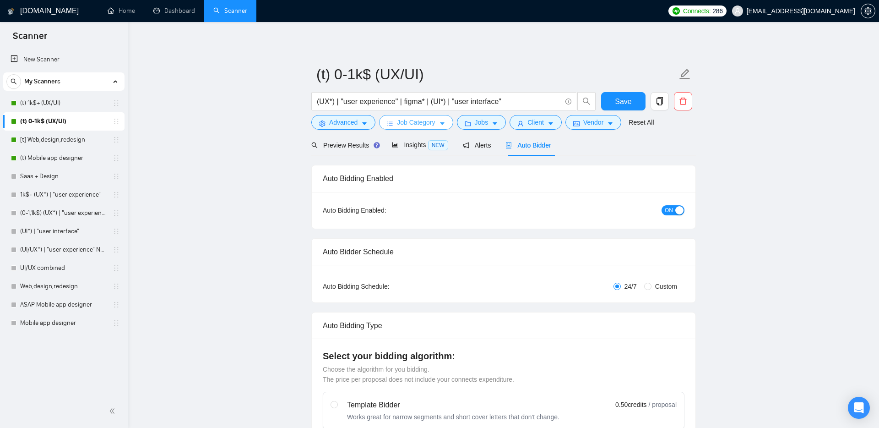
click at [406, 124] on span "Job Category" at bounding box center [416, 122] width 38 height 10
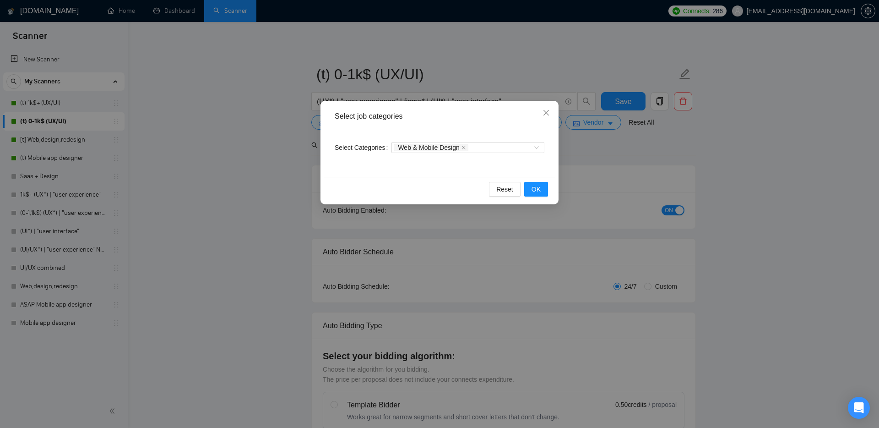
click at [267, 181] on div "Select job categories Select Categories Web & Mobile Design Reset OK" at bounding box center [439, 214] width 879 height 428
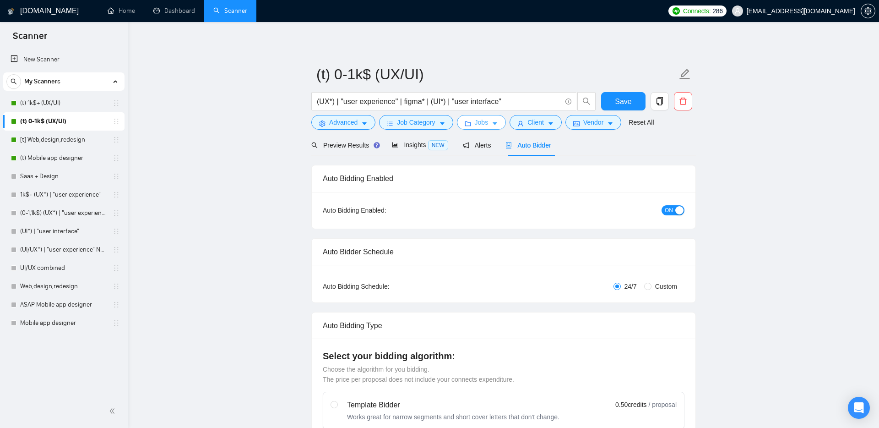
click at [479, 120] on span "Jobs" at bounding box center [482, 122] width 14 height 10
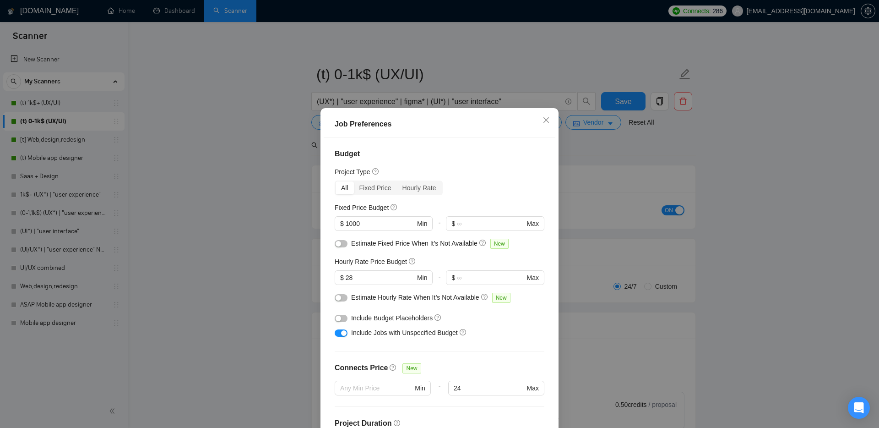
click at [288, 281] on div "Job Preferences Budget Project Type All Fixed Price Hourly Rate Fixed Price Bud…" at bounding box center [439, 214] width 879 height 428
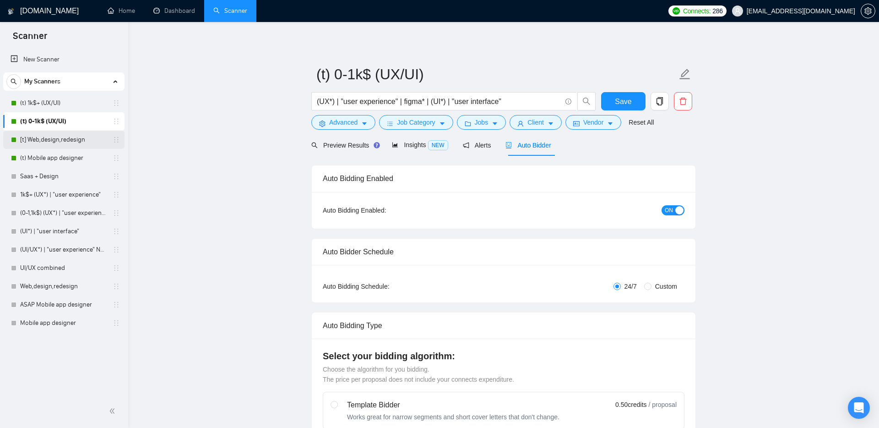
click at [60, 144] on link "[t] Web,design,redesign" at bounding box center [63, 140] width 87 height 18
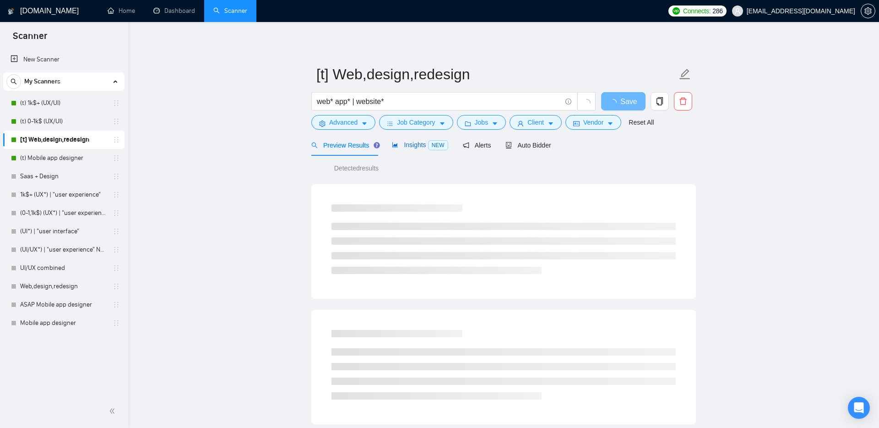
click at [414, 143] on span "Insights NEW" at bounding box center [420, 144] width 56 height 7
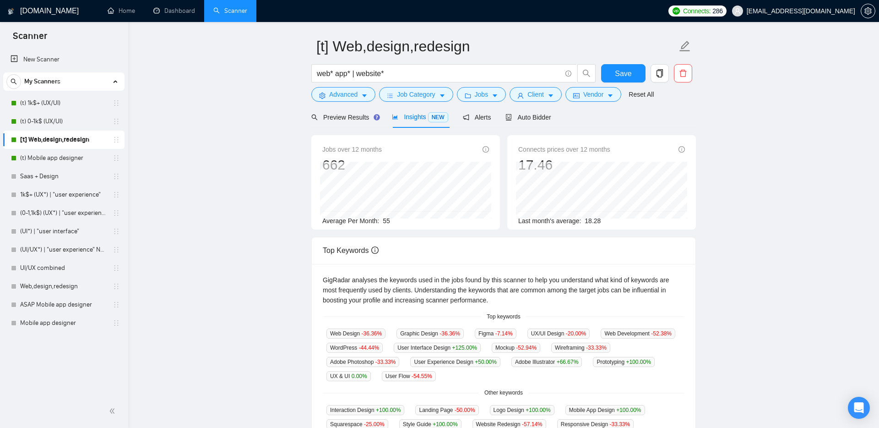
scroll to position [20, 0]
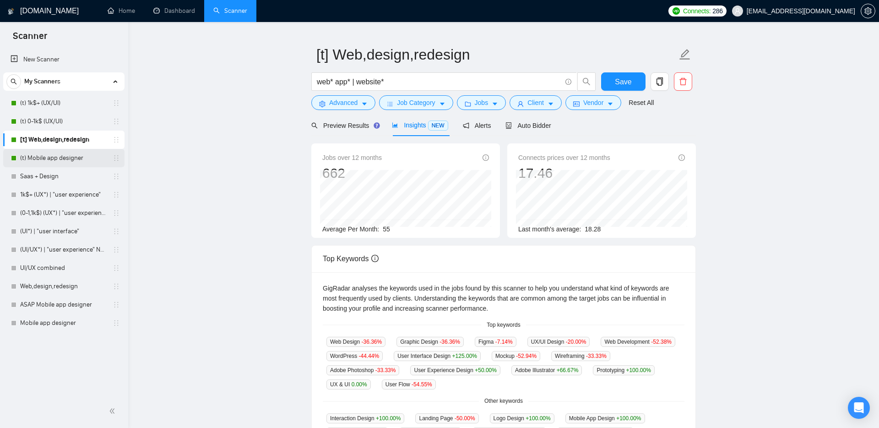
click at [27, 157] on link "(t) Mobile app designer" at bounding box center [63, 158] width 87 height 18
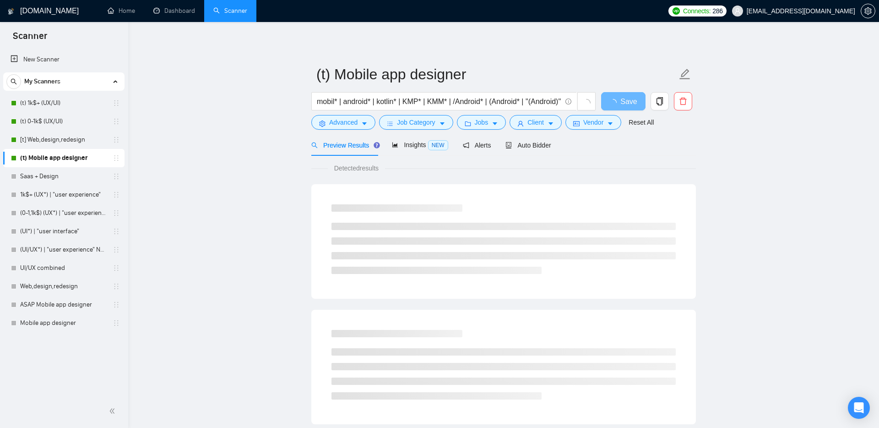
click at [263, 165] on main "(t) Mobile app designer mobil* | android* | kotlin* | KMP* | KMM* | /Android* |…" at bounding box center [504, 419] width 722 height 764
click at [420, 145] on span "Insights NEW" at bounding box center [420, 144] width 56 height 7
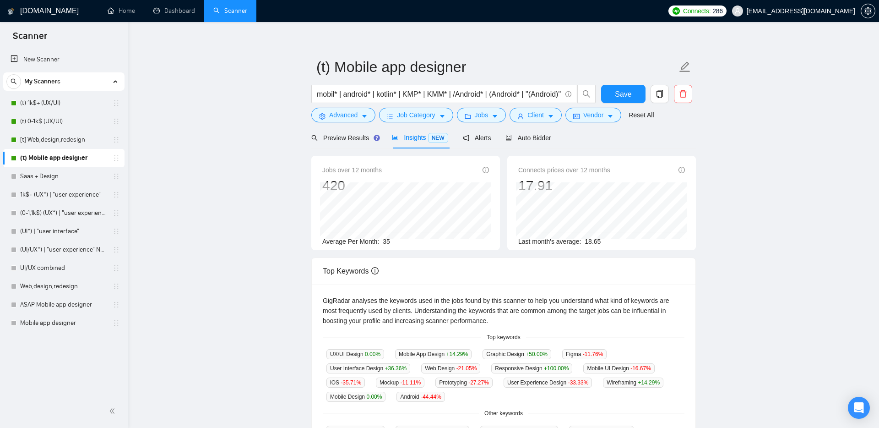
scroll to position [3, 0]
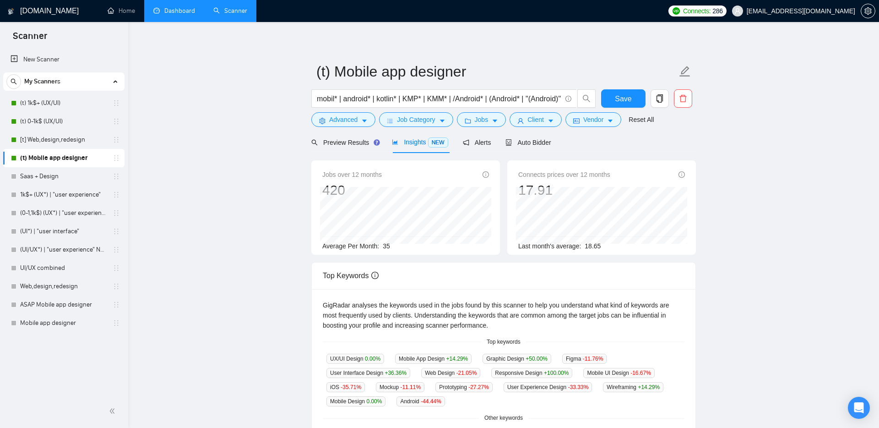
click at [167, 11] on link "Dashboard" at bounding box center [174, 11] width 42 height 8
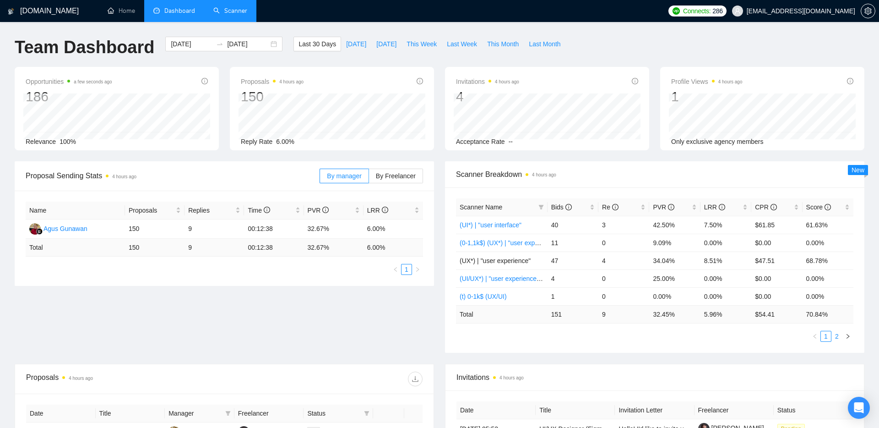
click at [838, 338] on link "2" at bounding box center [837, 336] width 10 height 10
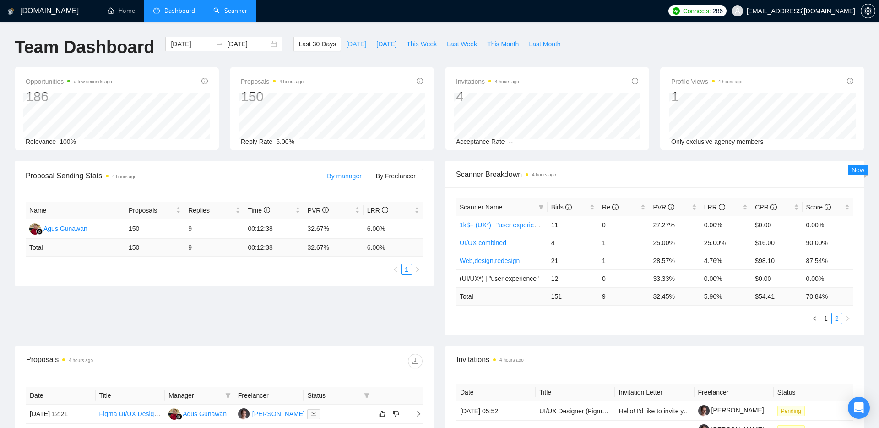
click at [361, 49] on button "[DATE]" at bounding box center [356, 44] width 30 height 15
type input "[DATE]"
